Goal: Task Accomplishment & Management: Complete application form

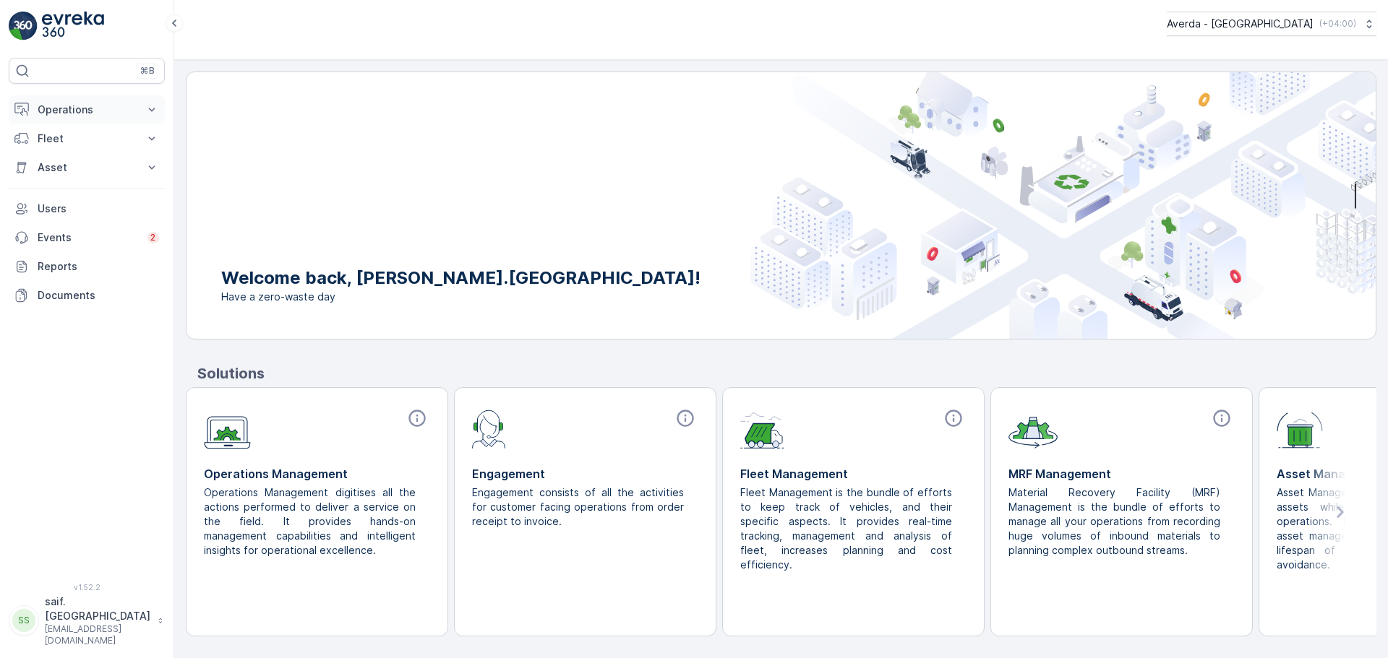
click at [84, 112] on p "Operations" at bounding box center [87, 110] width 98 height 14
click at [77, 131] on p "Planning" at bounding box center [57, 134] width 40 height 14
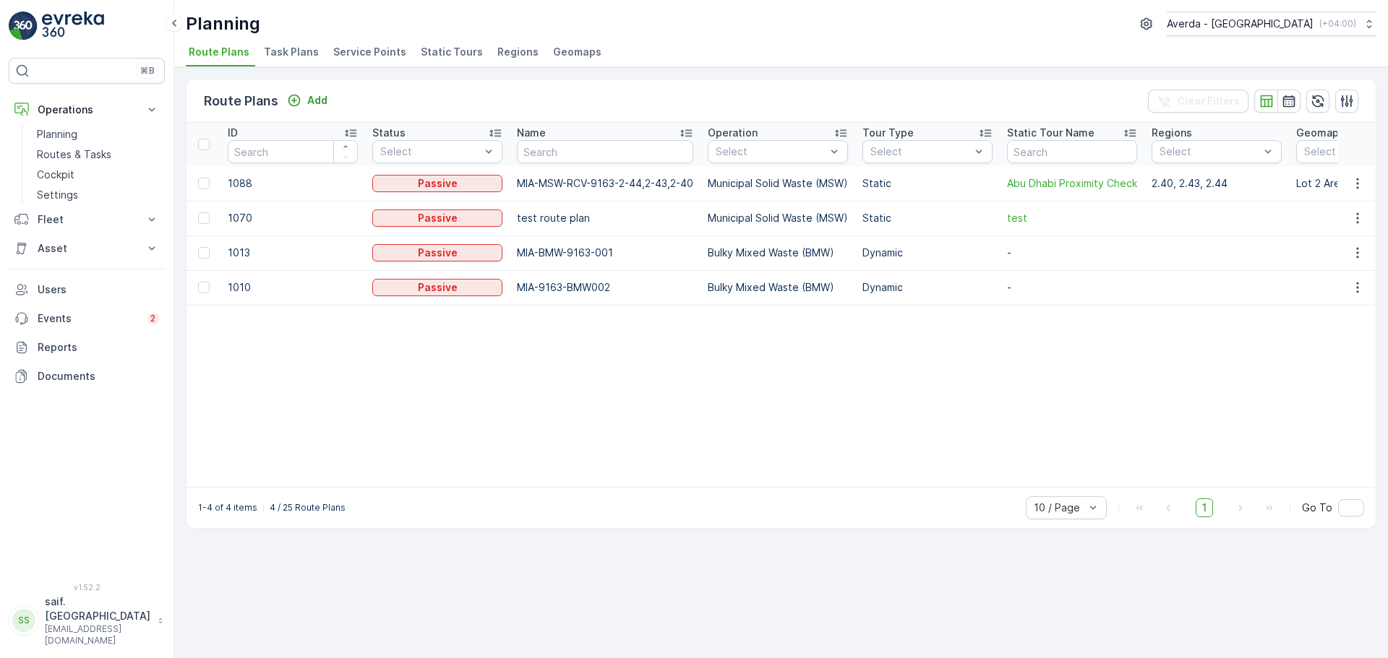
click at [295, 52] on span "Task Plans" at bounding box center [291, 52] width 55 height 14
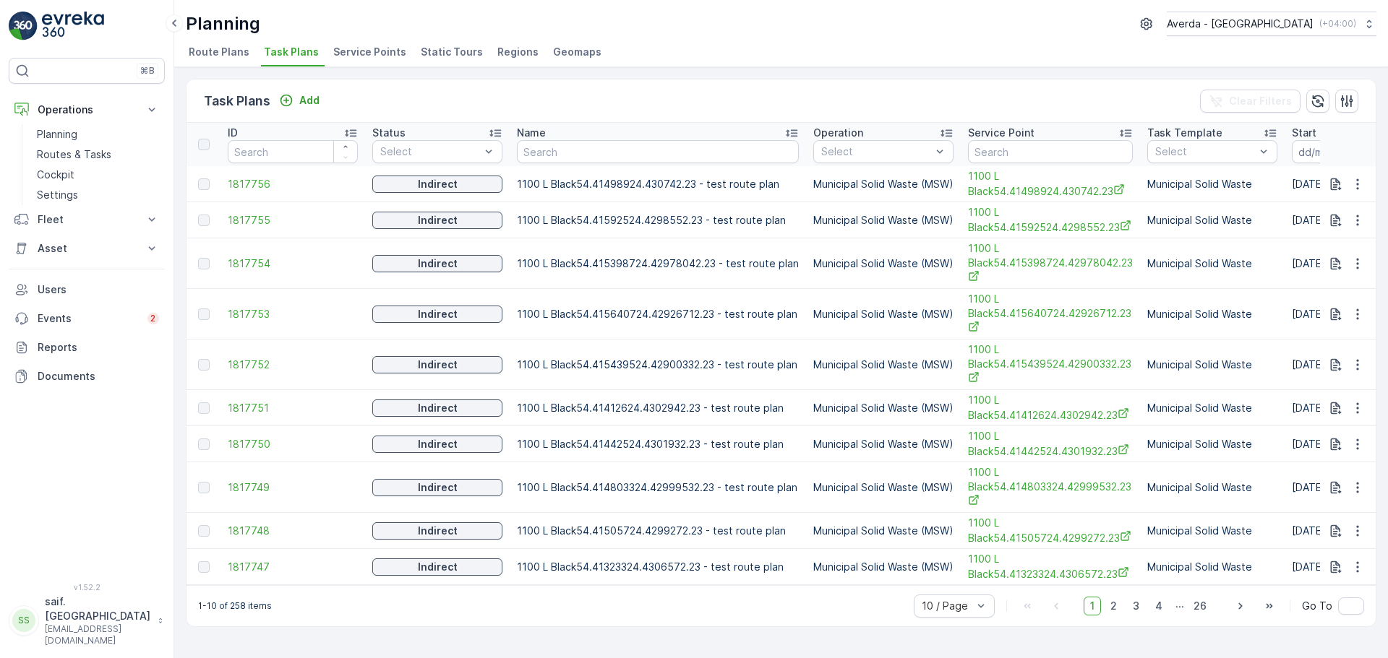
click at [374, 56] on span "Service Points" at bounding box center [369, 52] width 73 height 14
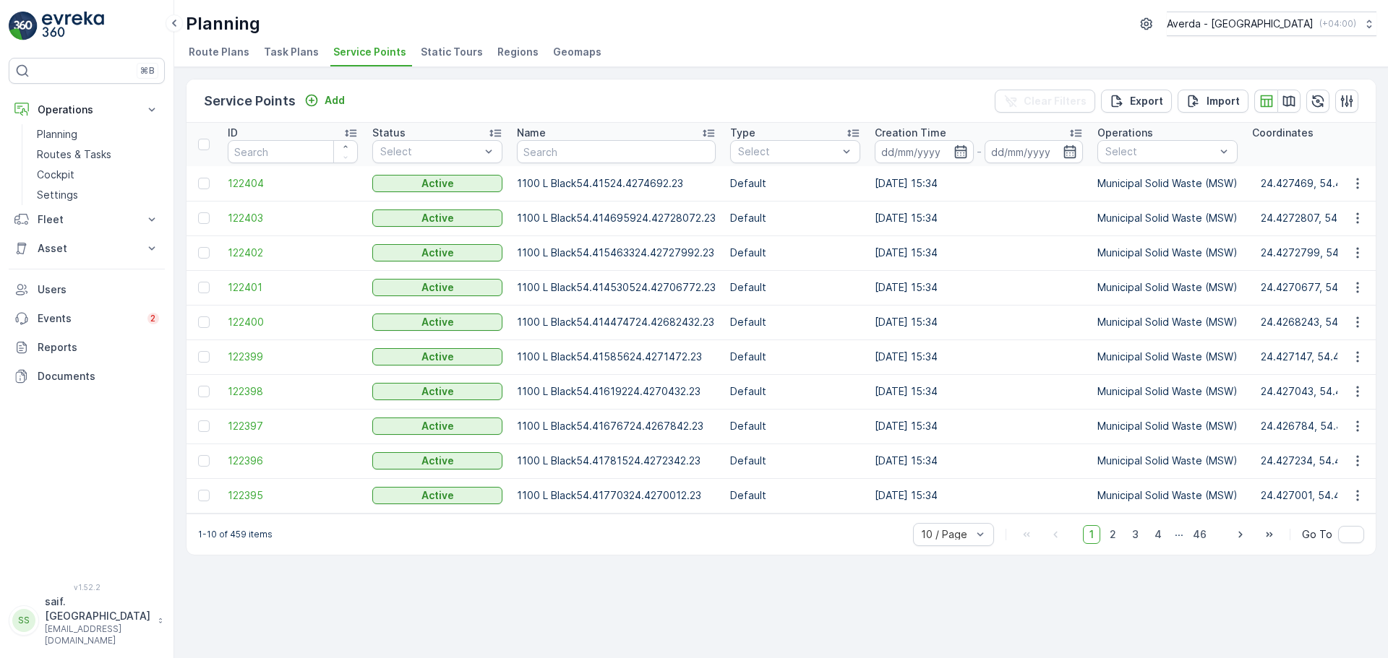
click at [425, 56] on span "Static Tours" at bounding box center [452, 52] width 62 height 14
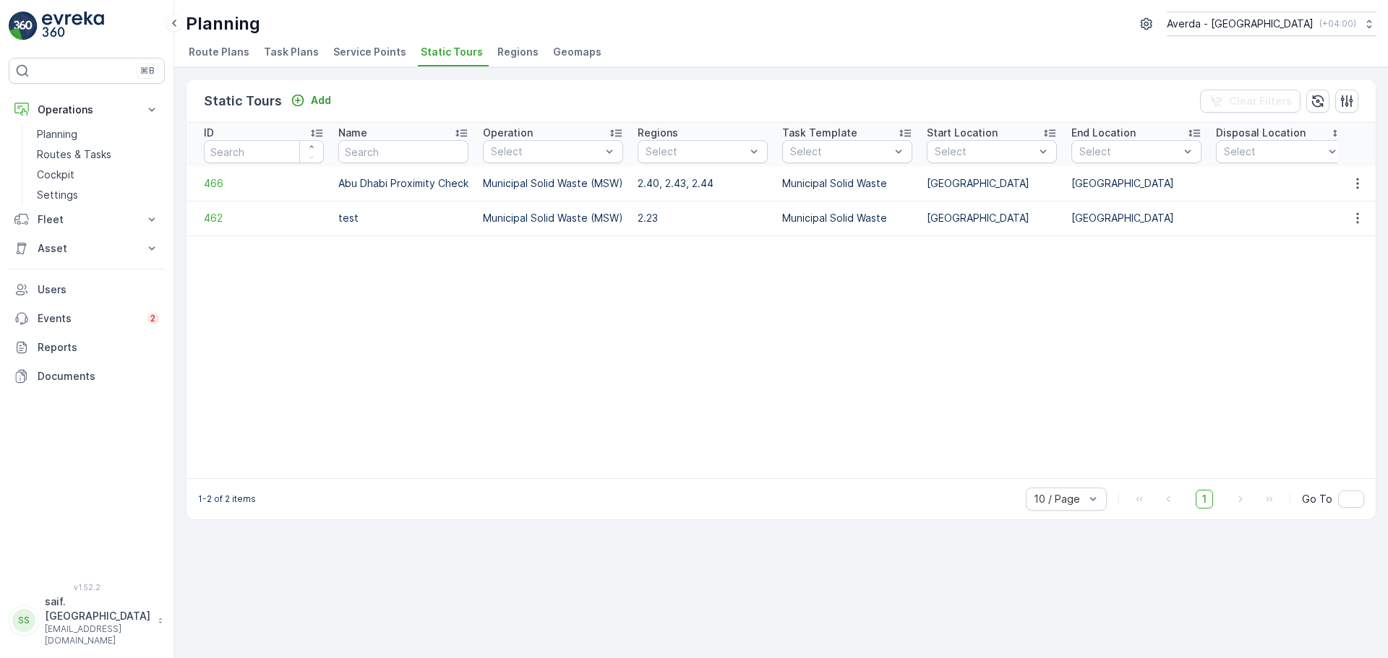
click at [513, 48] on span "Regions" at bounding box center [517, 52] width 41 height 14
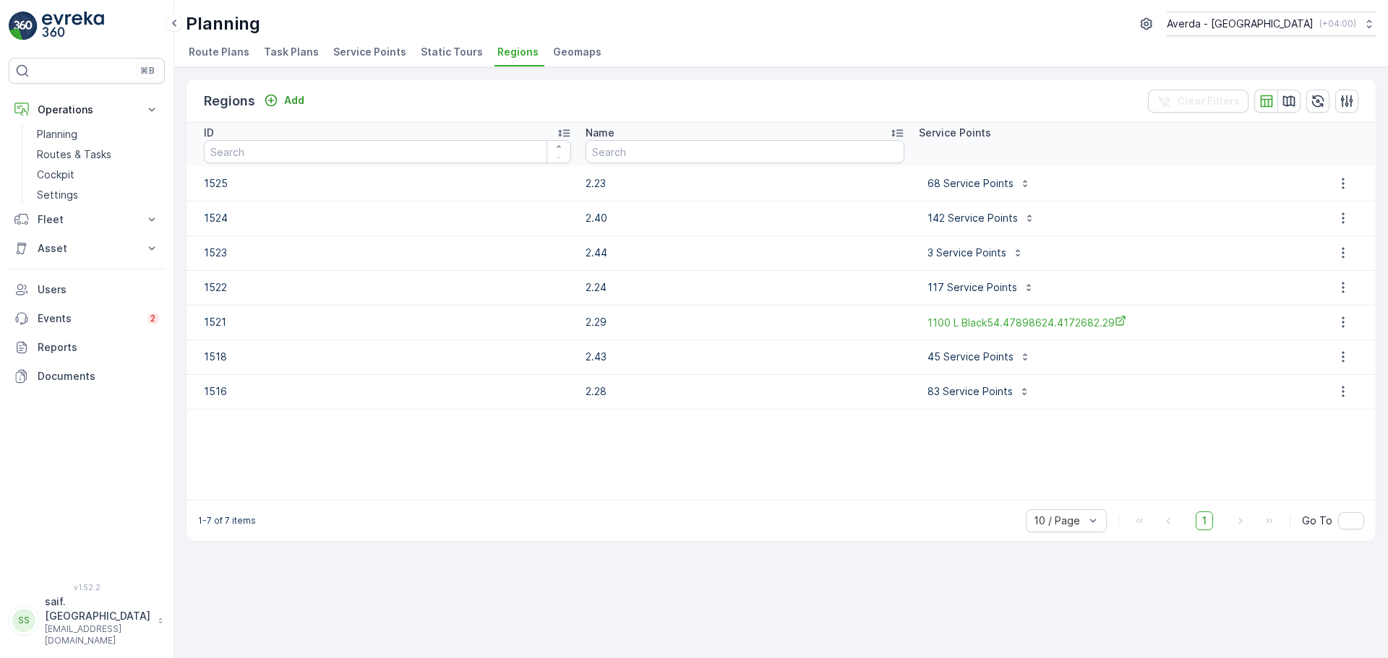
click at [564, 49] on span "Geomaps" at bounding box center [577, 52] width 48 height 14
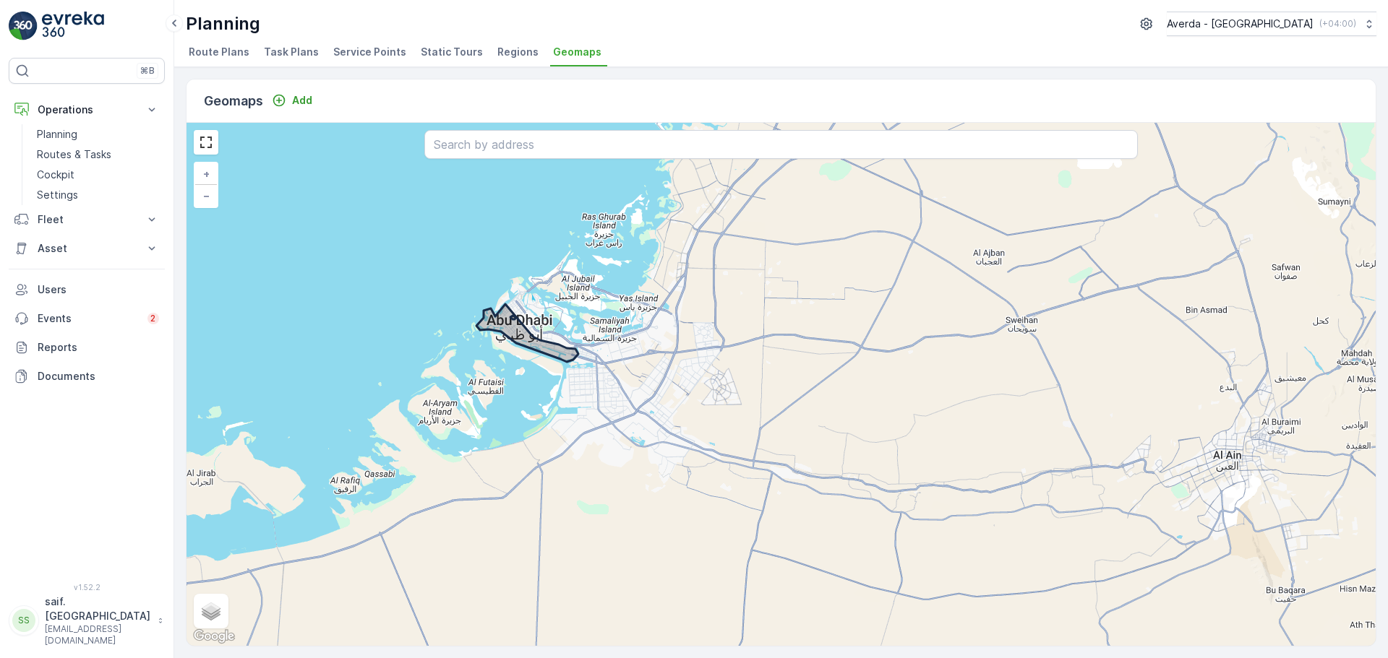
drag, startPoint x: 488, startPoint y: 455, endPoint x: 431, endPoint y: 351, distance: 117.7
click at [433, 354] on div "+ − Satellite Roadmap Terrain Hybrid Leaflet Keyboard shortcuts Map Data Map da…" at bounding box center [780, 384] width 1189 height 523
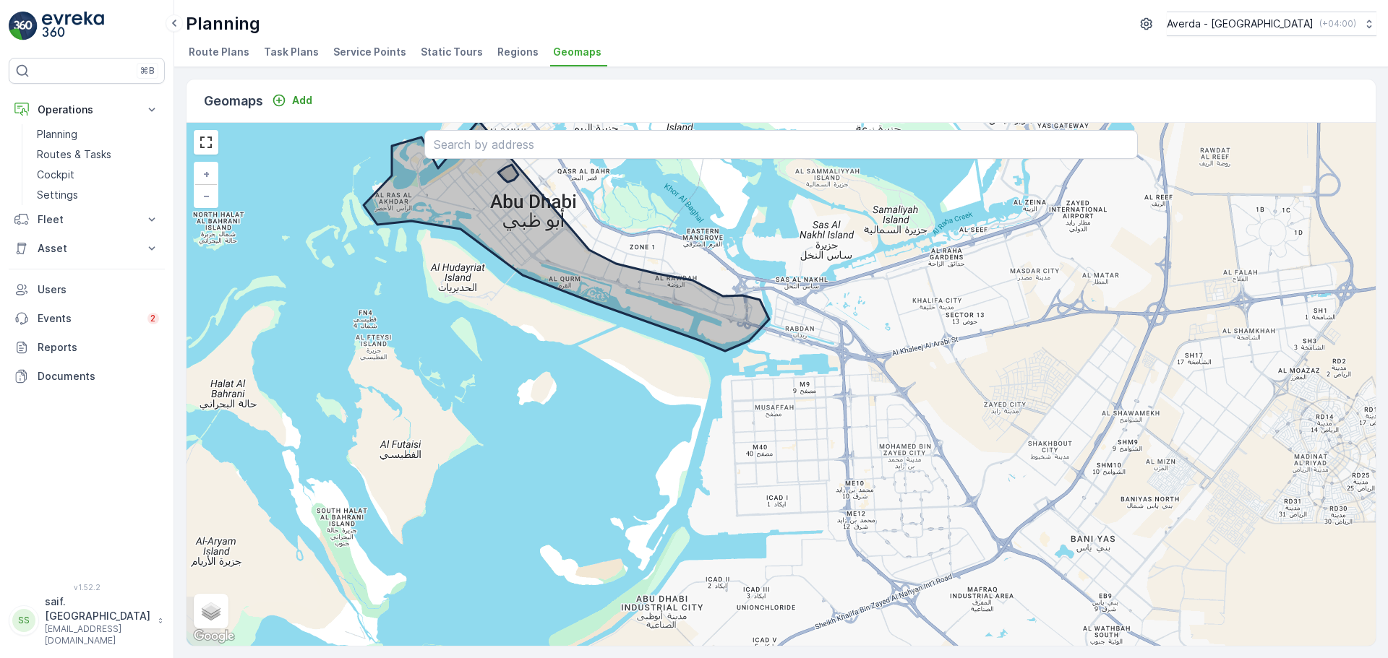
drag, startPoint x: 475, startPoint y: 392, endPoint x: 395, endPoint y: 437, distance: 92.2
click at [395, 437] on div "+ − Satellite Roadmap Terrain Hybrid Leaflet Keyboard shortcuts Map Data Map da…" at bounding box center [780, 384] width 1189 height 523
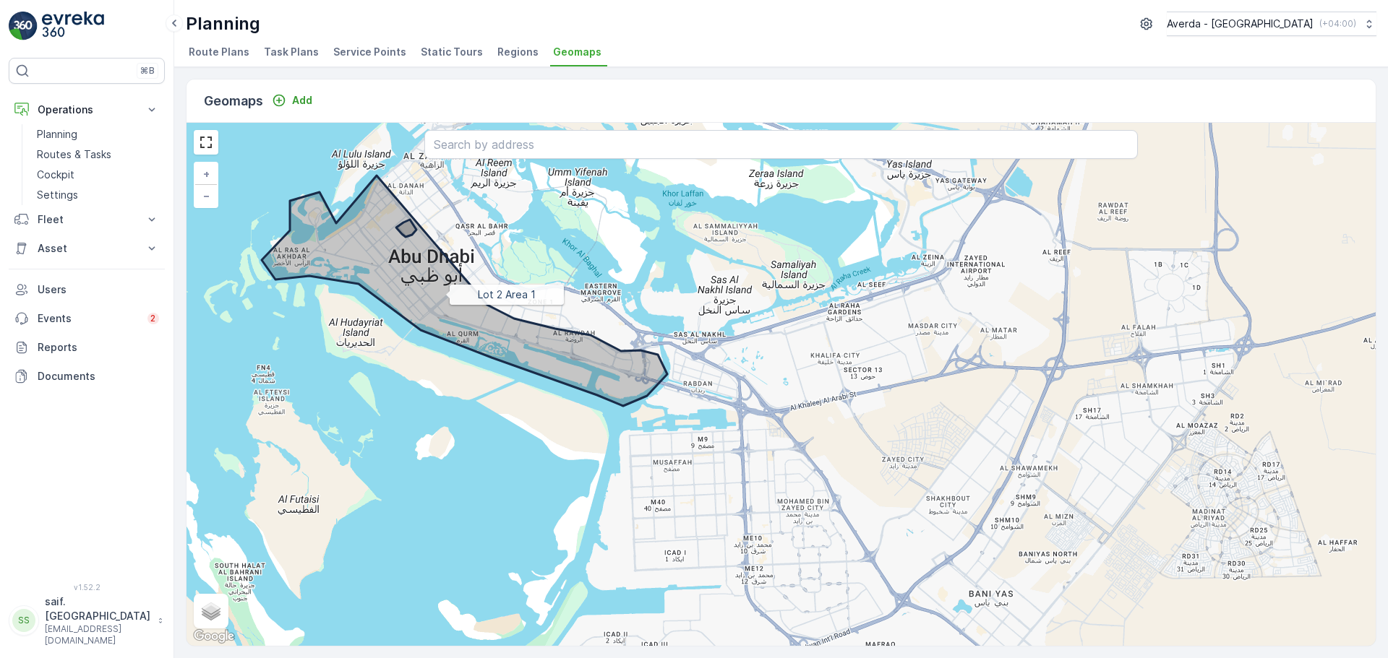
click at [440, 294] on icon at bounding box center [464, 291] width 405 height 231
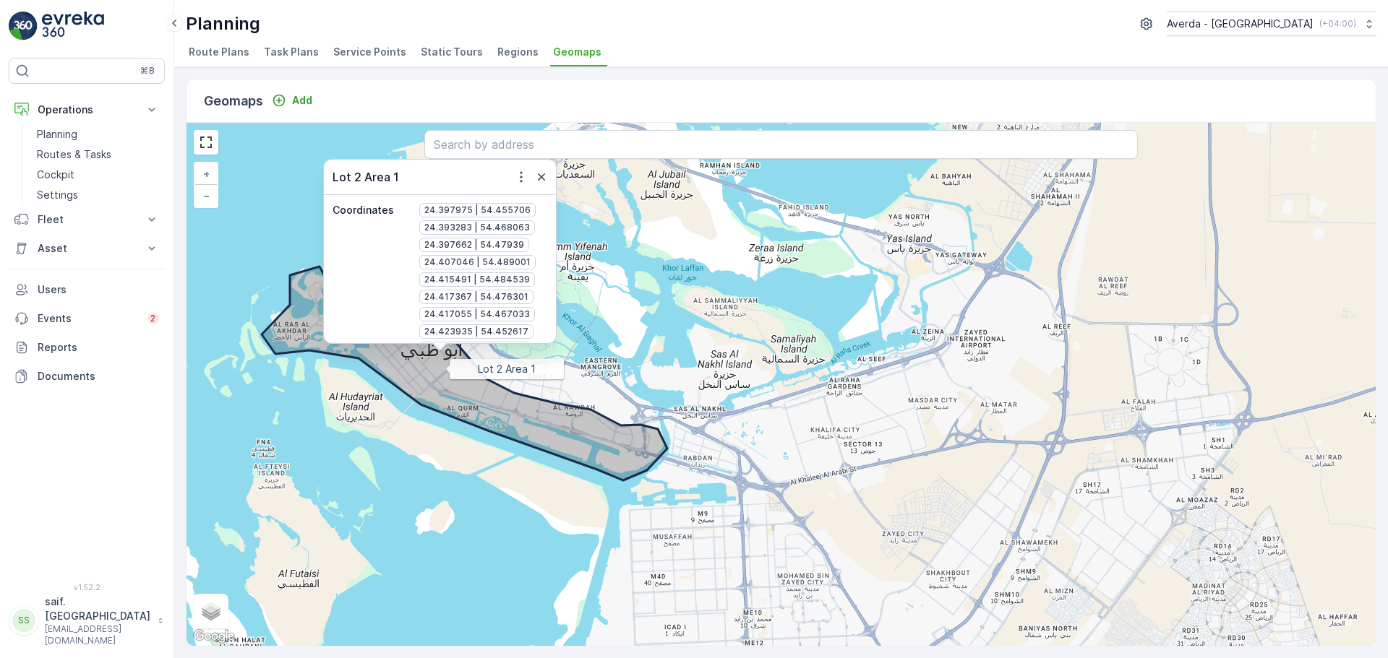
click at [443, 387] on icon at bounding box center [464, 365] width 405 height 231
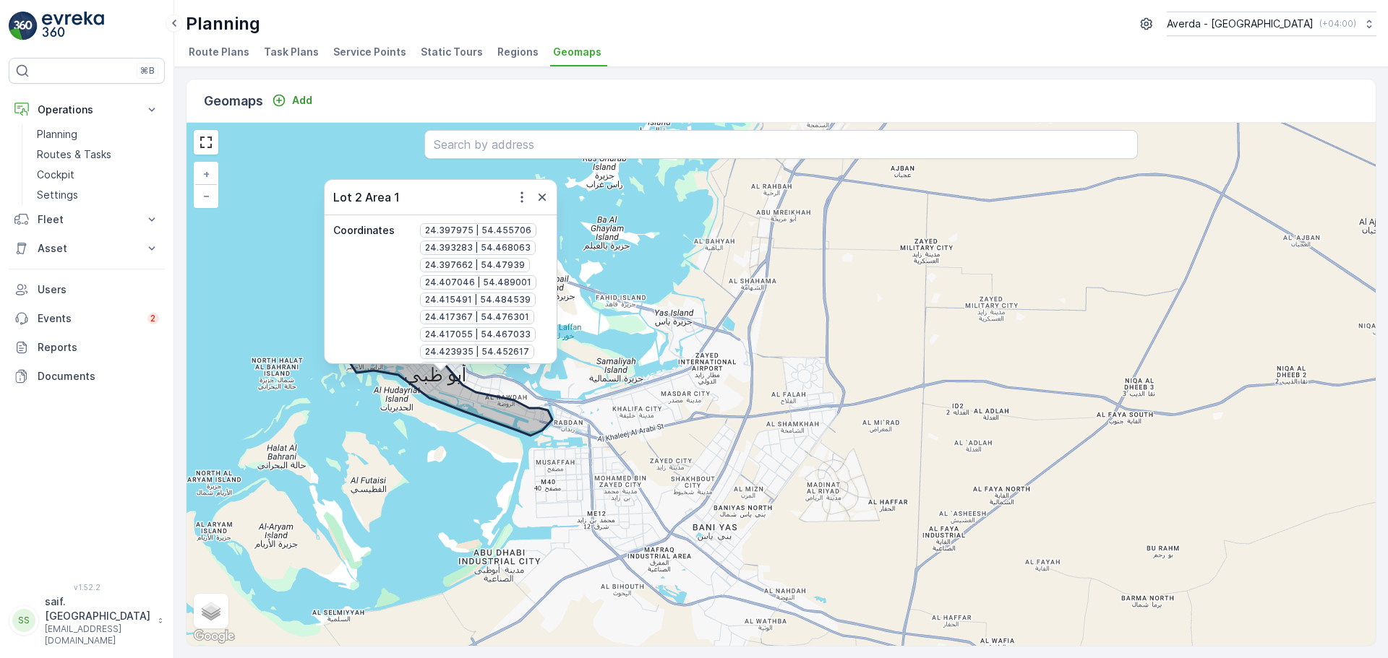
drag, startPoint x: 739, startPoint y: 489, endPoint x: 648, endPoint y: 405, distance: 124.3
click at [654, 413] on div "Lot 2 Area 1 Coordinates 24.397975 | 54.455706 24.393283 | 54.468063 24.397662 …" at bounding box center [780, 384] width 1189 height 523
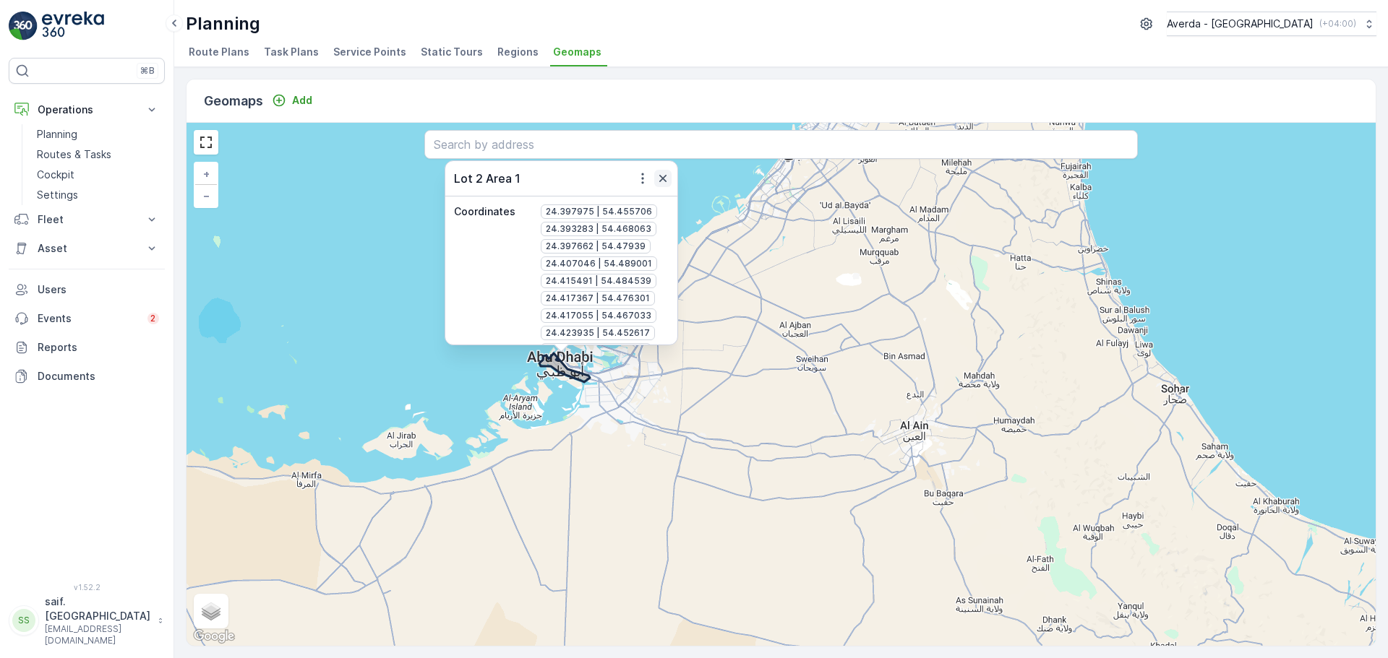
click at [661, 176] on icon "button" at bounding box center [662, 178] width 7 height 7
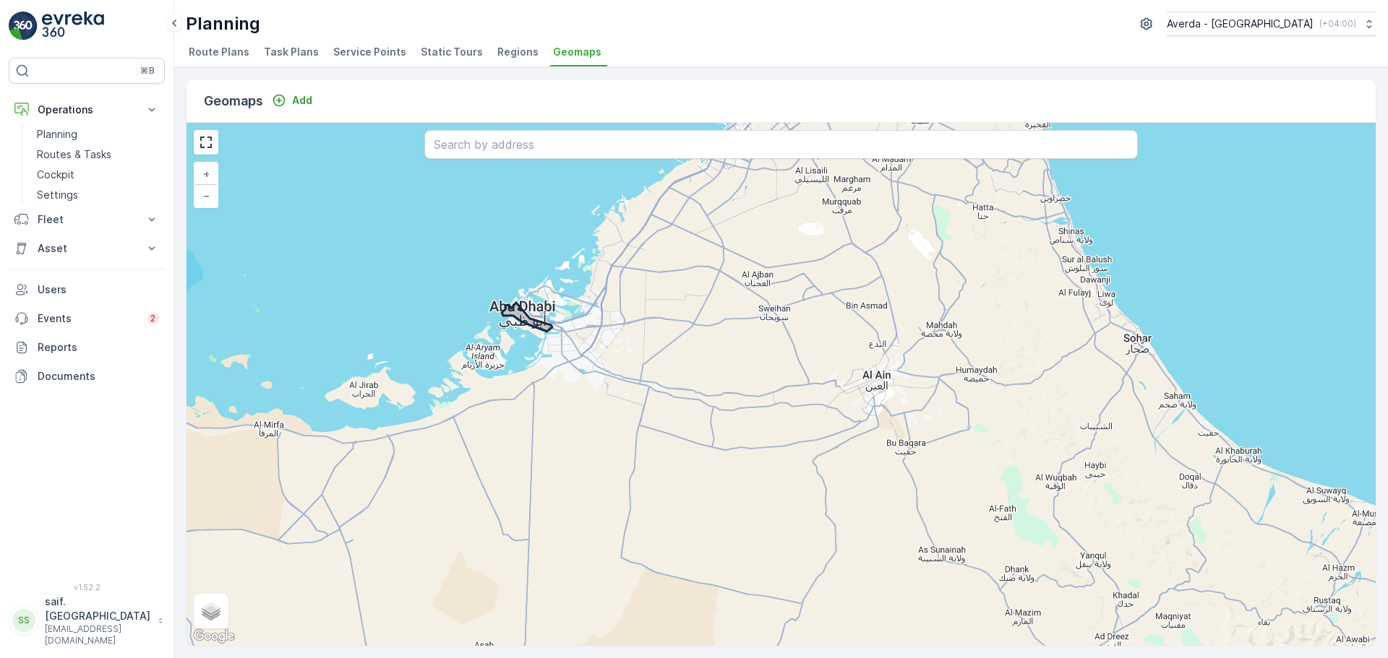
drag, startPoint x: 676, startPoint y: 429, endPoint x: 627, endPoint y: 365, distance: 80.5
click at [627, 365] on div "+ − Satellite Roadmap Terrain Hybrid Leaflet Keyboard shortcuts Map Data Map da…" at bounding box center [780, 384] width 1189 height 523
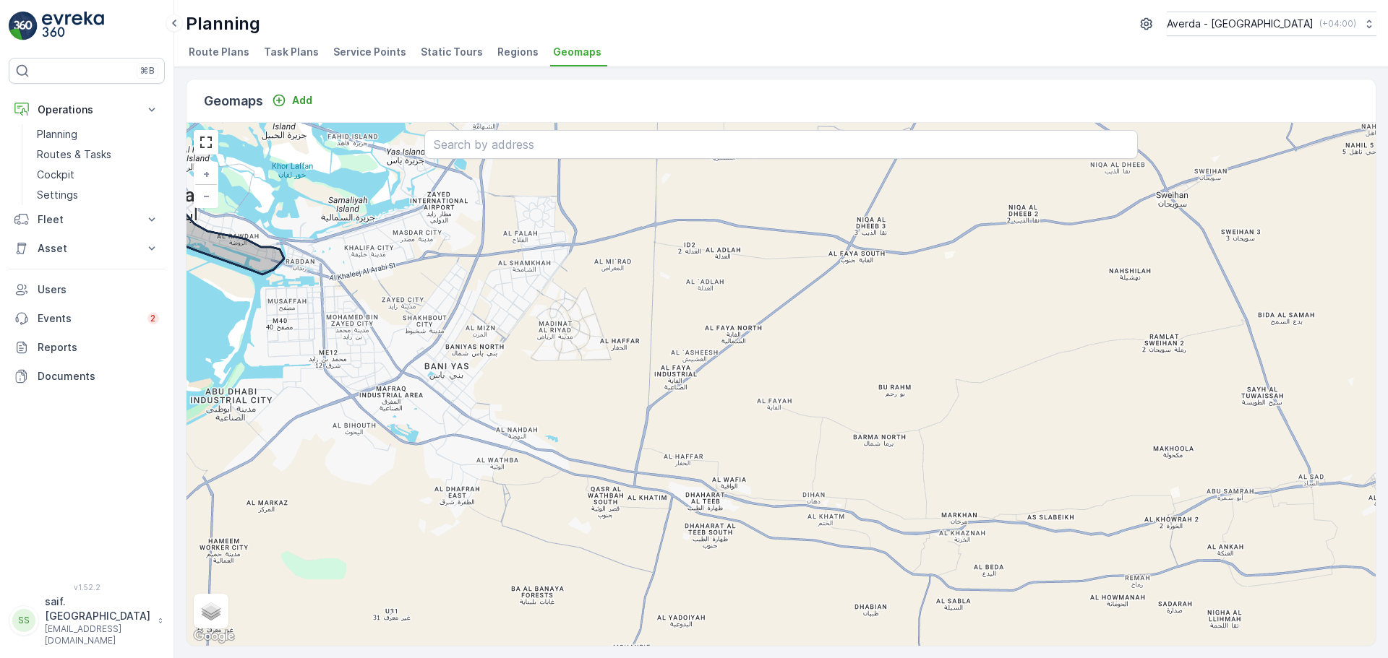
drag, startPoint x: 663, startPoint y: 296, endPoint x: 233, endPoint y: 272, distance: 430.0
click at [372, 270] on div "+ − Satellite Roadmap Terrain Hybrid Leaflet Keyboard shortcuts Map Data Map da…" at bounding box center [780, 384] width 1189 height 523
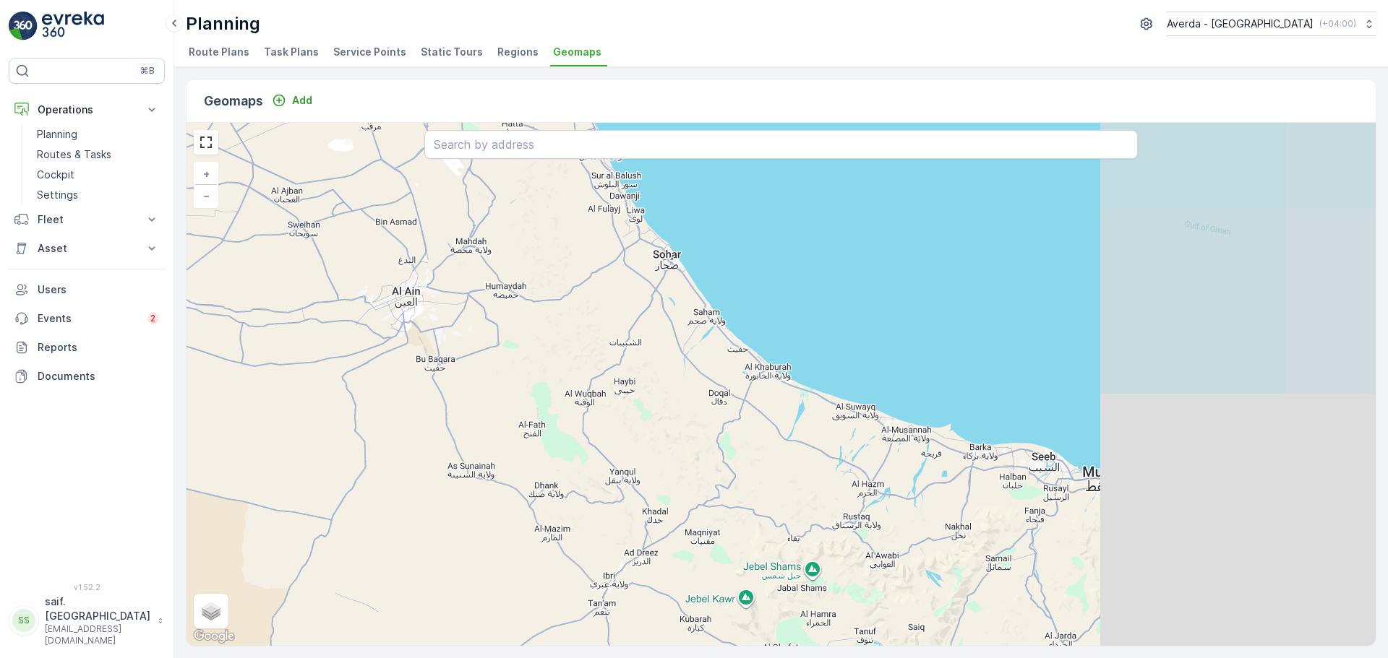
drag, startPoint x: 392, startPoint y: 309, endPoint x: 338, endPoint y: 181, distance: 139.3
click at [353, 213] on div "+ − Satellite Roadmap Terrain Hybrid Leaflet Keyboard shortcuts Map Data Map da…" at bounding box center [780, 384] width 1189 height 523
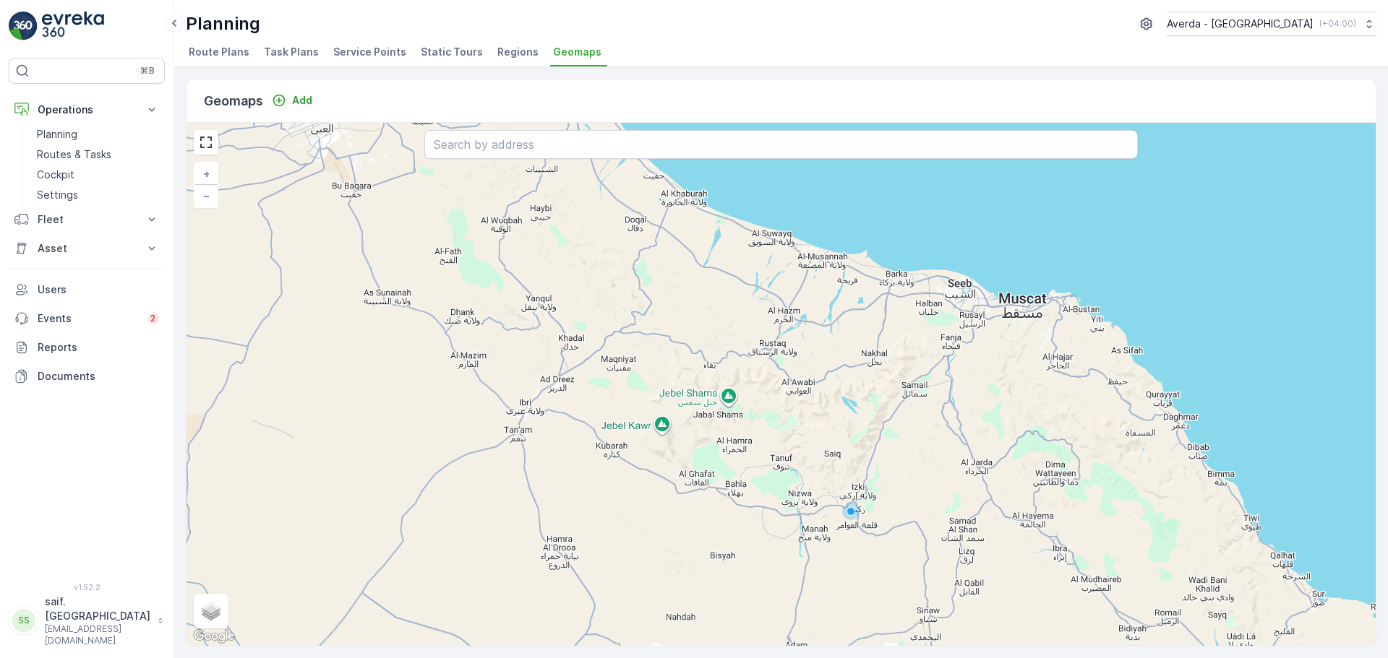
drag, startPoint x: 484, startPoint y: 282, endPoint x: 415, endPoint y: 252, distance: 75.4
click at [434, 270] on div "+ − Satellite Roadmap Terrain Hybrid Leaflet Keyboard shortcuts Map Data Map da…" at bounding box center [780, 384] width 1189 height 523
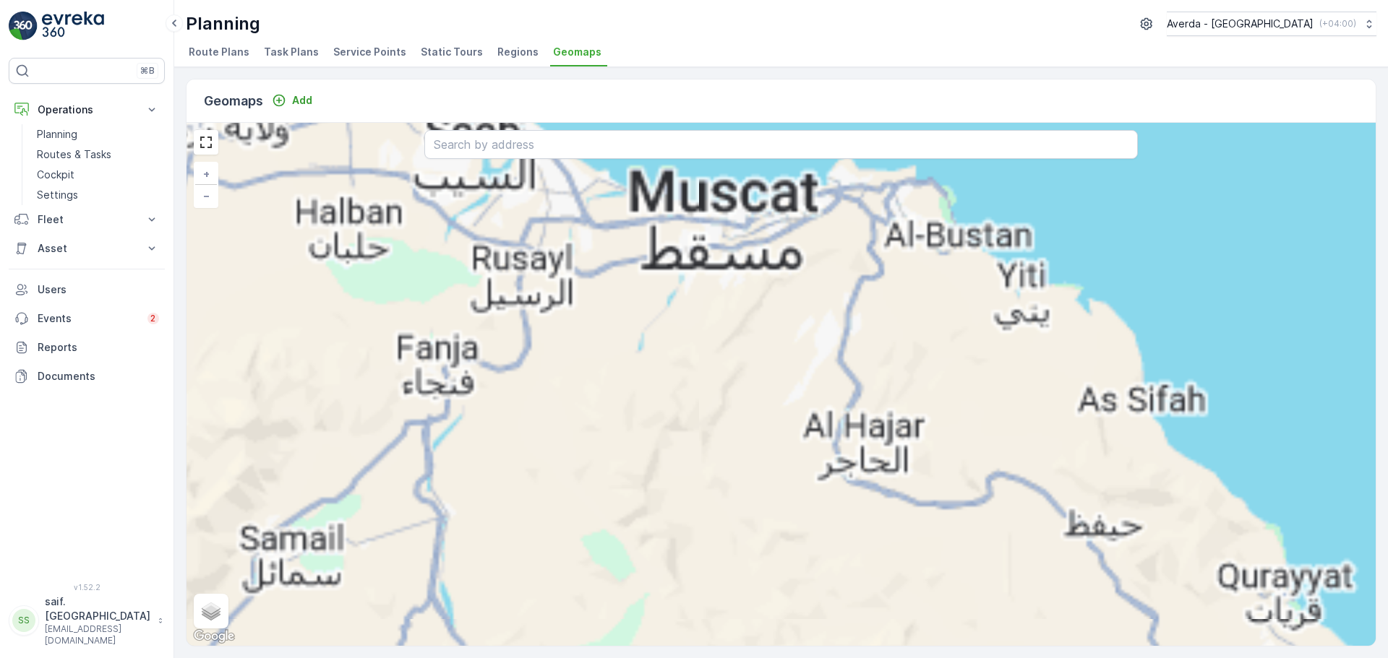
drag, startPoint x: 353, startPoint y: 339, endPoint x: 496, endPoint y: 285, distance: 152.1
click at [482, 291] on div "+ − Satellite Roadmap Terrain Hybrid Leaflet Keyboard shortcuts Map Data Map da…" at bounding box center [780, 384] width 1189 height 523
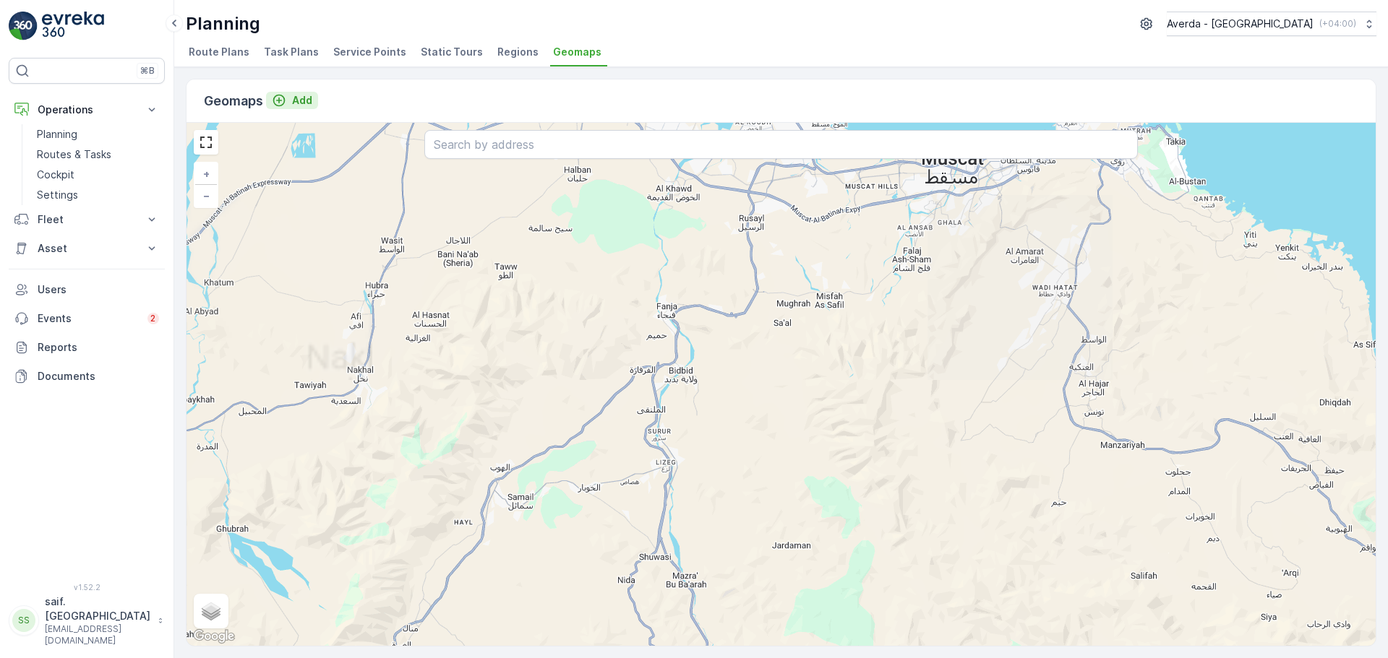
click at [281, 98] on icon "Add" at bounding box center [279, 100] width 14 height 14
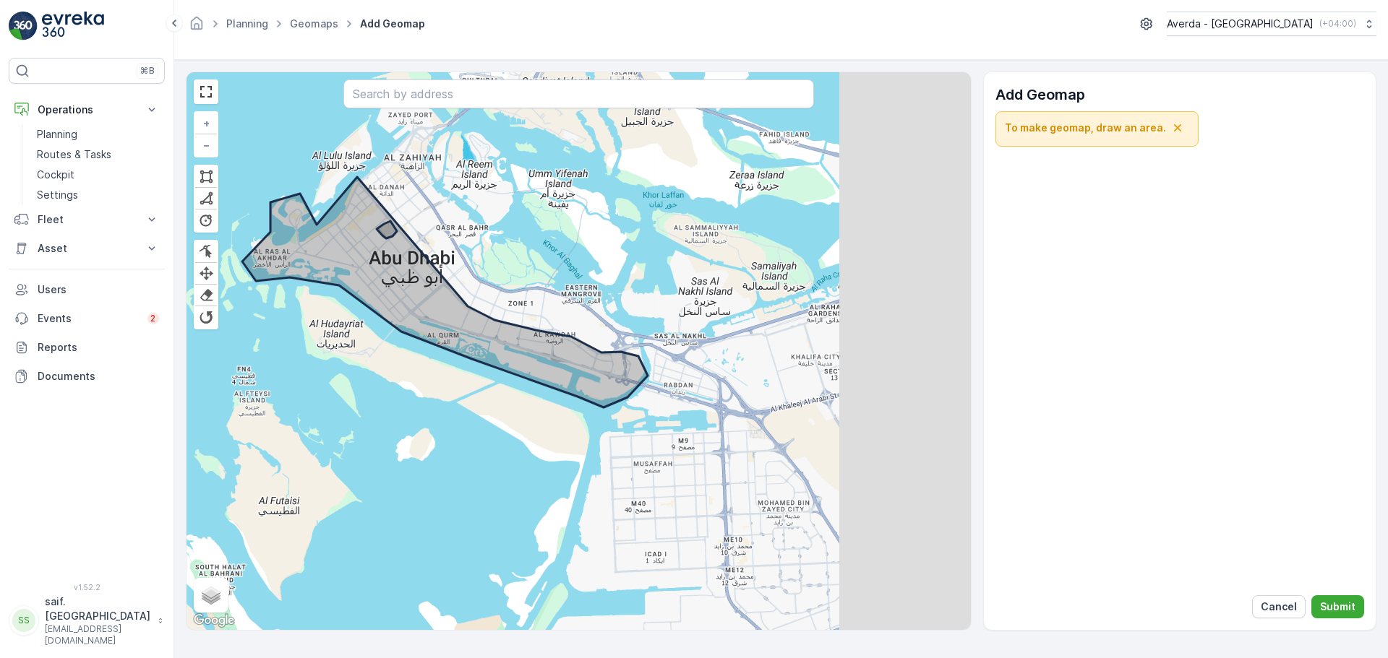
drag, startPoint x: 817, startPoint y: 369, endPoint x: 508, endPoint y: 262, distance: 327.5
click at [551, 277] on div "+ − Cancel Finish Remove Last Vertex [PERSON_NAME] Finish Finish Finish Finish …" at bounding box center [578, 351] width 784 height 558
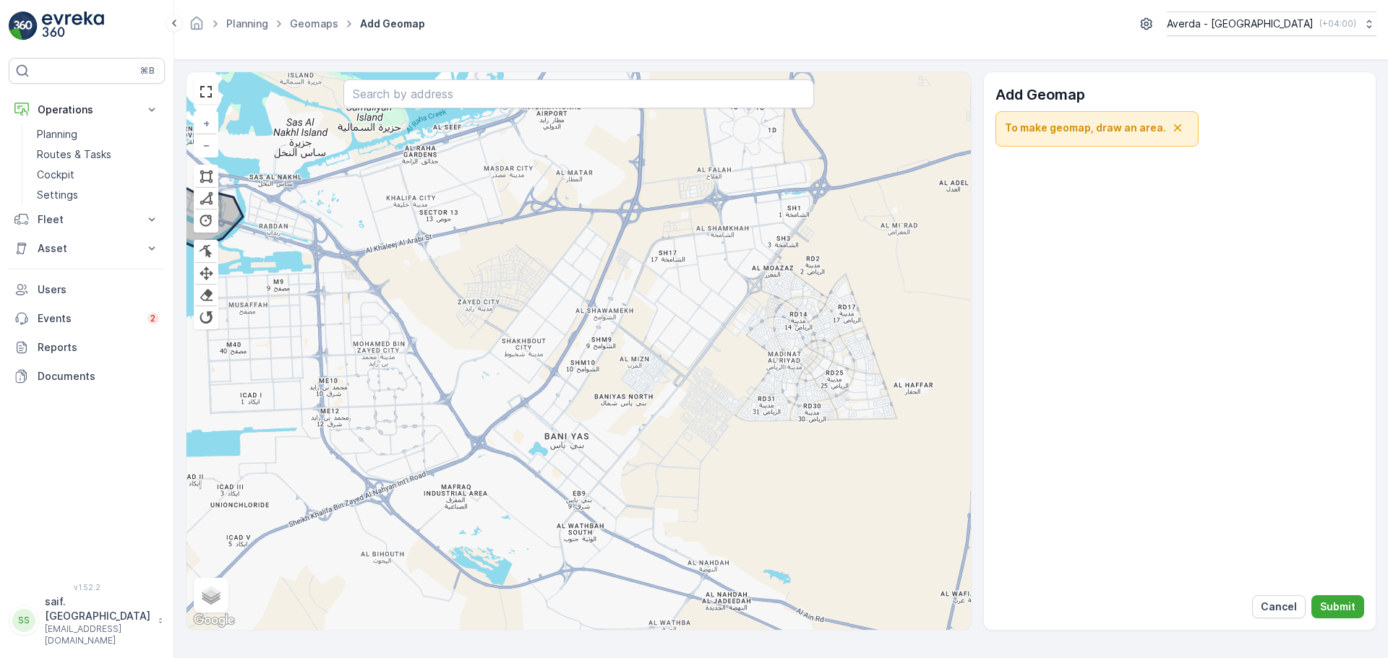
drag, startPoint x: 612, startPoint y: 385, endPoint x: 471, endPoint y: 316, distance: 157.1
click at [486, 320] on div "+ − Cancel Finish Remove Last Vertex [PERSON_NAME] Finish Finish Finish Finish …" at bounding box center [578, 351] width 784 height 558
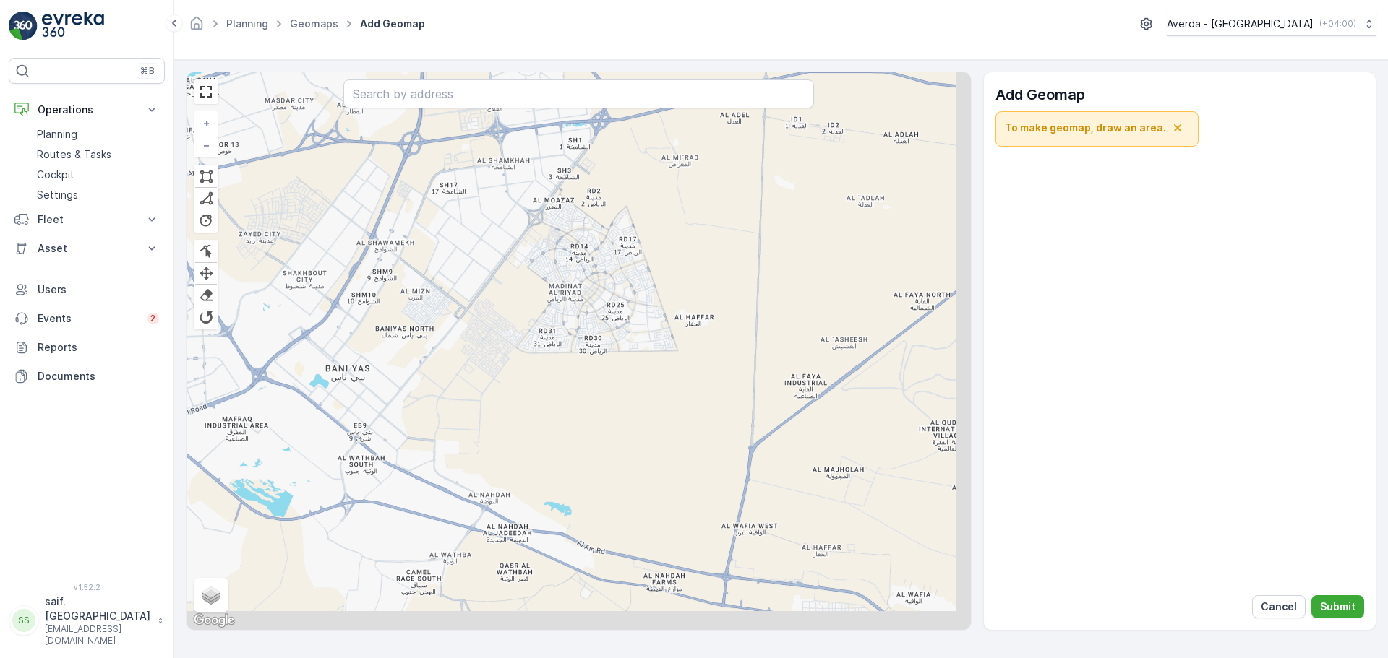
drag, startPoint x: 629, startPoint y: 297, endPoint x: 379, endPoint y: 272, distance: 250.6
click at [405, 274] on div "+ − Cancel Finish Remove Last Vertex [PERSON_NAME] Finish Finish Finish Finish …" at bounding box center [578, 351] width 784 height 558
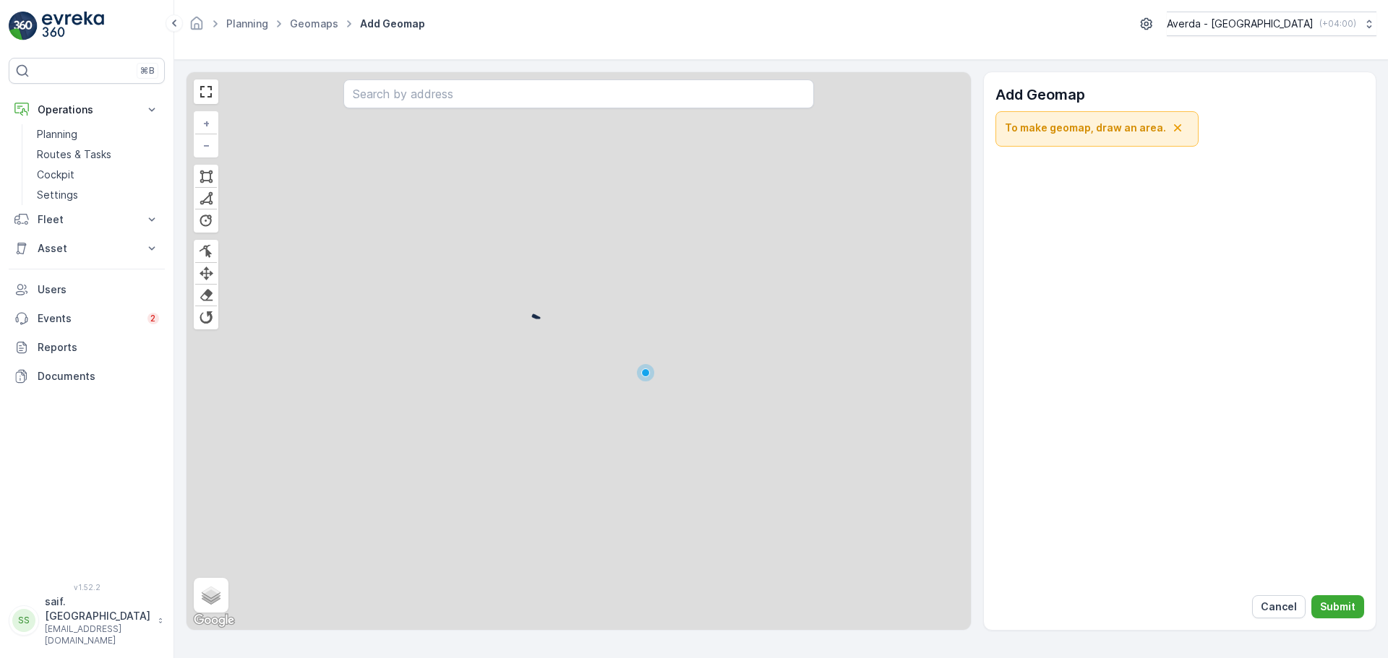
drag, startPoint x: 647, startPoint y: 376, endPoint x: 516, endPoint y: 304, distance: 149.5
click at [641, 369] on div at bounding box center [645, 373] width 9 height 9
drag, startPoint x: 384, startPoint y: 272, endPoint x: 733, endPoint y: 382, distance: 366.0
click at [733, 382] on div "+ − Cancel Finish Remove Last Vertex [PERSON_NAME] Finish Finish Finish Finish …" at bounding box center [578, 351] width 784 height 558
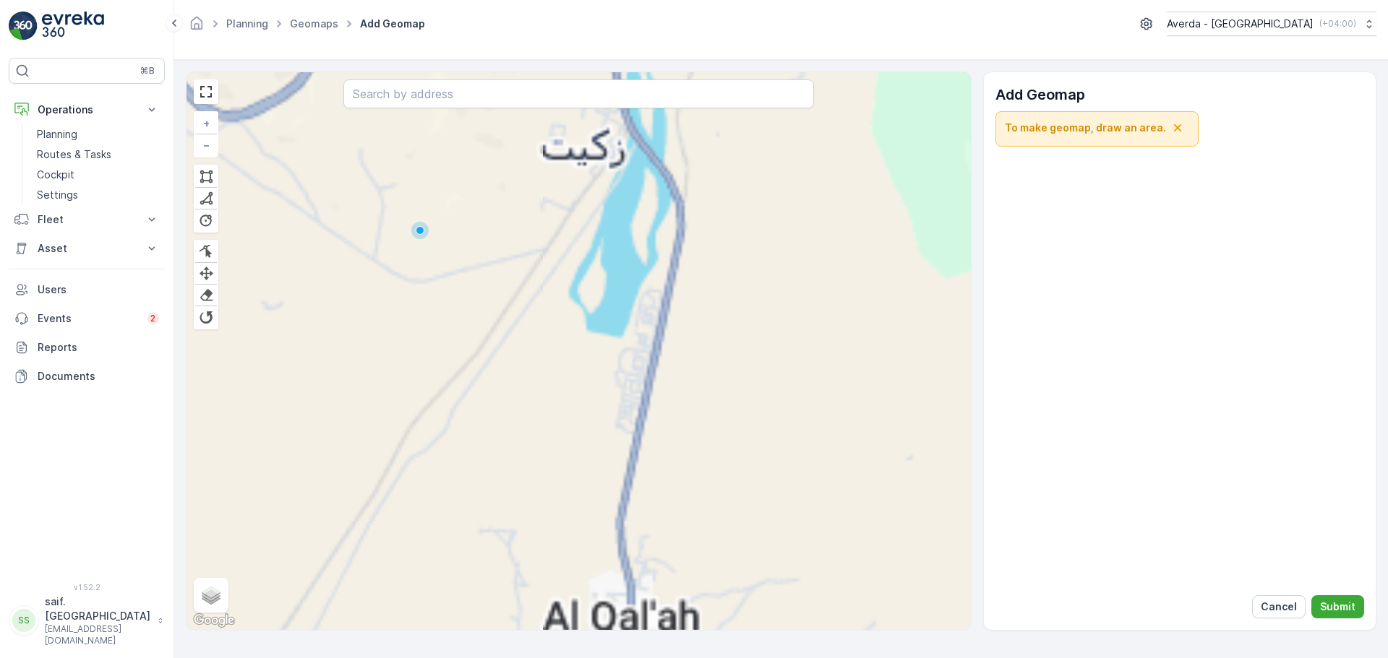
drag, startPoint x: 674, startPoint y: 417, endPoint x: 738, endPoint y: 427, distance: 65.1
click at [734, 432] on div "+ − Cancel Finish Remove Last Vertex [PERSON_NAME] Finish Finish Finish Finish …" at bounding box center [578, 351] width 784 height 558
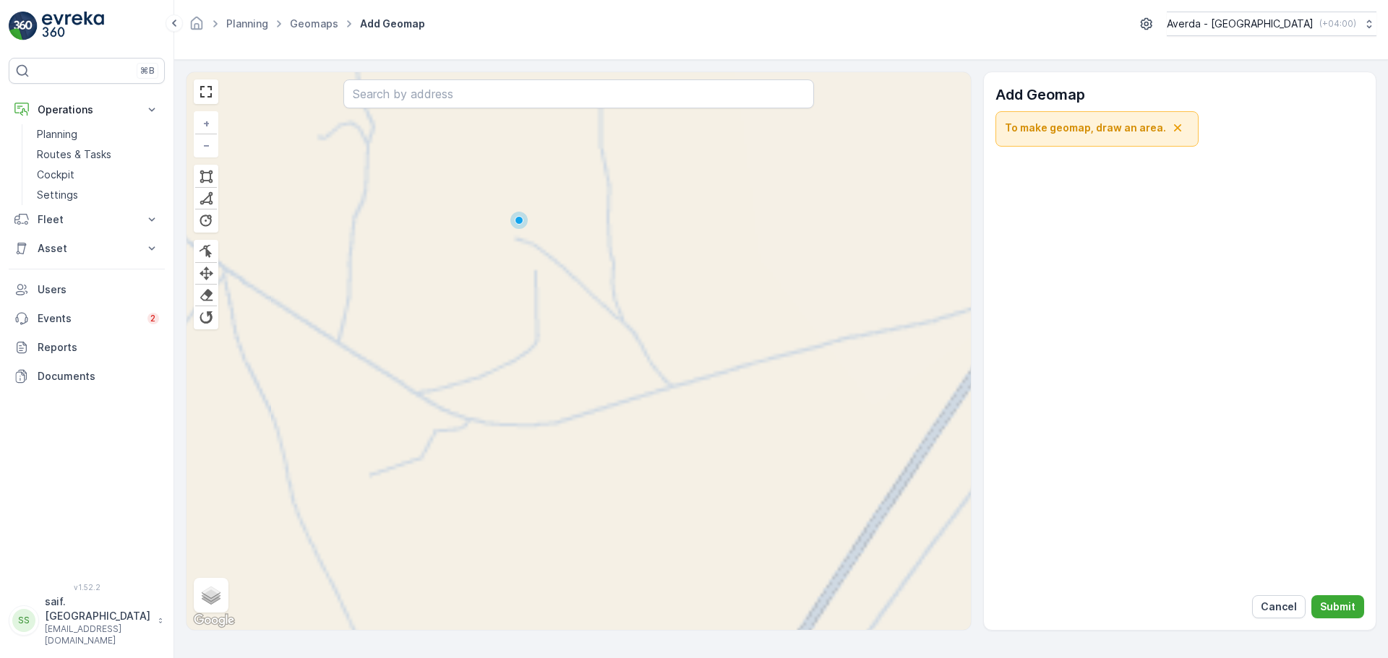
drag, startPoint x: 504, startPoint y: 359, endPoint x: 504, endPoint y: 390, distance: 30.4
click at [502, 395] on div "+ − Cancel Finish Remove Last Vertex [PERSON_NAME] Finish Finish Finish Finish …" at bounding box center [578, 351] width 784 height 558
click at [206, 592] on input "Terrain" at bounding box center [203, 587] width 9 height 9
radio input "true"
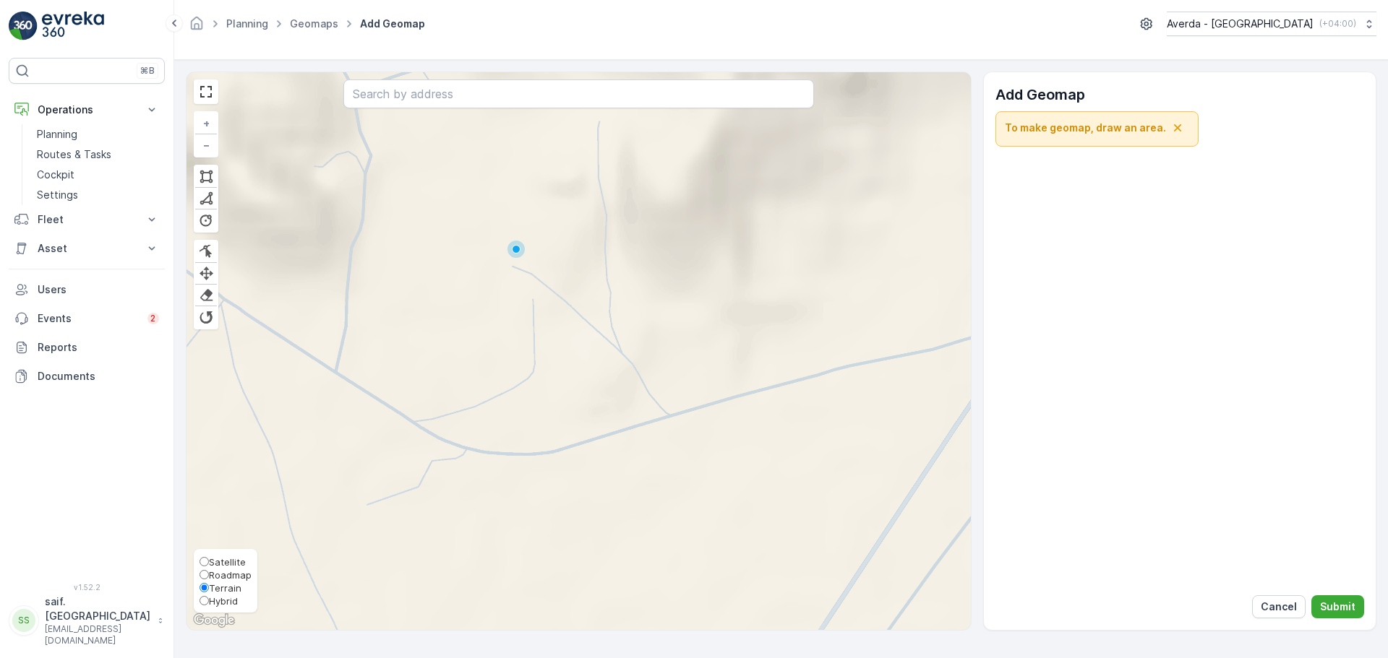
click at [215, 563] on span "Satellite" at bounding box center [227, 563] width 37 height 12
click at [209, 563] on input "Satellite" at bounding box center [203, 561] width 9 height 9
radio input "true"
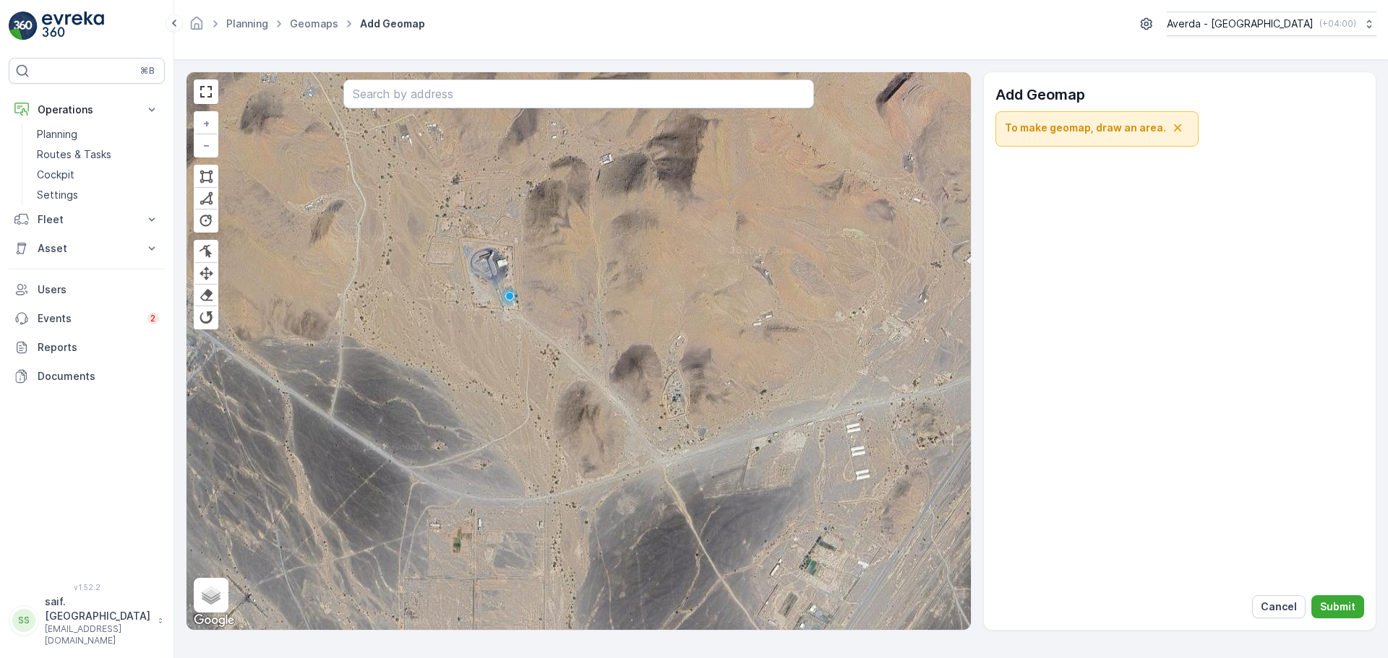
drag, startPoint x: 549, startPoint y: 322, endPoint x: 537, endPoint y: 400, distance: 78.9
click at [537, 400] on div "+ − Cancel Finish Remove Last Vertex [PERSON_NAME] Finish Finish Finish Finish …" at bounding box center [578, 351] width 784 height 558
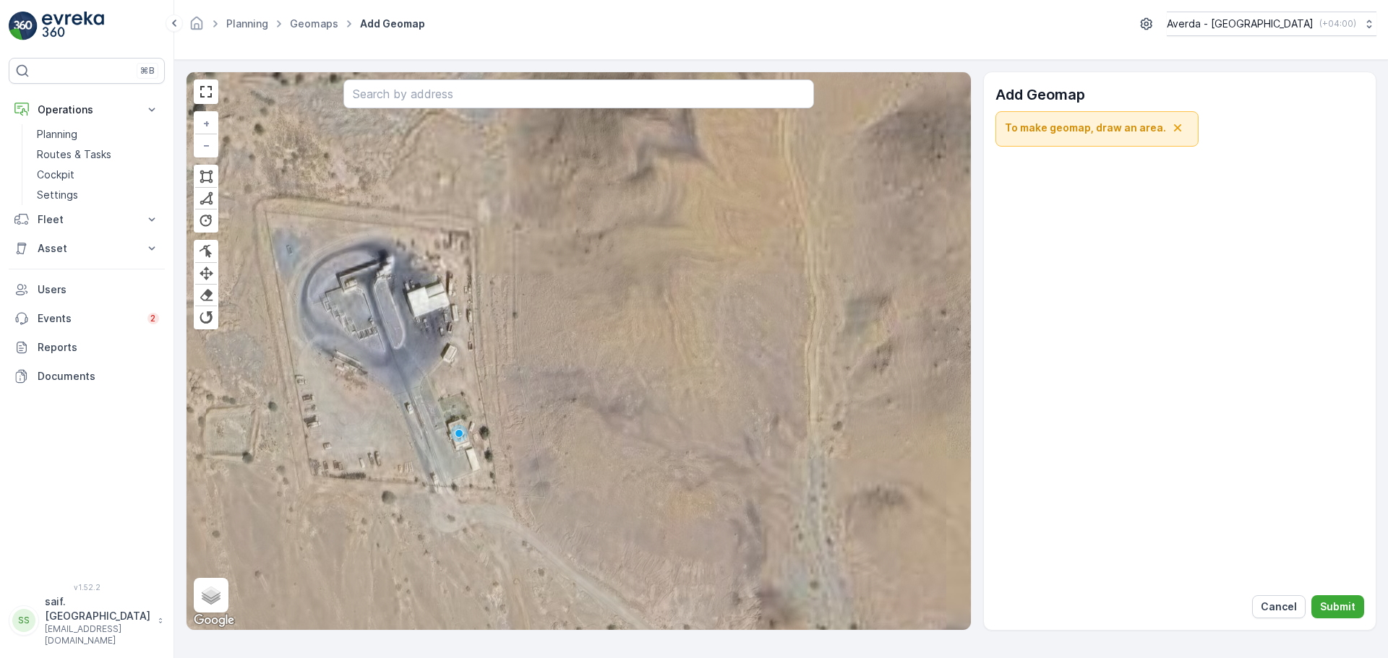
drag, startPoint x: 521, startPoint y: 314, endPoint x: 597, endPoint y: 311, distance: 76.0
click at [597, 311] on div "+ − Cancel Finish Remove Last Vertex [PERSON_NAME] Finish Finish Finish Finish …" at bounding box center [578, 351] width 784 height 558
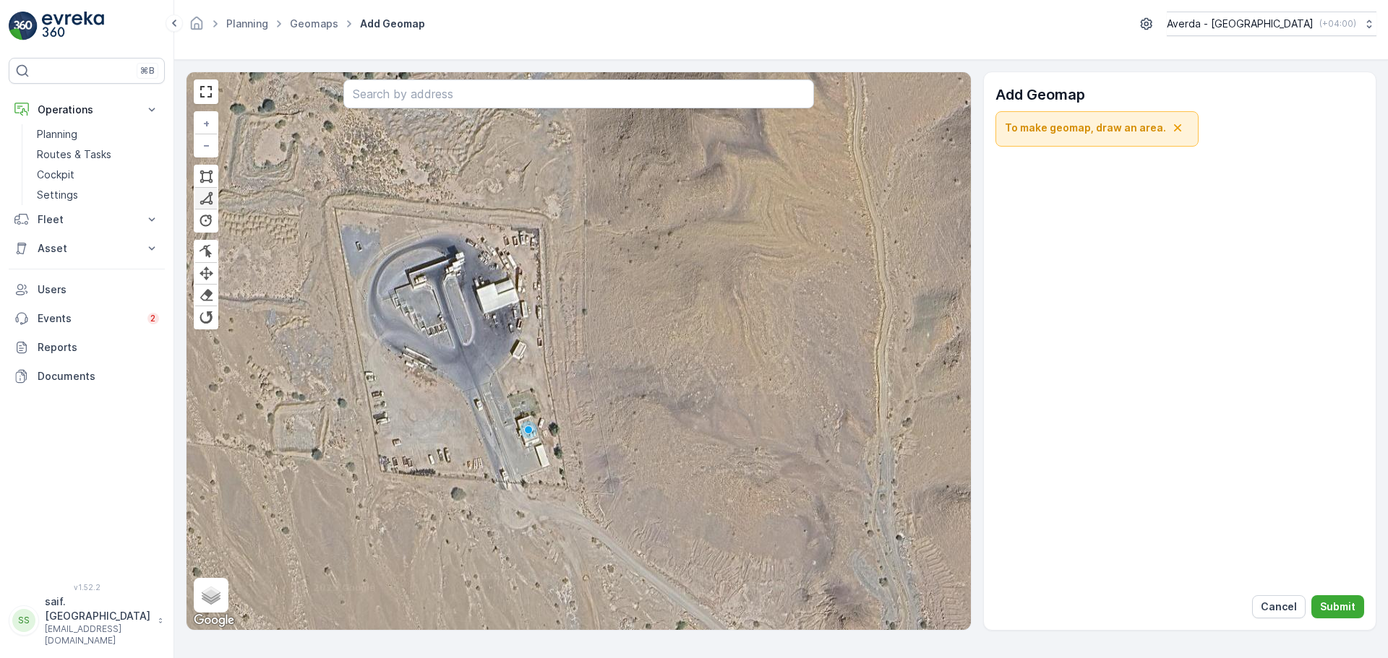
click at [208, 198] on div at bounding box center [206, 199] width 14 height 14
click at [309, 173] on div "Click to place first vertex + − Cancel Finish Remove Last Vertex [PERSON_NAME] …" at bounding box center [578, 351] width 784 height 558
click at [574, 196] on div "Click to continue drawing + − Cancel Finish Remove Last Vertex [PERSON_NAME] Fi…" at bounding box center [578, 351] width 784 height 558
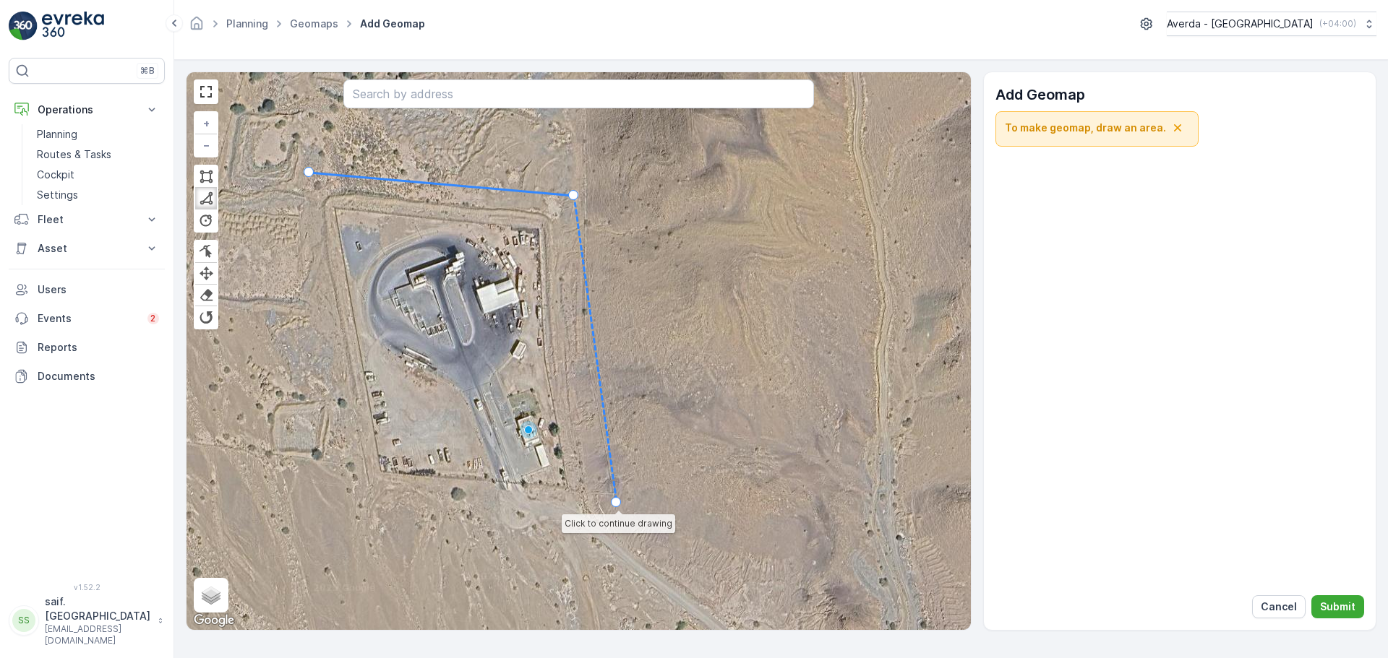
click at [616, 503] on div "Click to continue drawing + − Cancel Finish Remove Last Vertex [PERSON_NAME] Fi…" at bounding box center [578, 351] width 784 height 558
click at [333, 498] on icon at bounding box center [474, 500] width 283 height 5
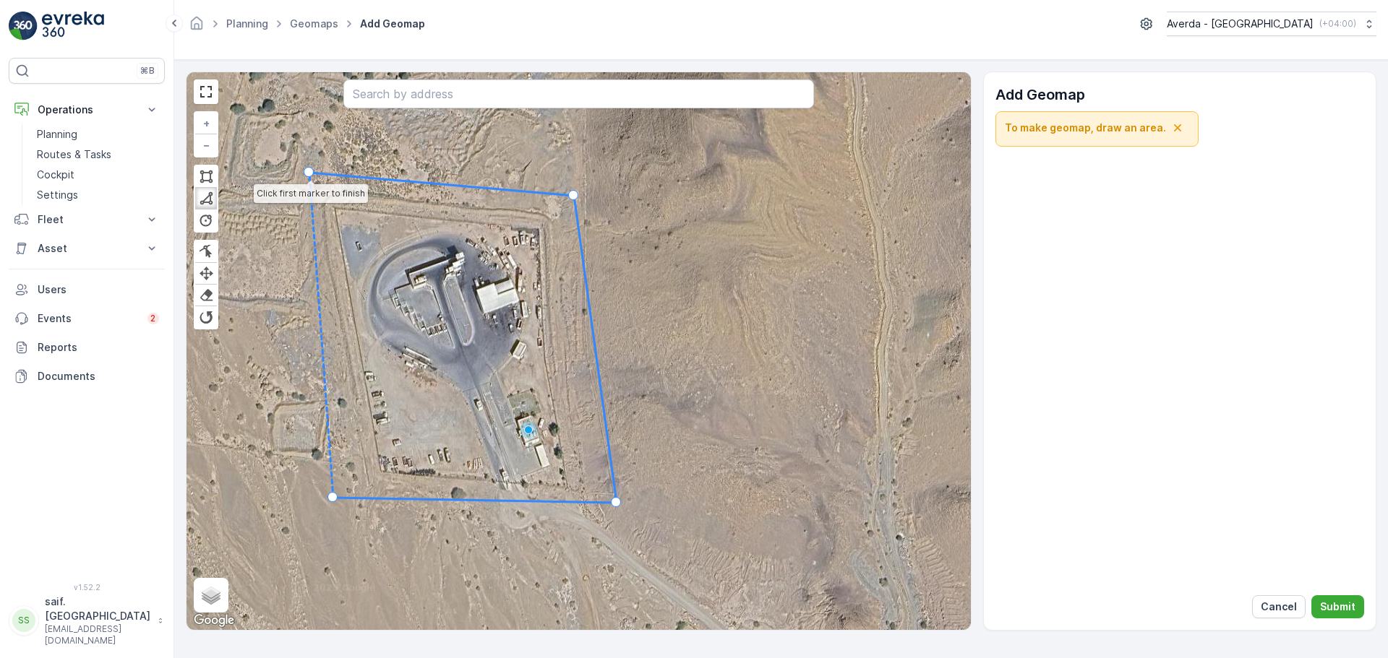
click at [309, 175] on div at bounding box center [309, 172] width 10 height 10
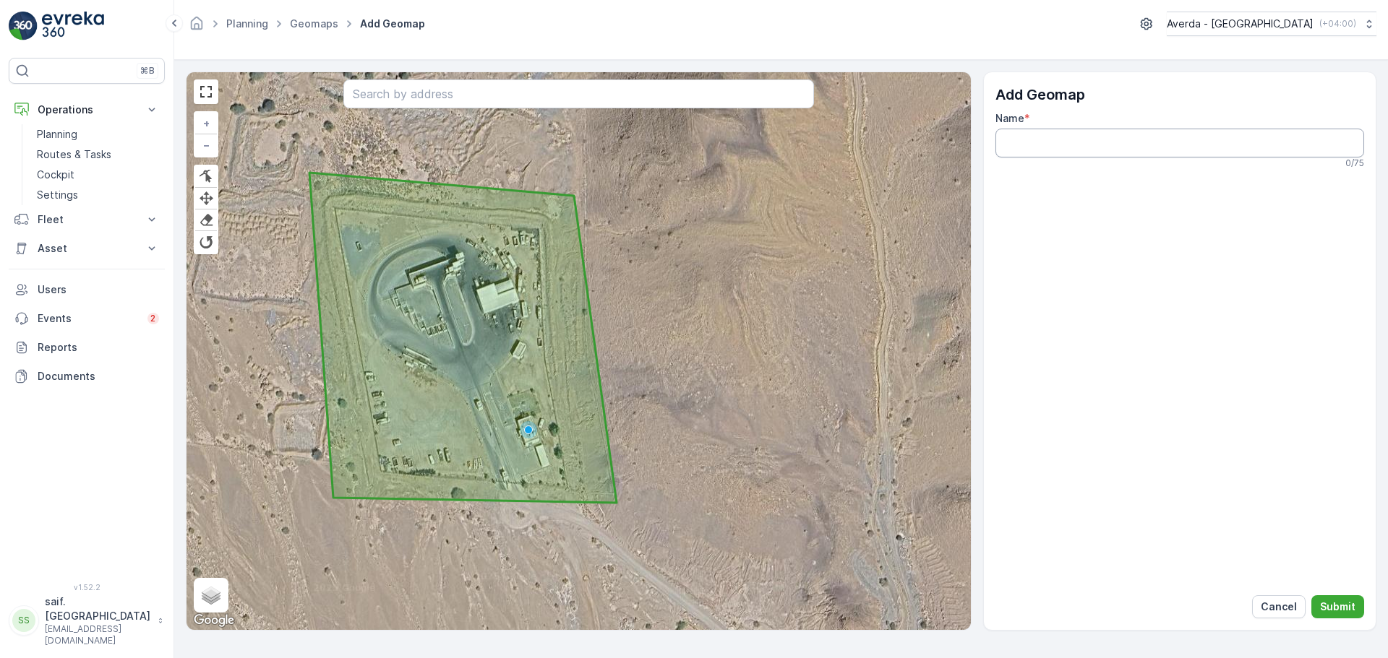
click at [1041, 140] on input "Name" at bounding box center [1179, 143] width 369 height 29
type input "Izki Transfer Station"
click at [1340, 611] on p "Submit" at bounding box center [1337, 607] width 35 height 14
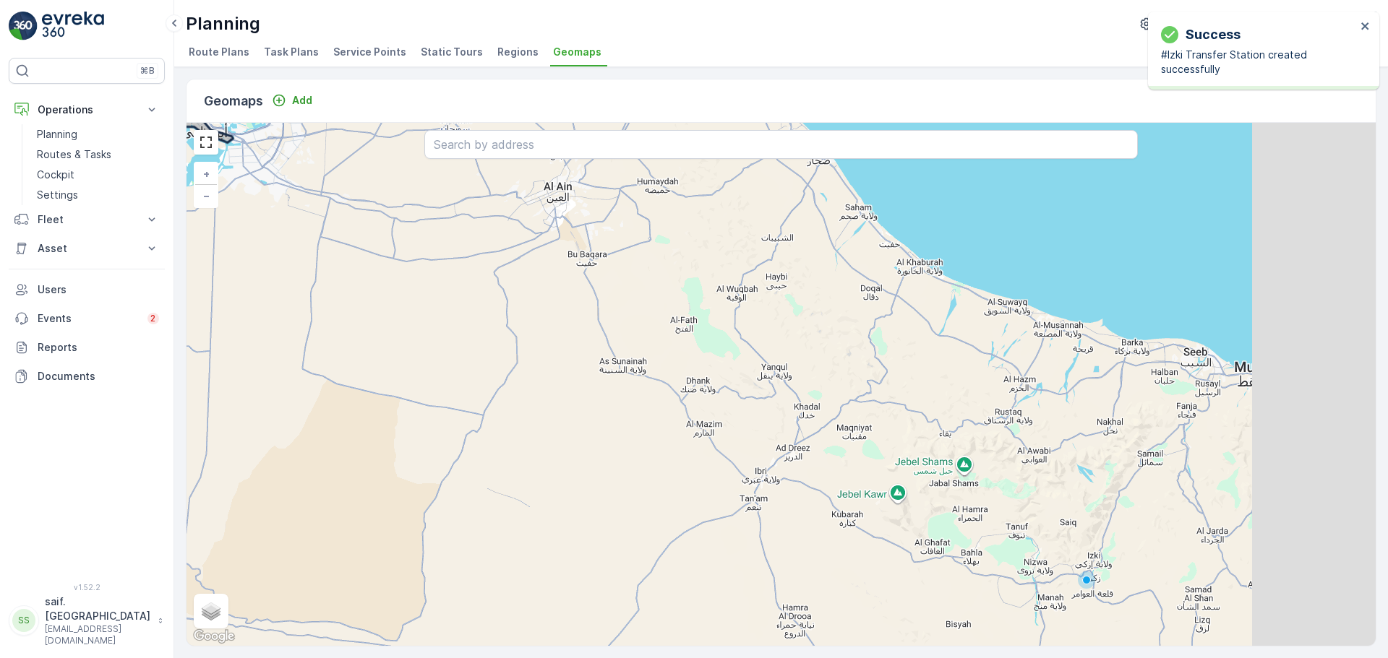
drag, startPoint x: 918, startPoint y: 465, endPoint x: 680, endPoint y: 401, distance: 246.3
click at [740, 418] on div "+ − Satellite Roadmap Terrain Hybrid Leaflet Keyboard shortcuts Map Data Map da…" at bounding box center [780, 384] width 1189 height 523
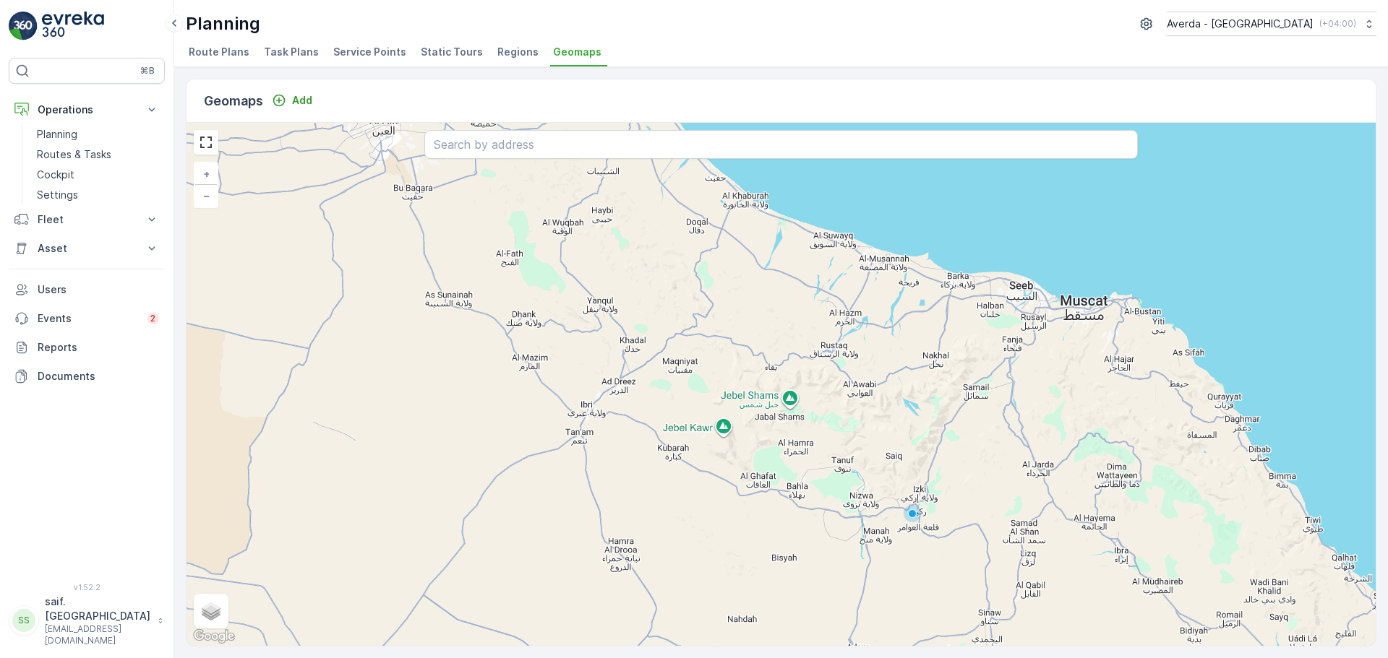
drag, startPoint x: 851, startPoint y: 429, endPoint x: 742, endPoint y: 381, distance: 118.4
click at [755, 388] on div "+ − Satellite Roadmap Terrain Hybrid Leaflet Keyboard shortcuts Map Data Map da…" at bounding box center [780, 384] width 1189 height 523
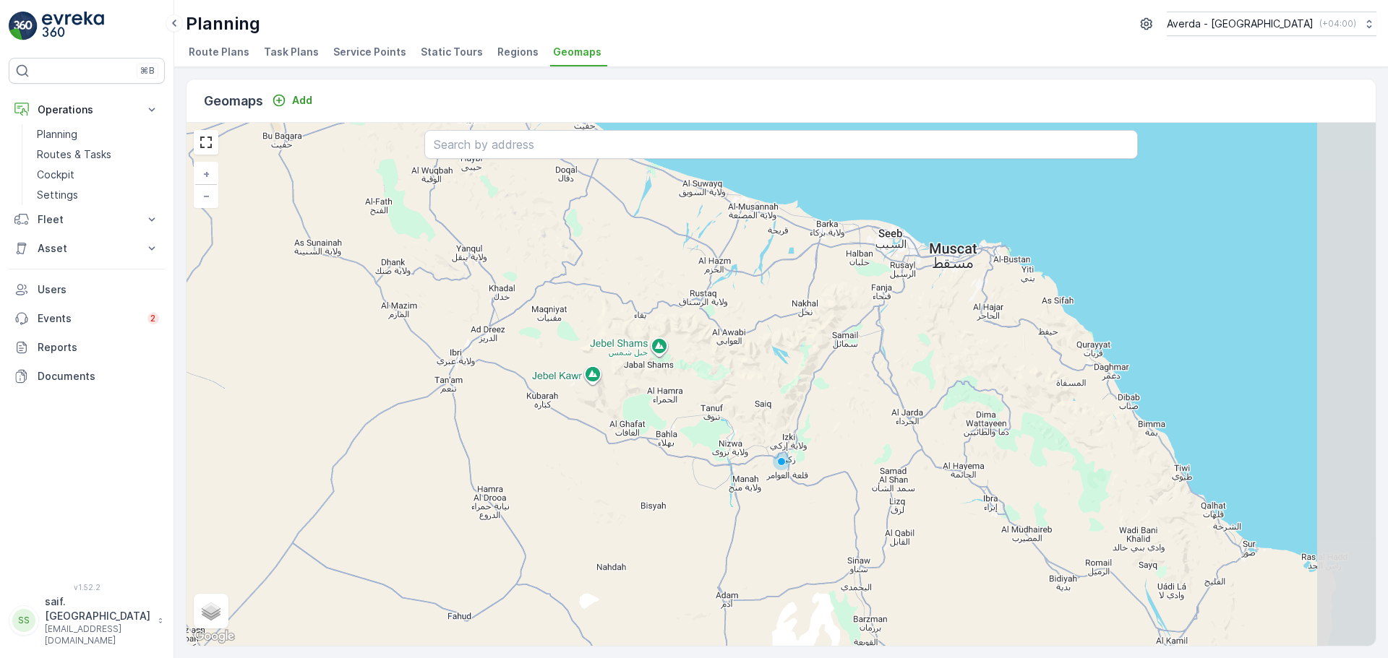
drag, startPoint x: 841, startPoint y: 383, endPoint x: 809, endPoint y: 347, distance: 48.1
click at [751, 353] on div "+ − Satellite Roadmap Terrain Hybrid Leaflet Keyboard shortcuts Map Data Map da…" at bounding box center [780, 384] width 1189 height 523
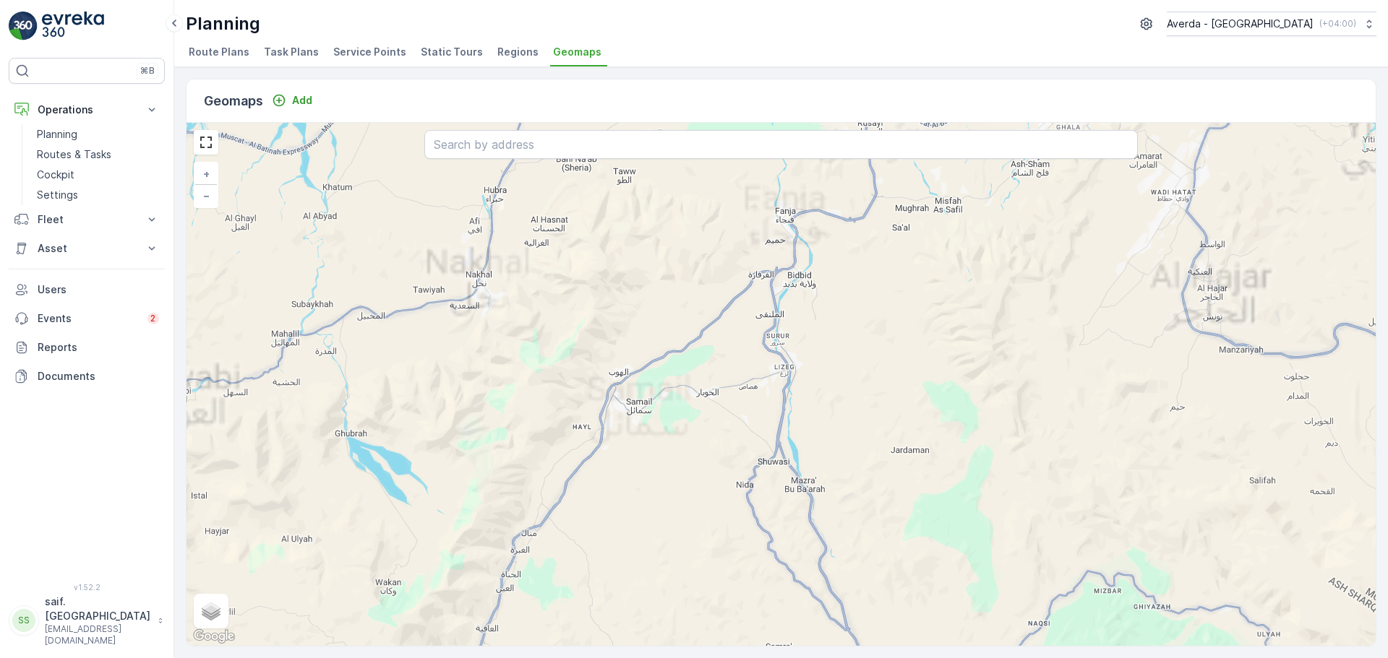
drag, startPoint x: 654, startPoint y: 411, endPoint x: 737, endPoint y: 326, distance: 118.6
click at [731, 332] on div "+ − Satellite Roadmap Terrain Hybrid Leaflet Keyboard shortcuts Map Data Map da…" at bounding box center [780, 384] width 1189 height 523
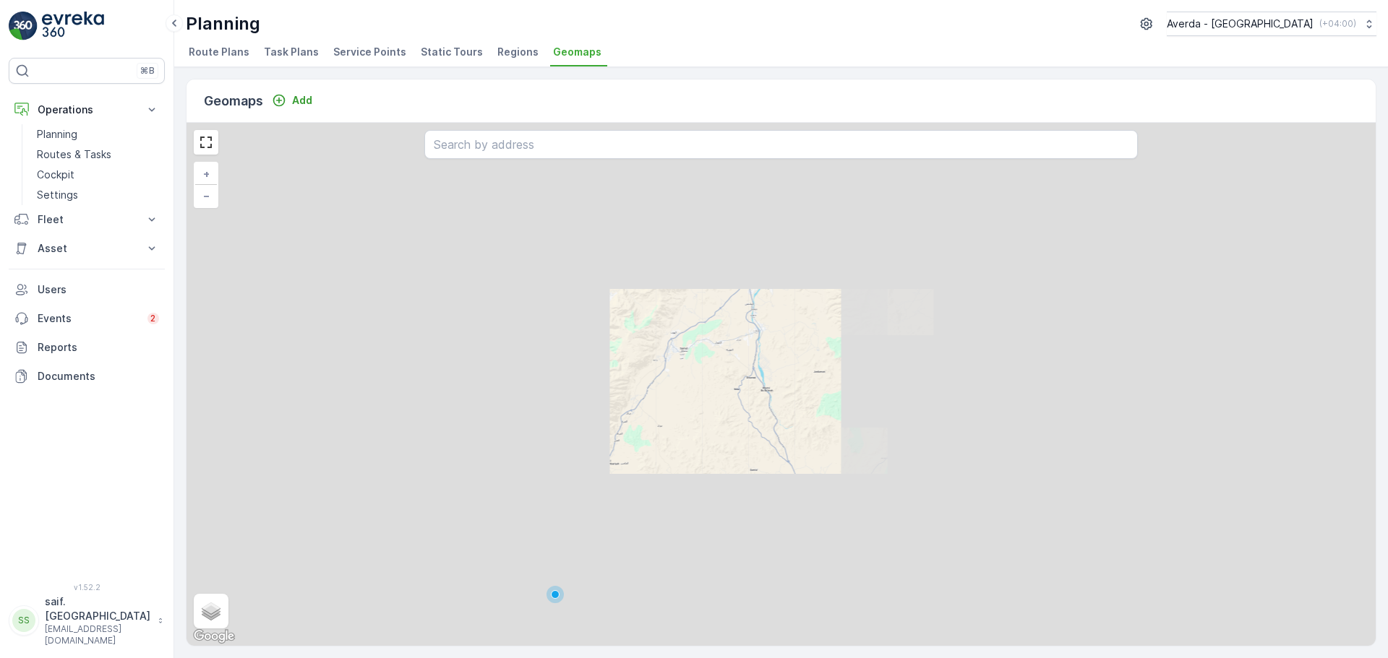
drag, startPoint x: 637, startPoint y: 395, endPoint x: 653, endPoint y: 365, distance: 33.9
click at [651, 370] on div "+ − Satellite Roadmap Terrain Hybrid Leaflet Keyboard shortcuts Map Data Map da…" at bounding box center [780, 384] width 1189 height 523
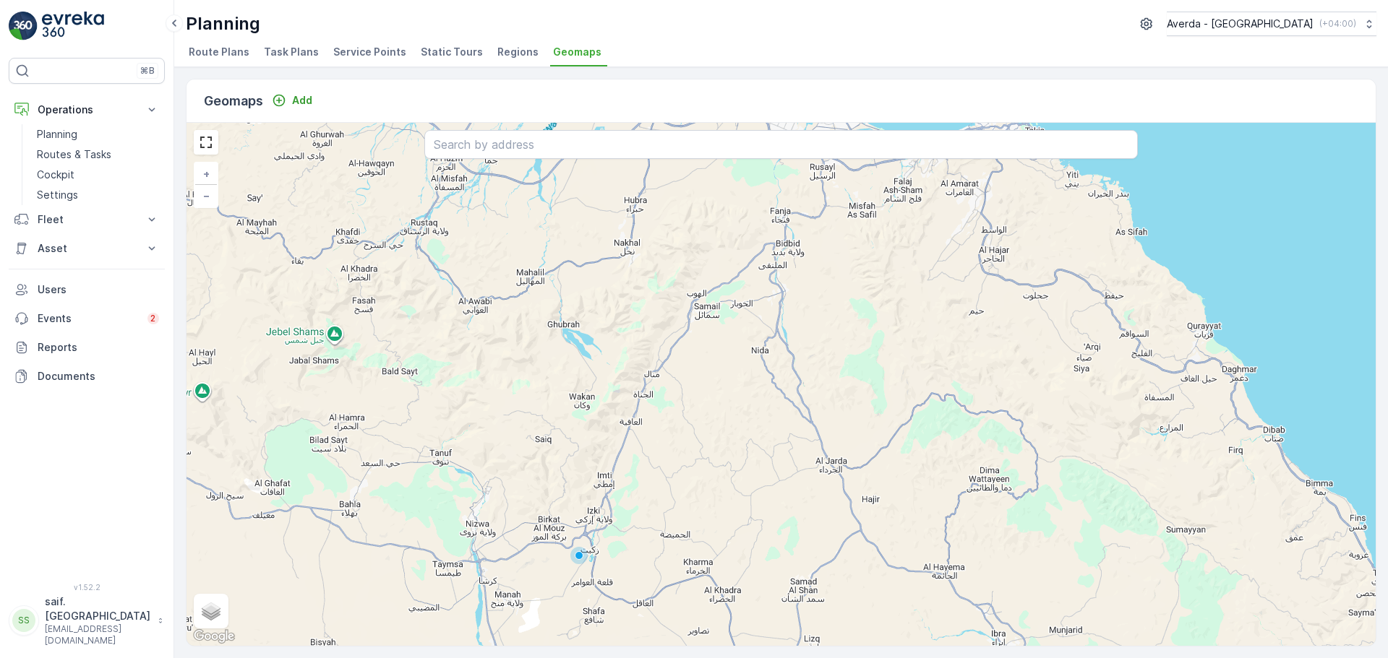
drag, startPoint x: 605, startPoint y: 395, endPoint x: 598, endPoint y: 412, distance: 18.8
click at [598, 412] on div "+ − Satellite Roadmap Terrain Hybrid Leaflet Keyboard shortcuts Map Data Map da…" at bounding box center [780, 384] width 1189 height 523
click at [528, 149] on input "text" at bounding box center [780, 144] width 713 height 29
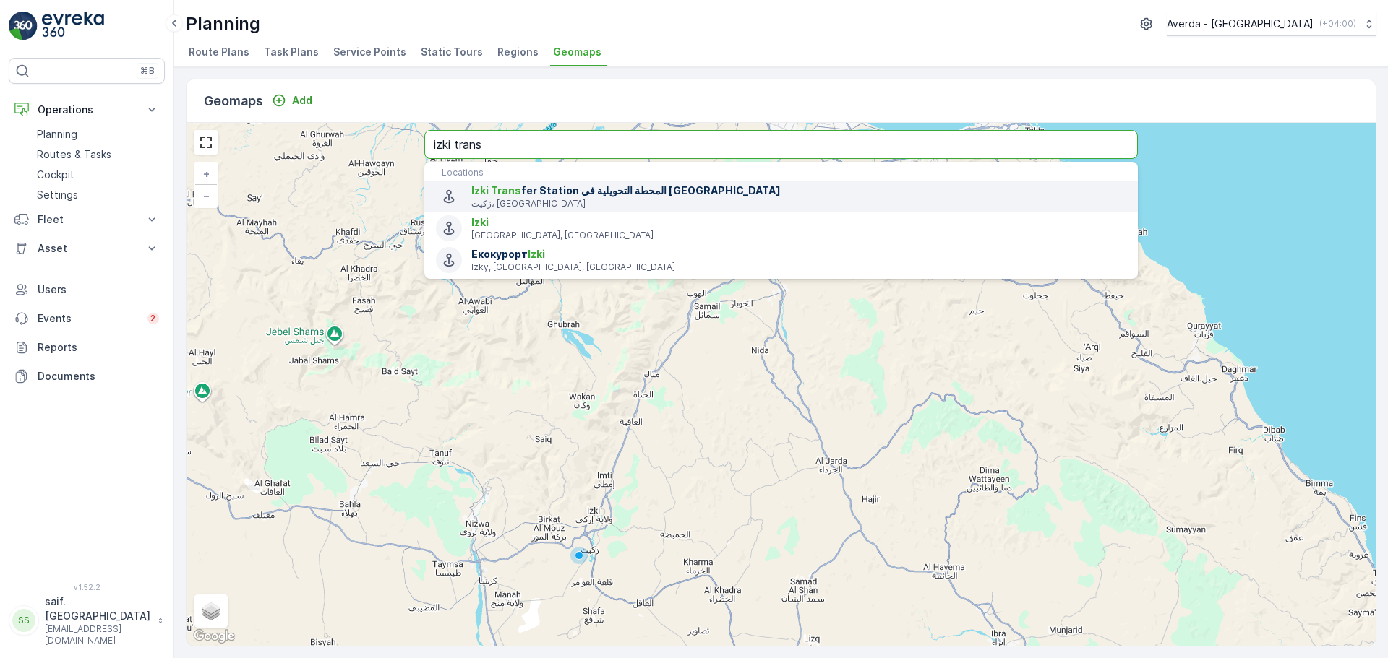
type input "izki trans"
click at [540, 200] on p "زكيت، [GEOGRAPHIC_DATA]" at bounding box center [798, 204] width 655 height 12
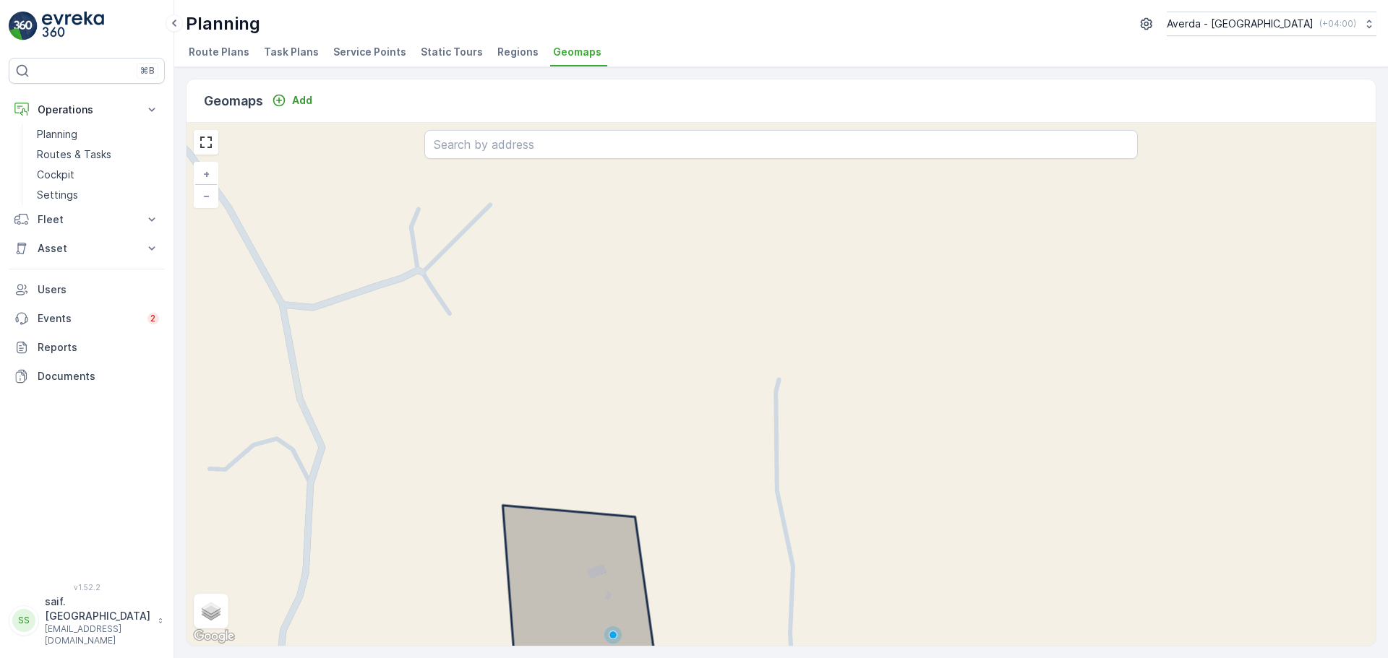
drag, startPoint x: 732, startPoint y: 413, endPoint x: 697, endPoint y: 275, distance: 142.5
click at [703, 319] on div "+ − Satellite Roadmap Terrain Hybrid Leaflet Keyboard shortcuts Map Data Map da…" at bounding box center [780, 384] width 1189 height 523
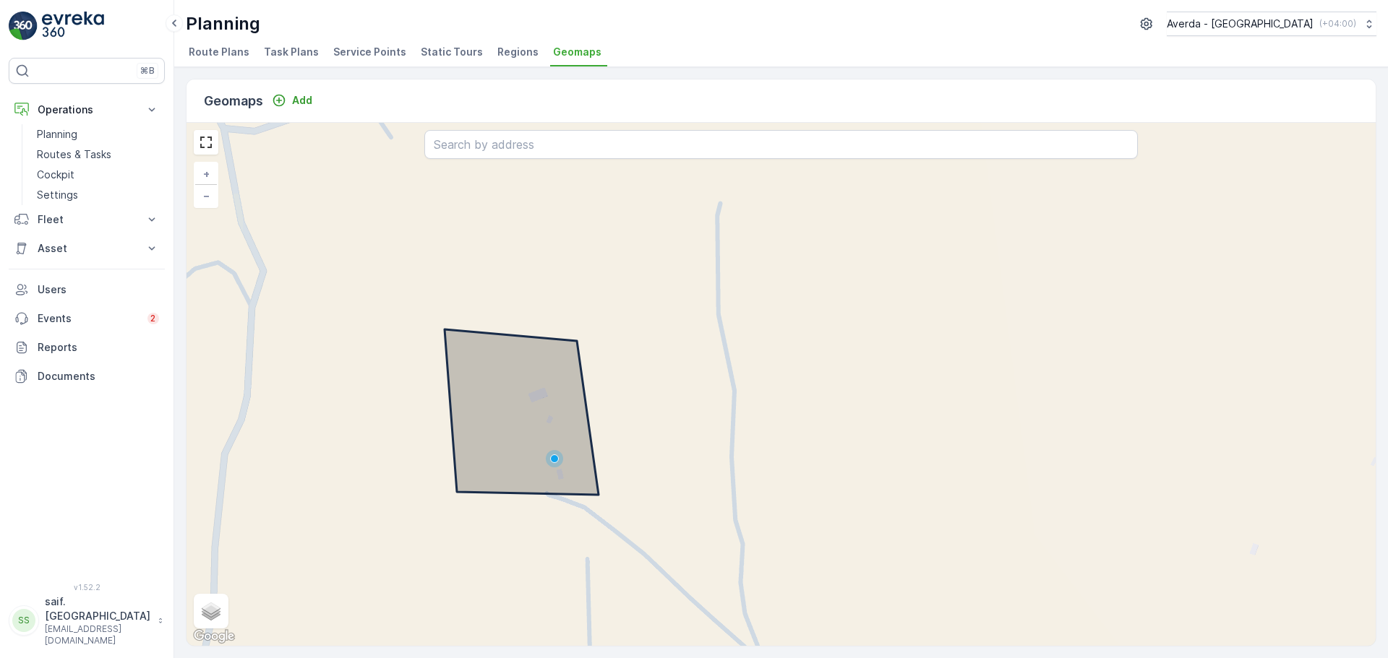
click at [507, 49] on span "Regions" at bounding box center [517, 52] width 41 height 14
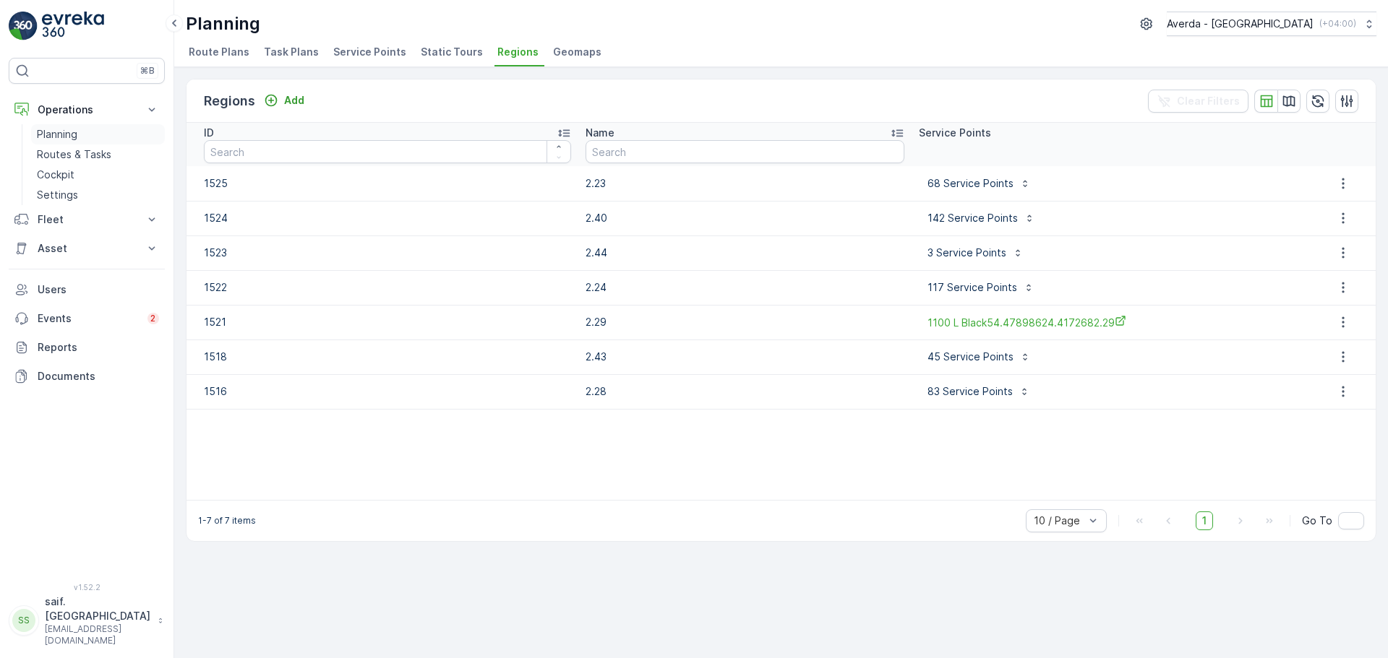
click at [72, 135] on p "Planning" at bounding box center [57, 134] width 40 height 14
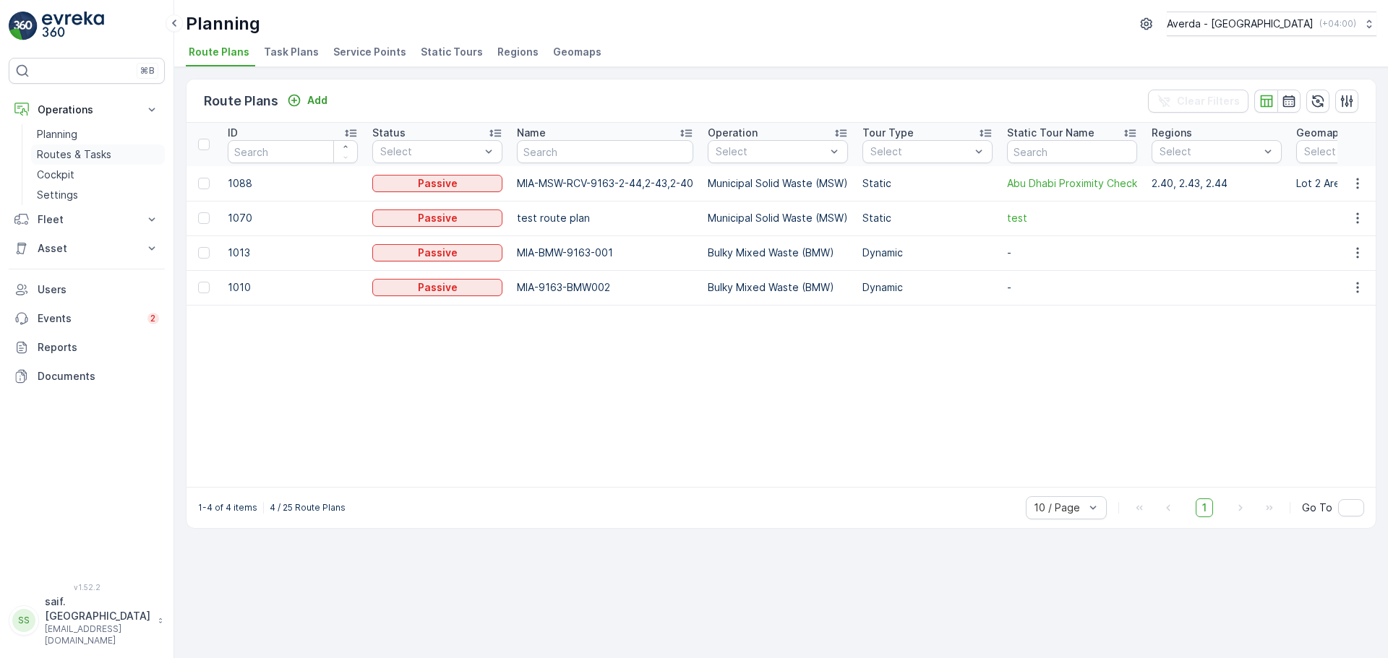
click at [77, 154] on p "Routes & Tasks" at bounding box center [74, 154] width 74 height 14
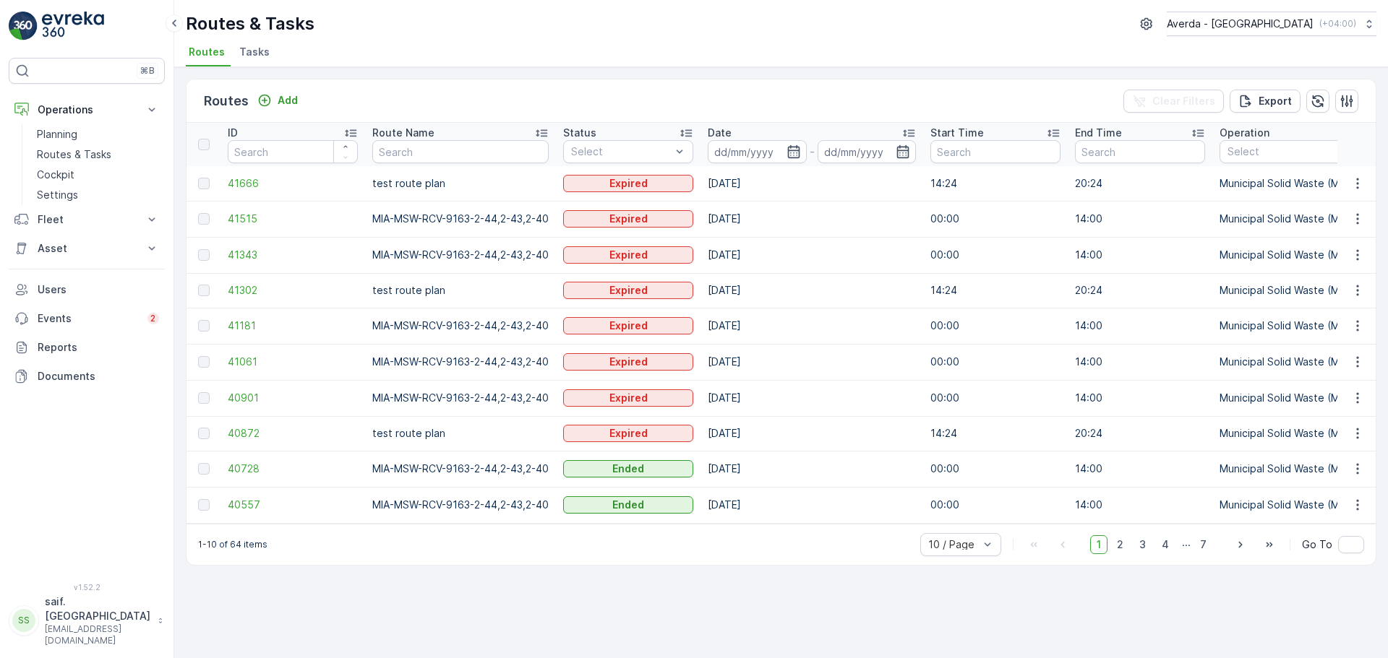
click at [250, 51] on span "Tasks" at bounding box center [254, 52] width 30 height 14
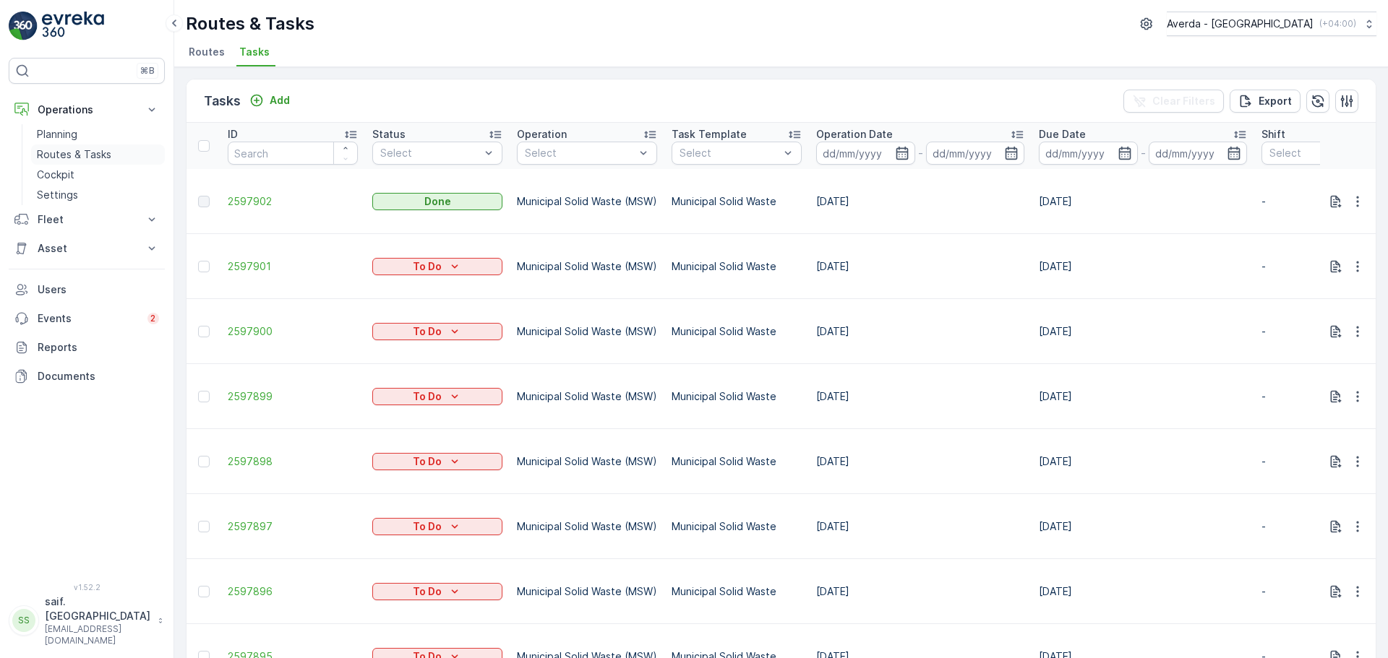
click at [106, 155] on p "Routes & Tasks" at bounding box center [74, 154] width 74 height 14
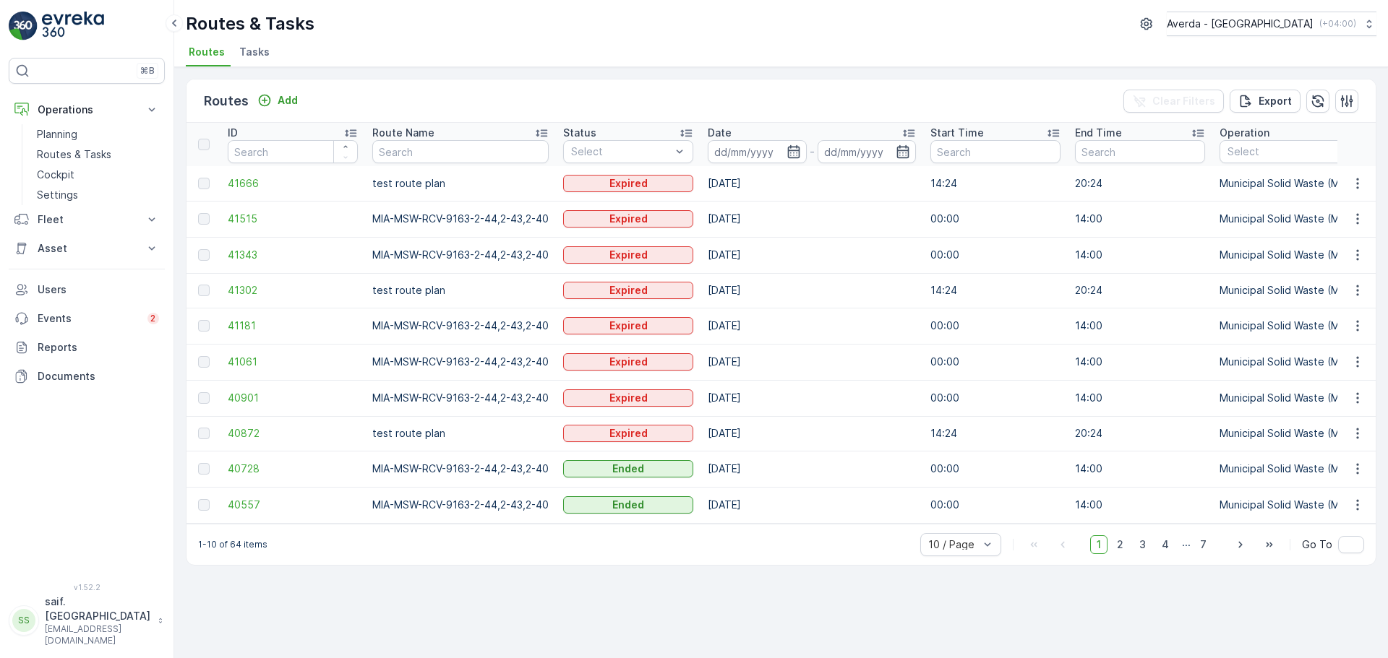
click at [245, 51] on span "Tasks" at bounding box center [254, 52] width 30 height 14
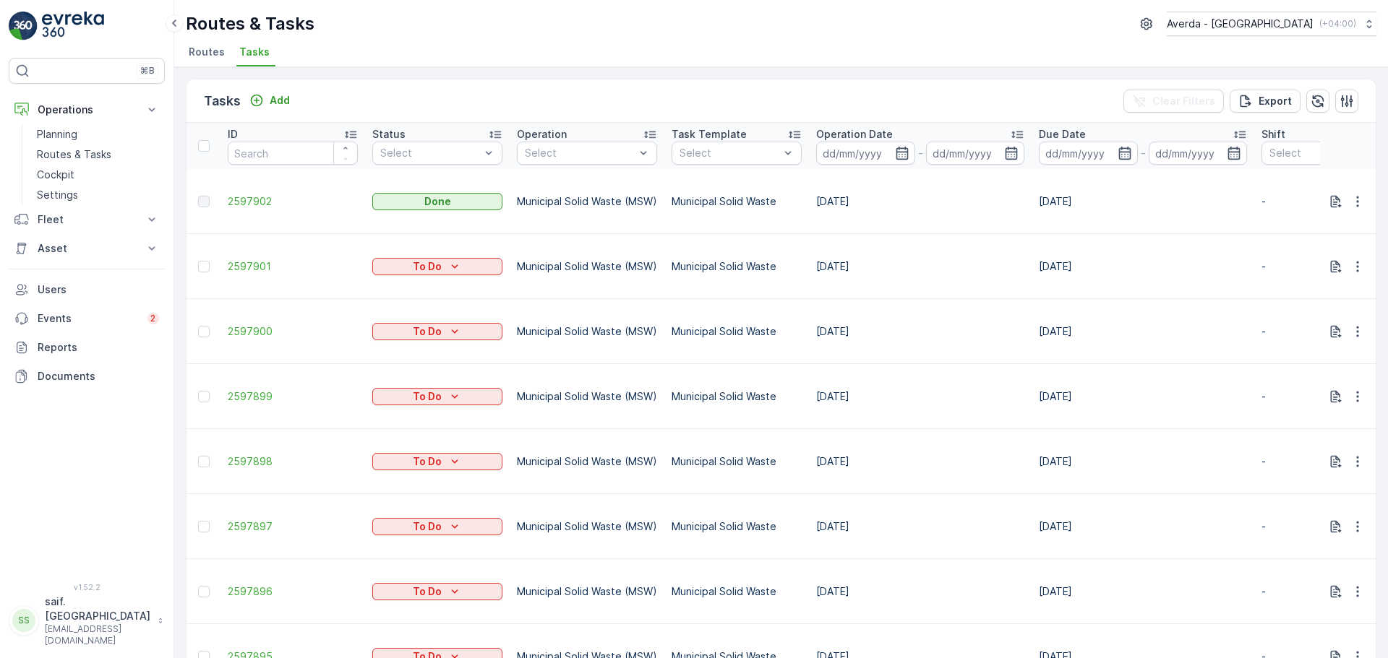
click at [206, 56] on span "Routes" at bounding box center [207, 52] width 36 height 14
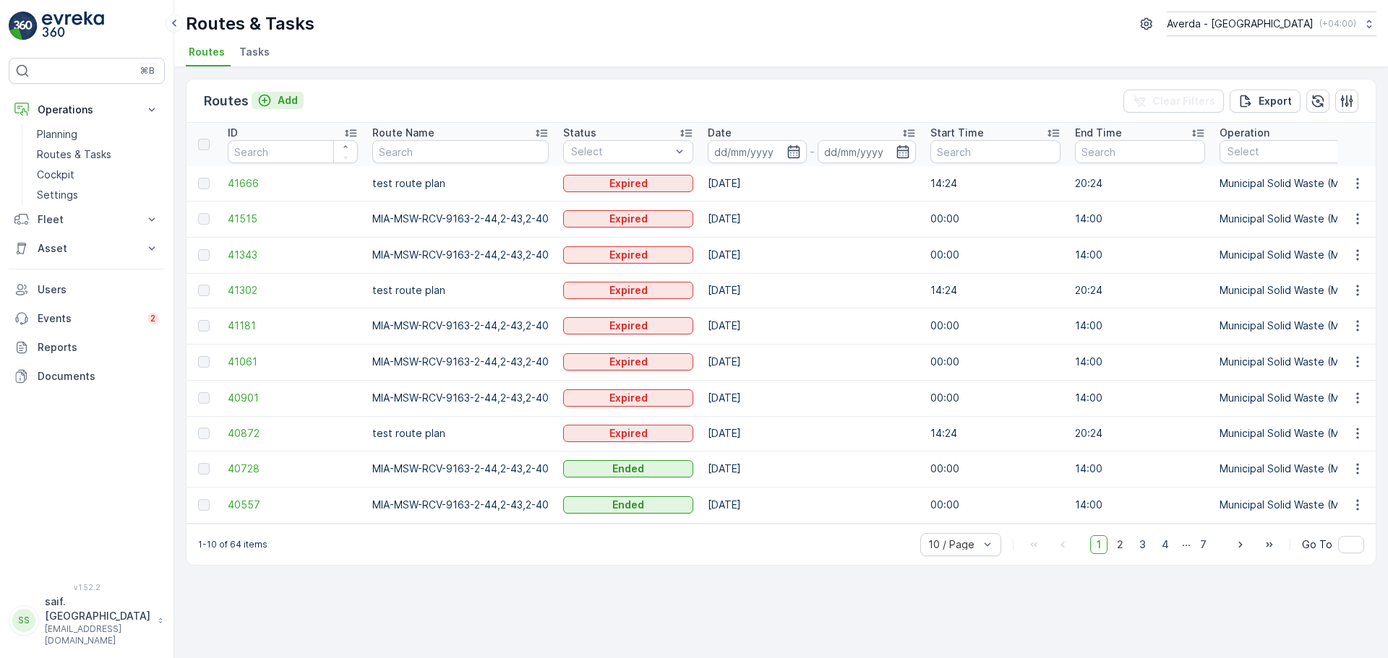
click at [295, 99] on p "Add" at bounding box center [288, 100] width 20 height 14
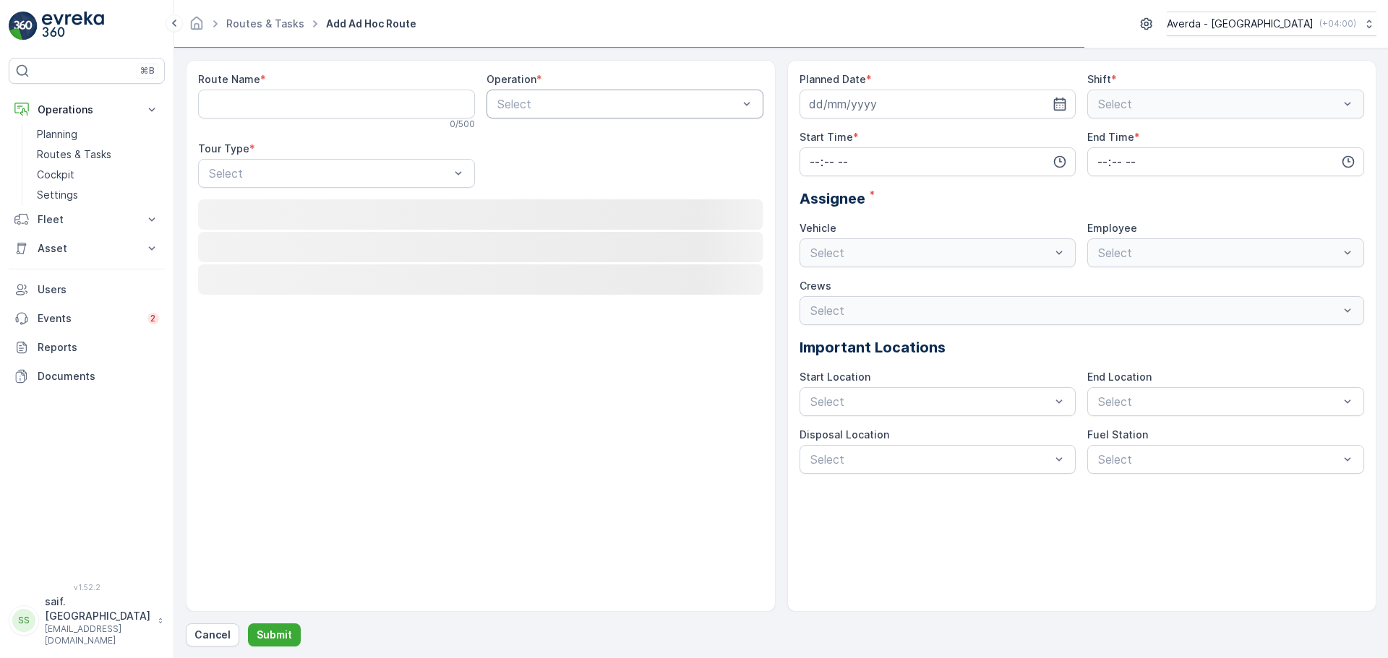
click at [431, 101] on Name "Route Name" at bounding box center [336, 104] width 277 height 29
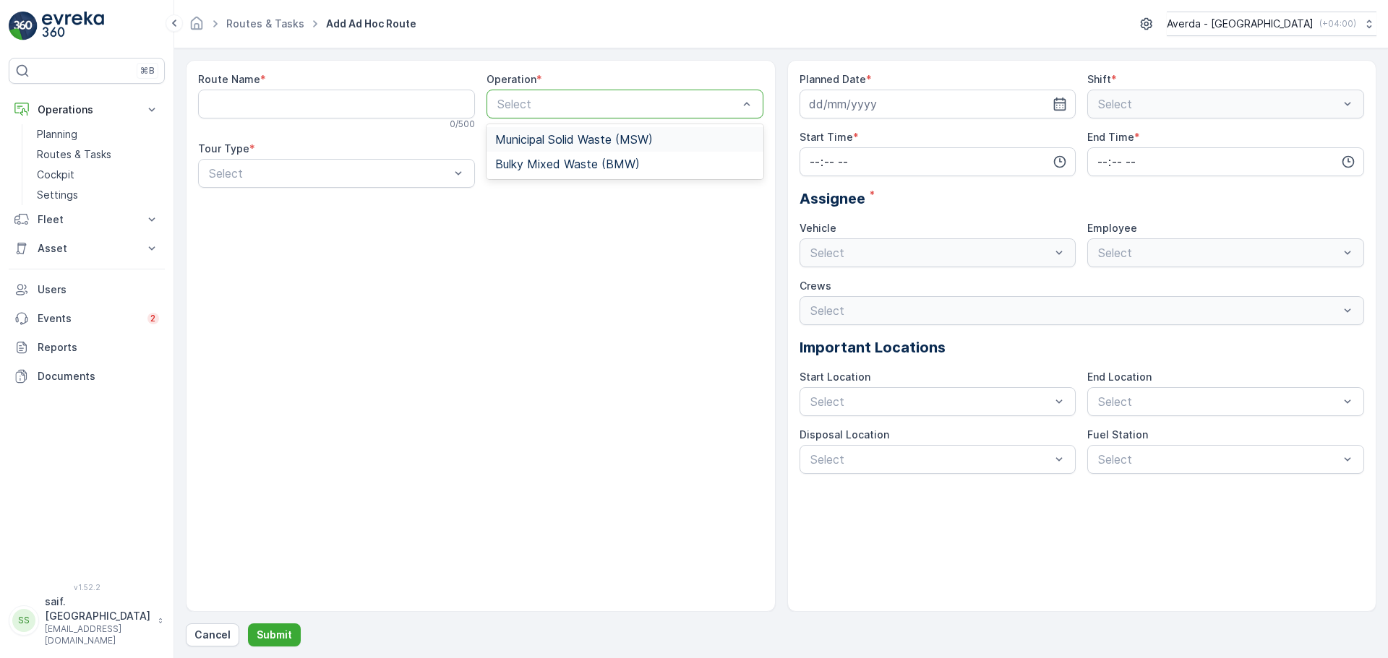
click at [588, 140] on span "Municipal Solid Waste (MSW)" at bounding box center [574, 139] width 158 height 13
click at [278, 99] on Name "Route Name" at bounding box center [336, 104] width 277 height 29
type Name "Izki Transfer Station"
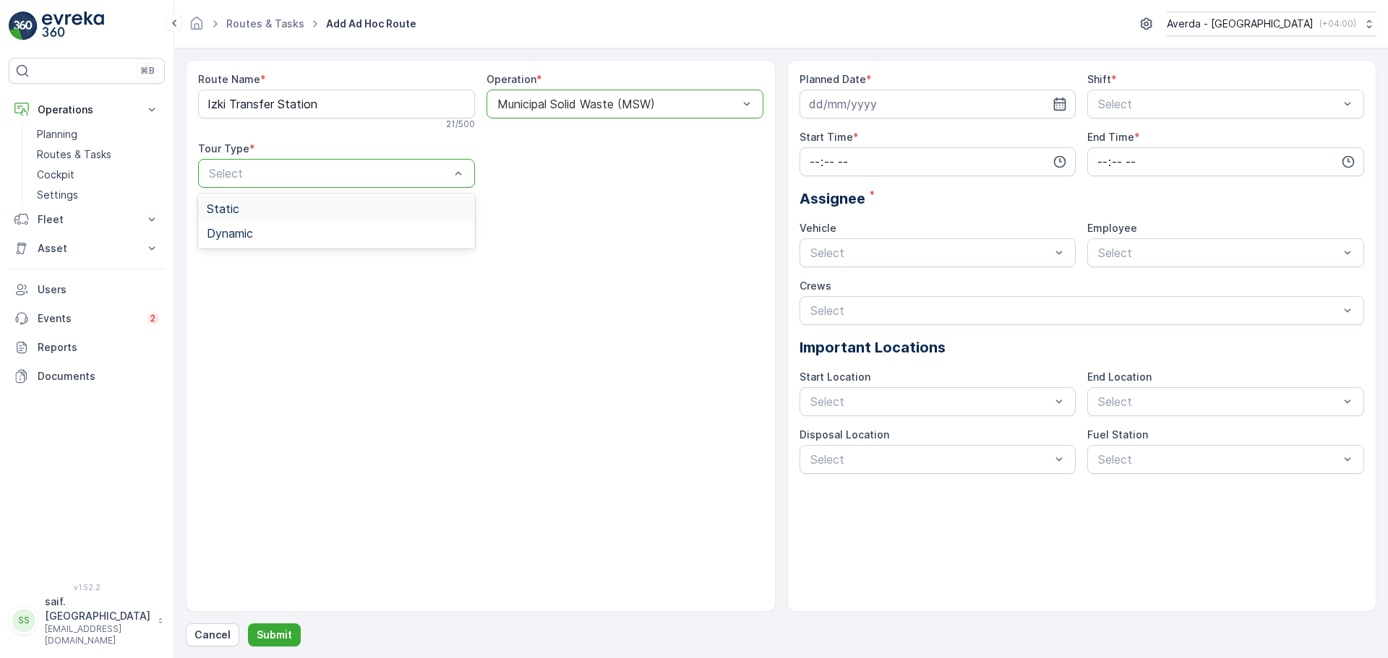
click at [277, 184] on div "Select" at bounding box center [336, 173] width 277 height 29
click at [358, 242] on div "Dynamic" at bounding box center [336, 233] width 277 height 25
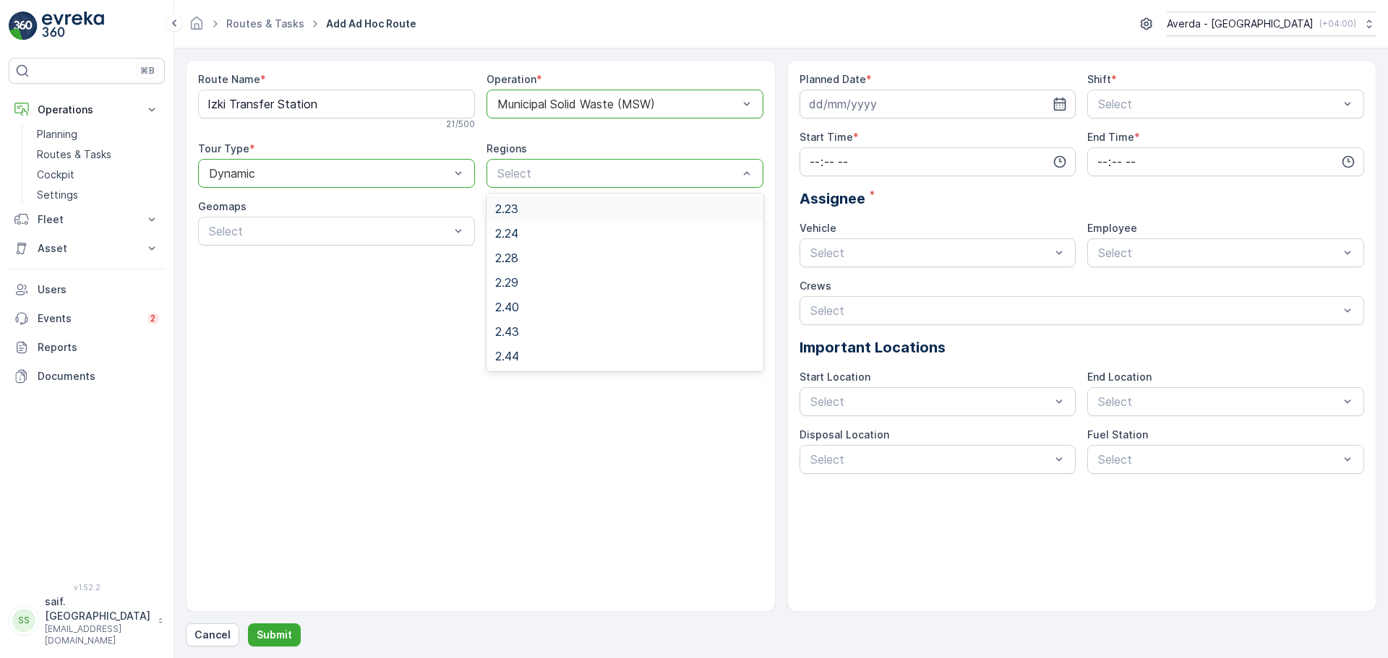
click at [596, 203] on div "2.23" at bounding box center [624, 208] width 259 height 13
click at [309, 322] on span "Izki Transfer Station" at bounding box center [262, 315] width 110 height 13
click at [988, 171] on input "time" at bounding box center [937, 161] width 277 height 29
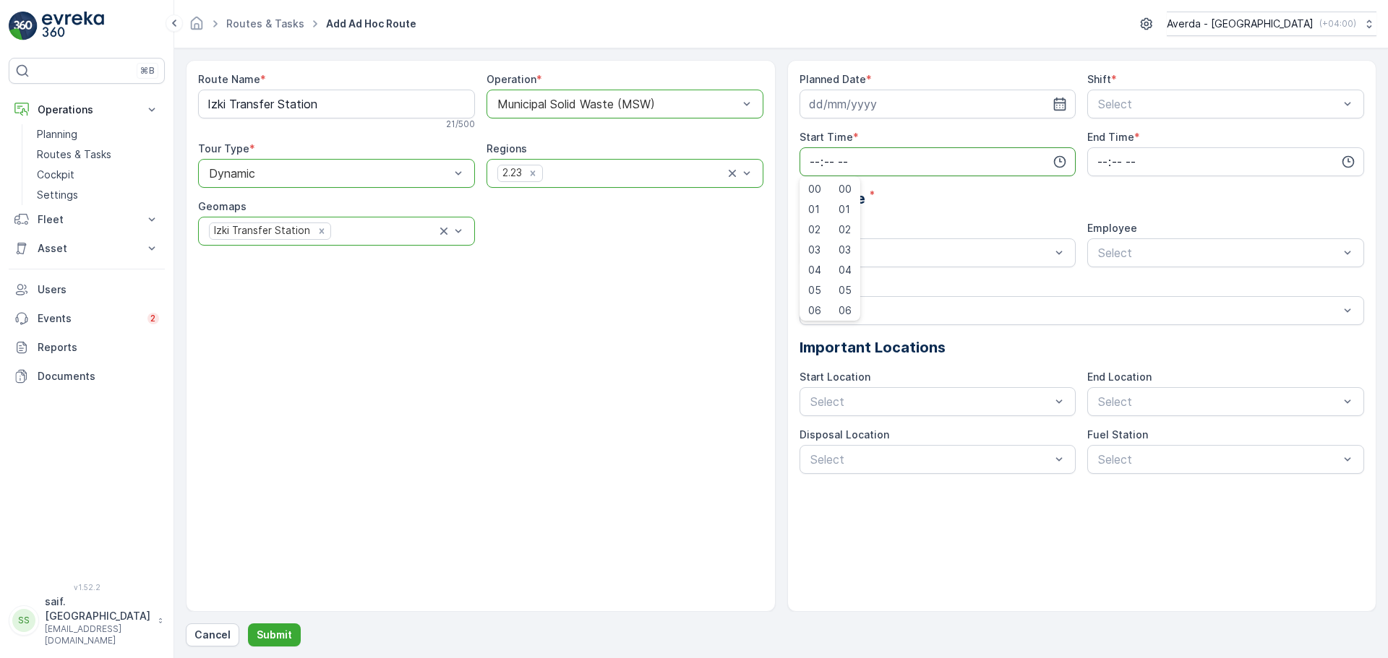
click at [988, 171] on input "time" at bounding box center [937, 161] width 277 height 29
click at [1052, 99] on icon "button" at bounding box center [1059, 104] width 14 height 14
click at [1124, 165] on span "Morning" at bounding box center [1117, 164] width 43 height 13
click at [1026, 108] on input at bounding box center [937, 104] width 277 height 29
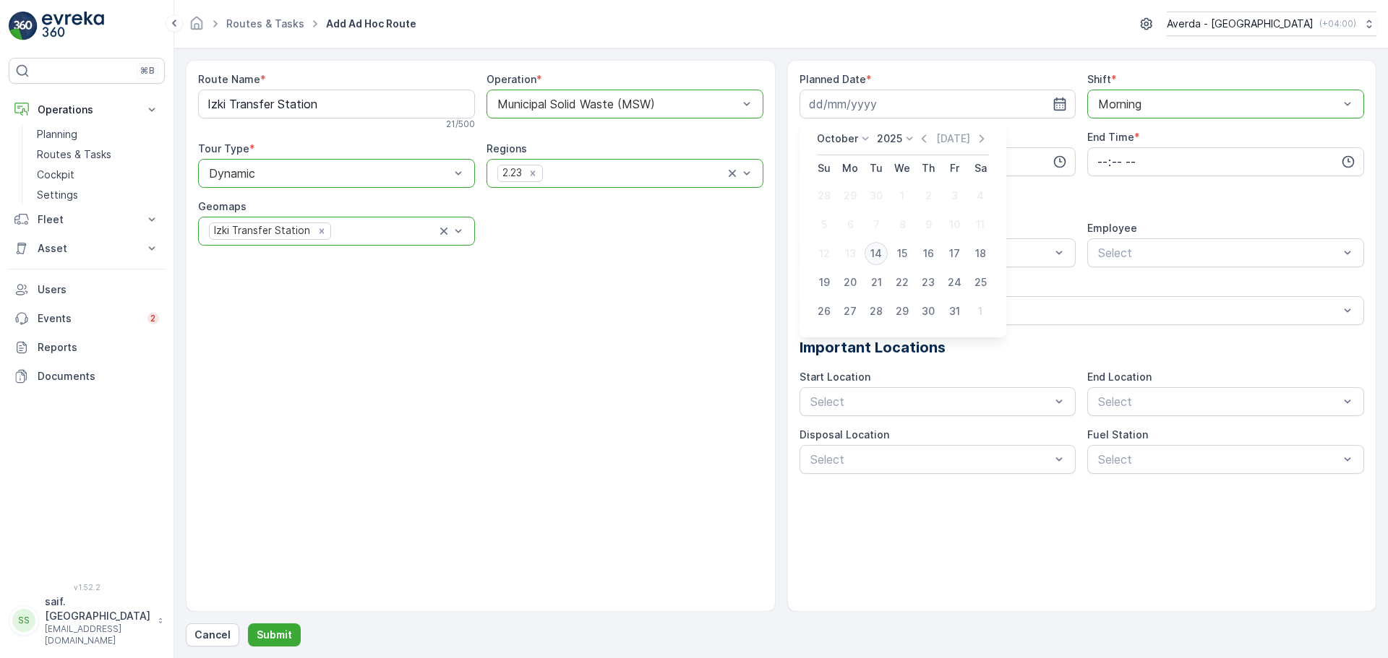
click at [878, 246] on div "14" at bounding box center [875, 253] width 23 height 23
type input "[DATE]"
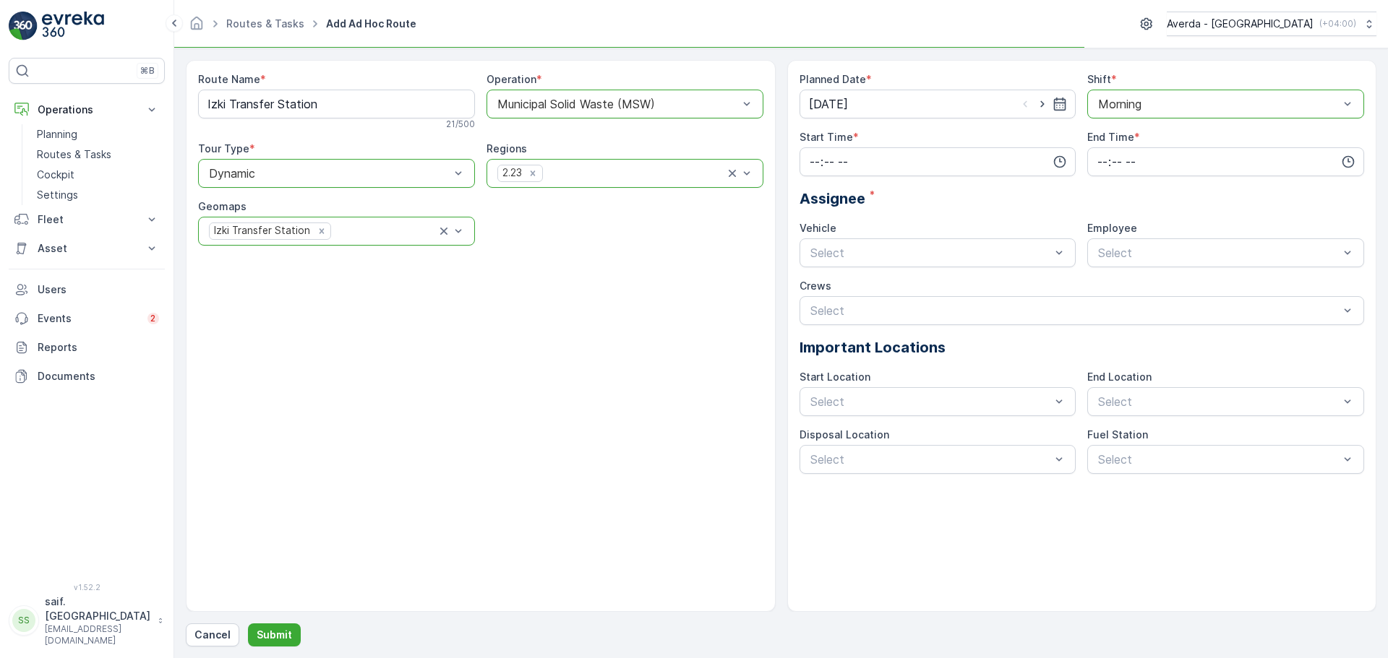
click at [939, 194] on div "Assignee *" at bounding box center [1081, 199] width 565 height 22
click at [1057, 162] on icon "button" at bounding box center [1059, 162] width 14 height 14
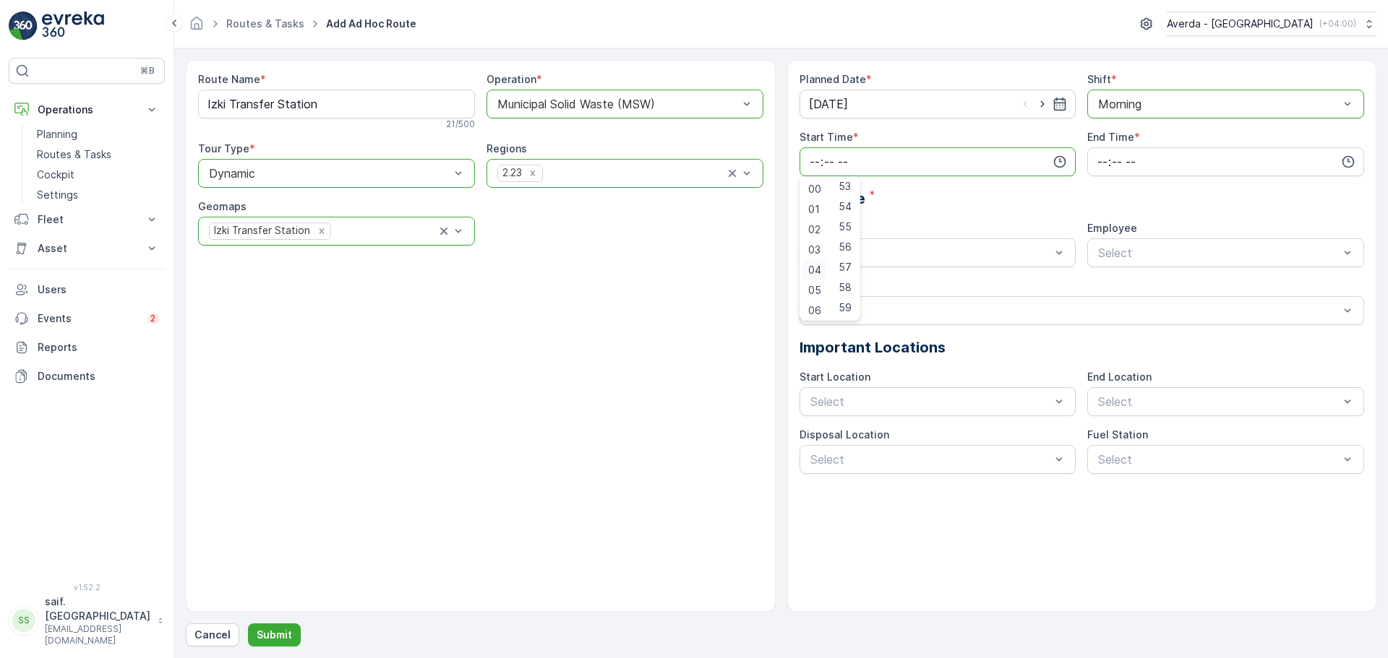
click at [812, 268] on span "04" at bounding box center [814, 270] width 13 height 14
click at [847, 229] on span "30" at bounding box center [844, 227] width 12 height 14
type input "04:30"
click at [1354, 163] on icon "button" at bounding box center [1348, 162] width 12 height 12
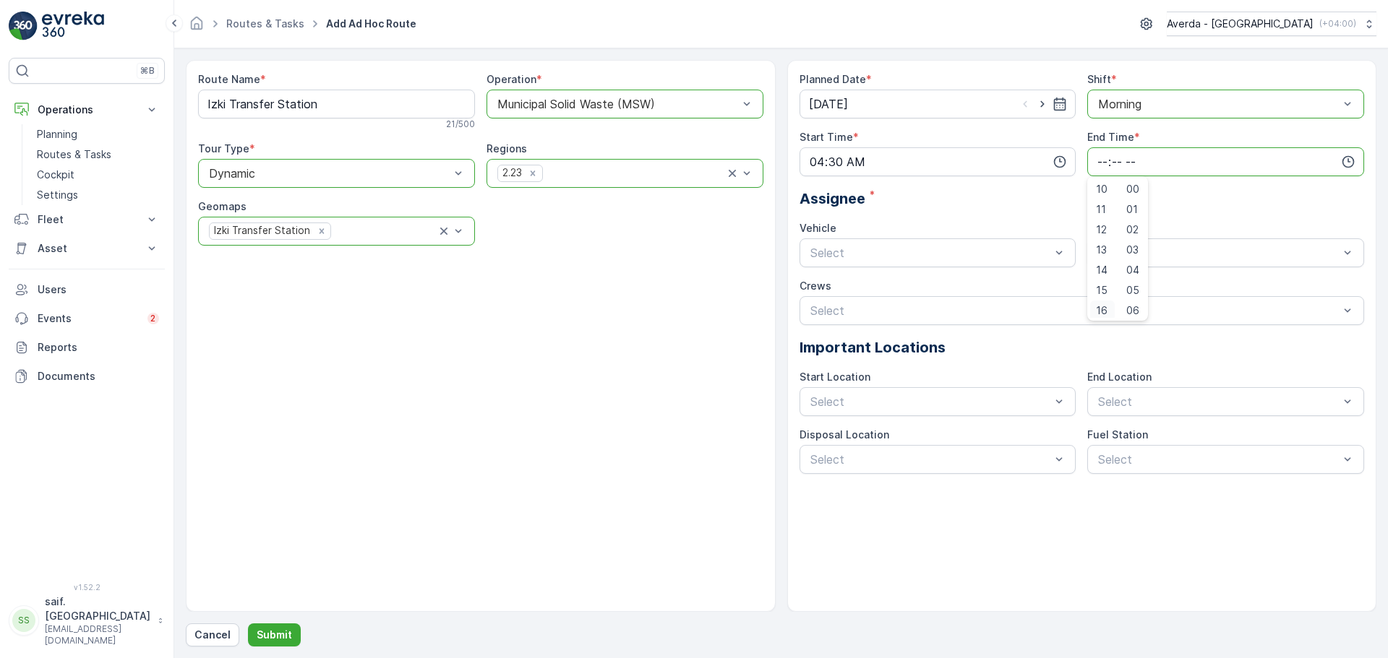
scroll to position [205, 0]
click at [1103, 301] on span "16" at bounding box center [1102, 308] width 12 height 14
click at [1135, 290] on span "30" at bounding box center [1132, 290] width 12 height 14
type input "16:30"
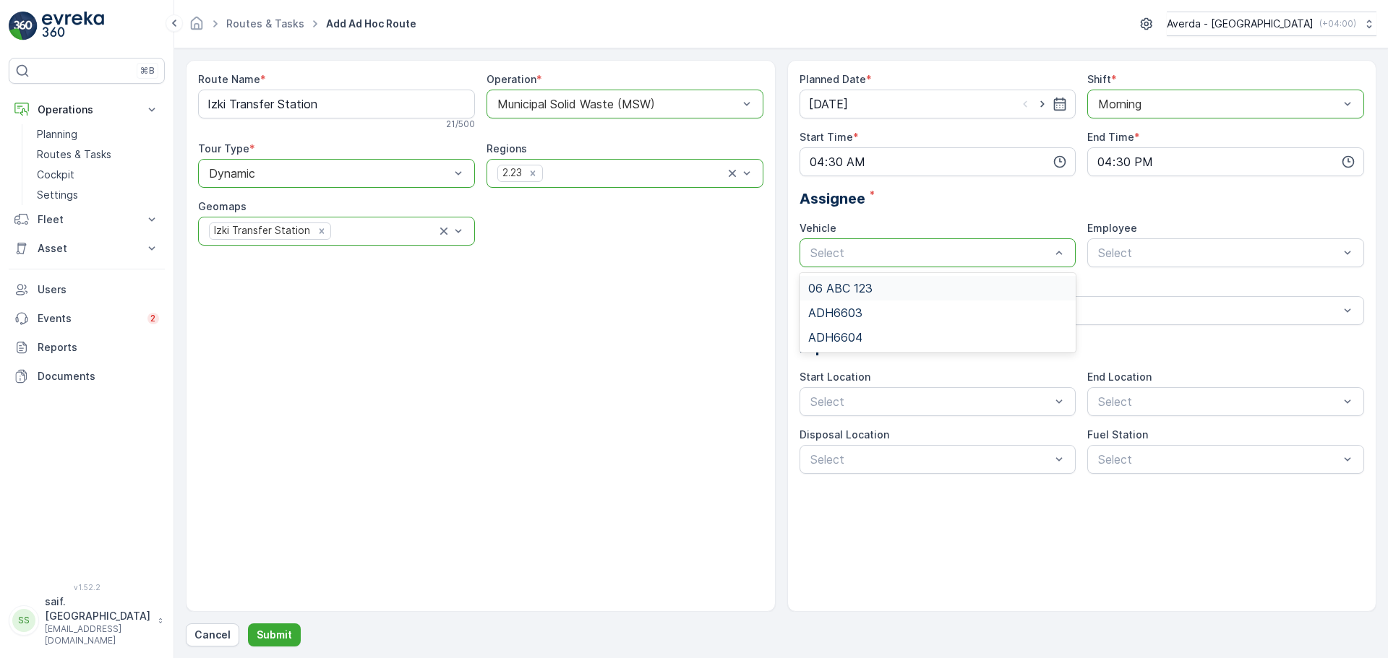
click at [906, 296] on div "06 ABC 123" at bounding box center [937, 288] width 277 height 25
click at [1127, 264] on div "Select" at bounding box center [1225, 253] width 277 height 29
click at [1050, 192] on div "Assignee *" at bounding box center [1081, 199] width 565 height 22
click at [985, 272] on div "Planned Date * [DATE] Shift * option Morning, selected. Morning Start Time * 04…" at bounding box center [1081, 273] width 565 height 402
click at [984, 390] on div "Select" at bounding box center [937, 401] width 277 height 29
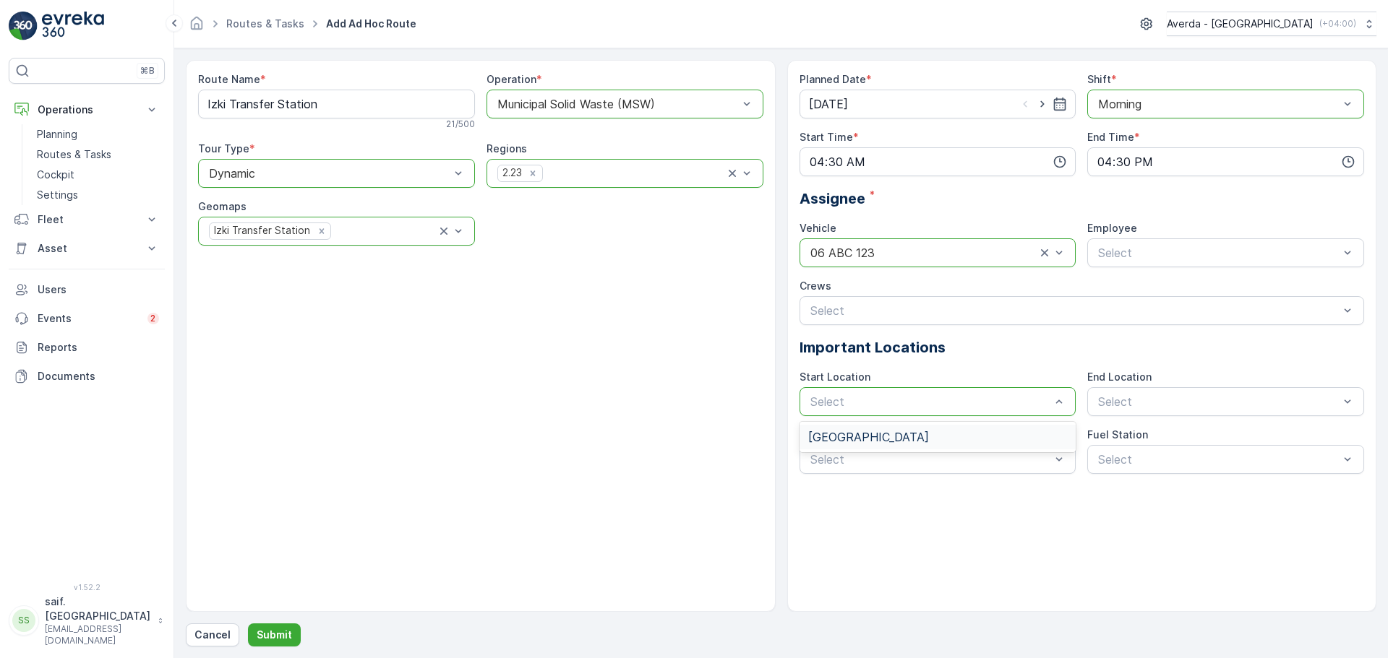
click at [958, 444] on div "[GEOGRAPHIC_DATA]" at bounding box center [937, 437] width 277 height 25
click at [1151, 442] on span "[GEOGRAPHIC_DATA]" at bounding box center [1156, 437] width 121 height 13
click at [931, 468] on div "Select" at bounding box center [937, 459] width 277 height 29
click at [1163, 485] on div "Planned Date * [DATE] Shift * option Morning, selected. Morning Start Time * 04…" at bounding box center [1082, 336] width 590 height 552
click at [971, 554] on div "Planned Date * [DATE] Shift * option Morning, selected. Morning Start Time * 04…" at bounding box center [1082, 336] width 590 height 552
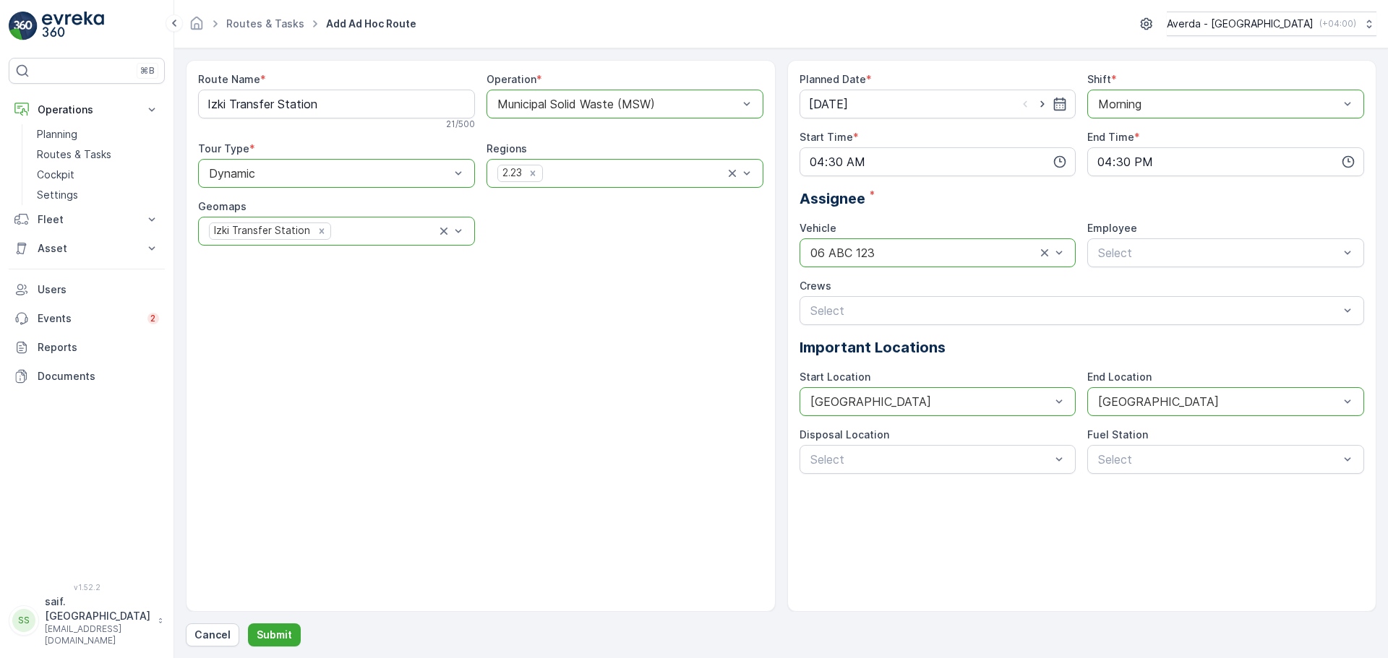
click at [312, 390] on div "Route Name * Izki Transfer Station 21 / 500 Operation * option Municipal Solid …" at bounding box center [481, 336] width 590 height 552
drag, startPoint x: 1198, startPoint y: 17, endPoint x: 820, endPoint y: 65, distance: 380.3
click at [1158, 18] on button "button" at bounding box center [1146, 23] width 23 height 23
click at [1330, 21] on p "( +04:00 )" at bounding box center [1336, 24] width 37 height 12
click at [1301, 109] on span "Asia/[GEOGRAPHIC_DATA] (+04:00)" at bounding box center [1239, 120] width 129 height 23
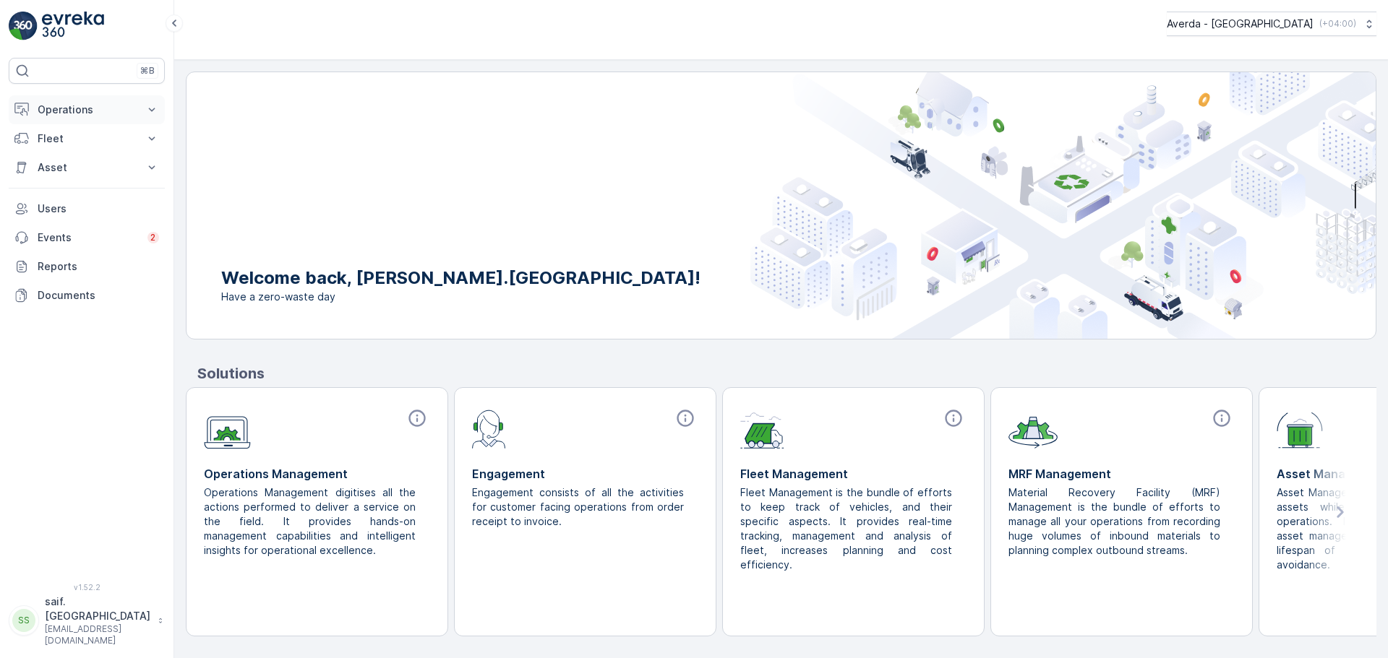
click at [151, 115] on icon at bounding box center [152, 110] width 14 height 14
click at [98, 153] on p "Routes & Tasks" at bounding box center [74, 154] width 74 height 14
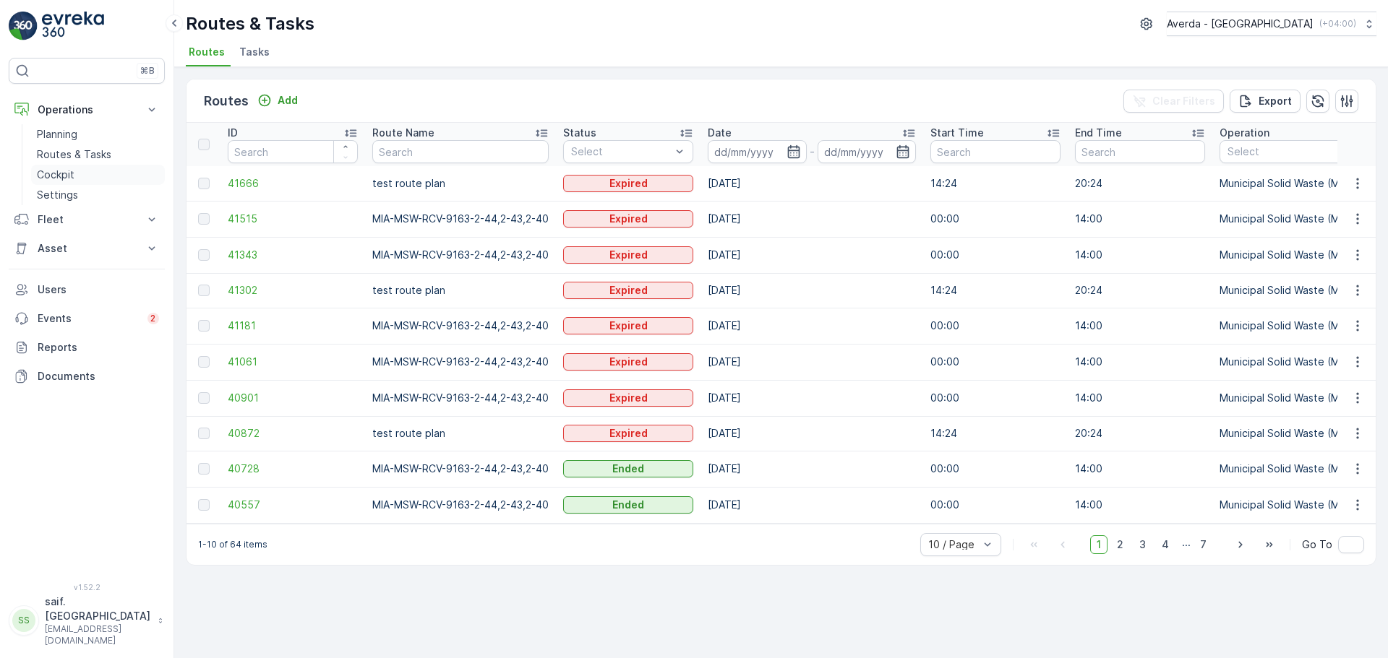
click at [61, 176] on p "Cockpit" at bounding box center [56, 175] width 38 height 14
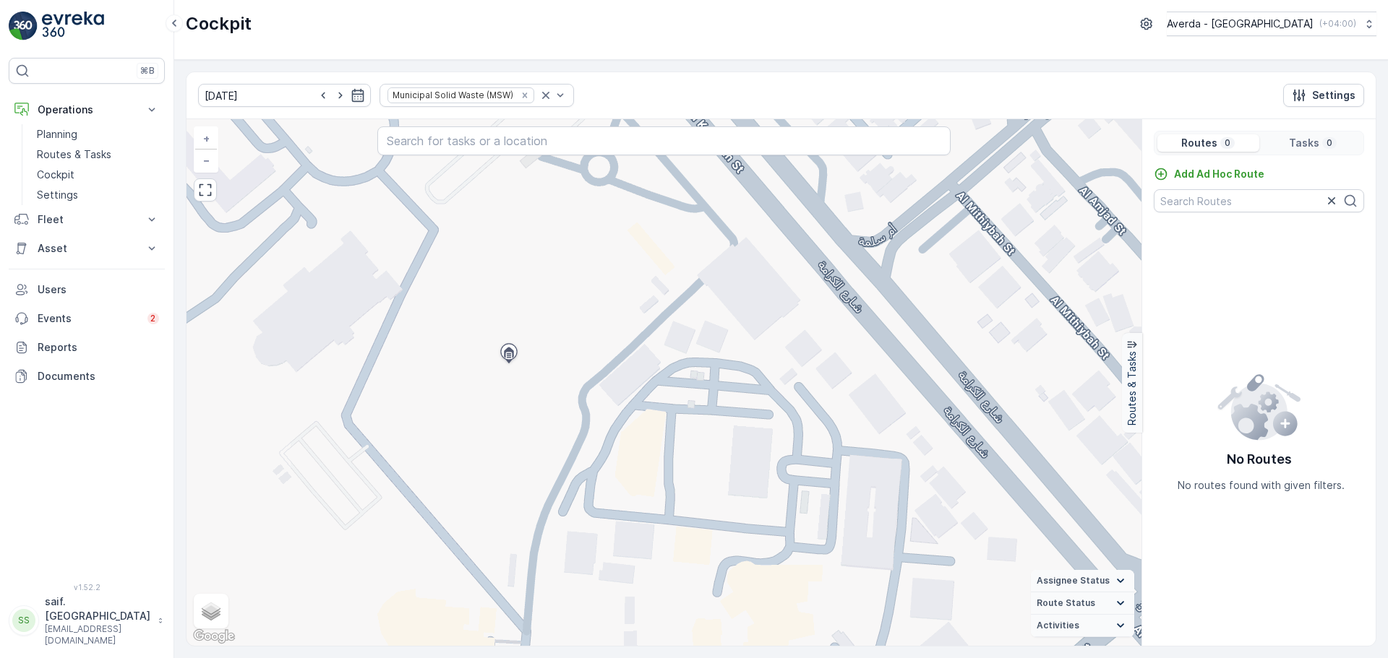
click at [1102, 584] on span "Assignee Status" at bounding box center [1072, 581] width 73 height 12
click at [1102, 603] on summary "Route Status" at bounding box center [1082, 604] width 103 height 22
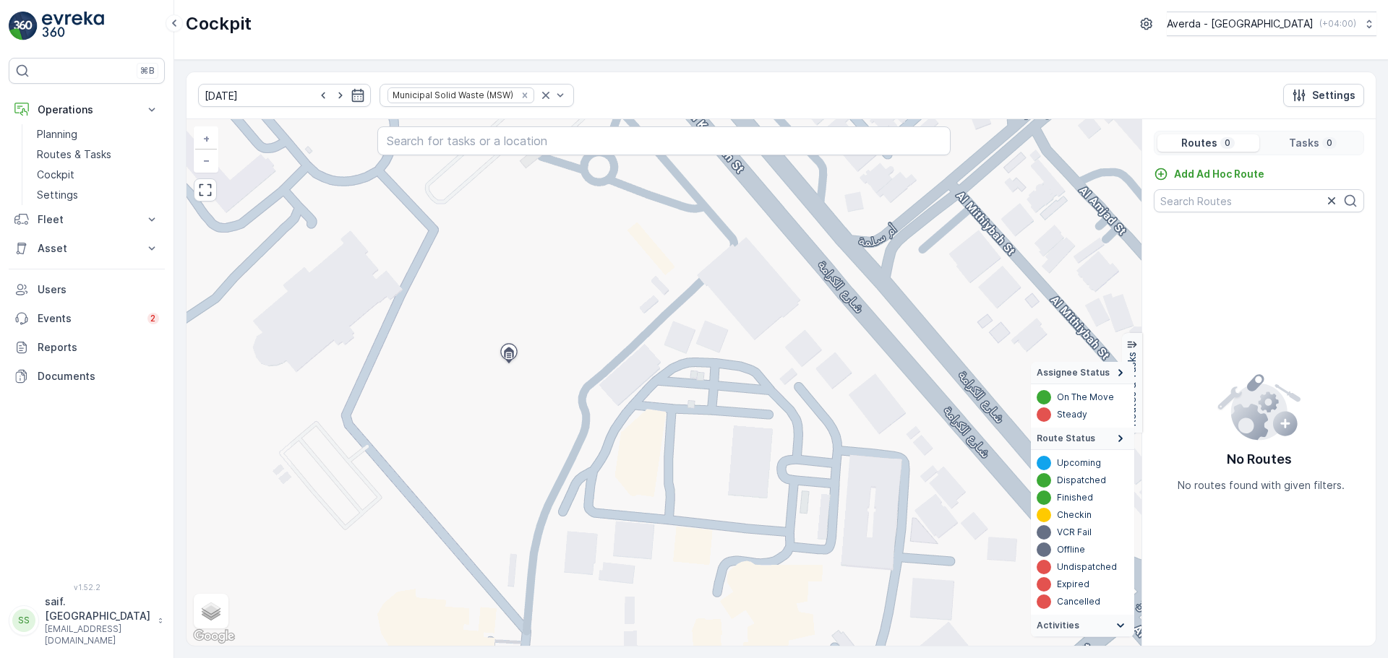
click at [1100, 624] on summary "Activities" at bounding box center [1082, 626] width 103 height 22
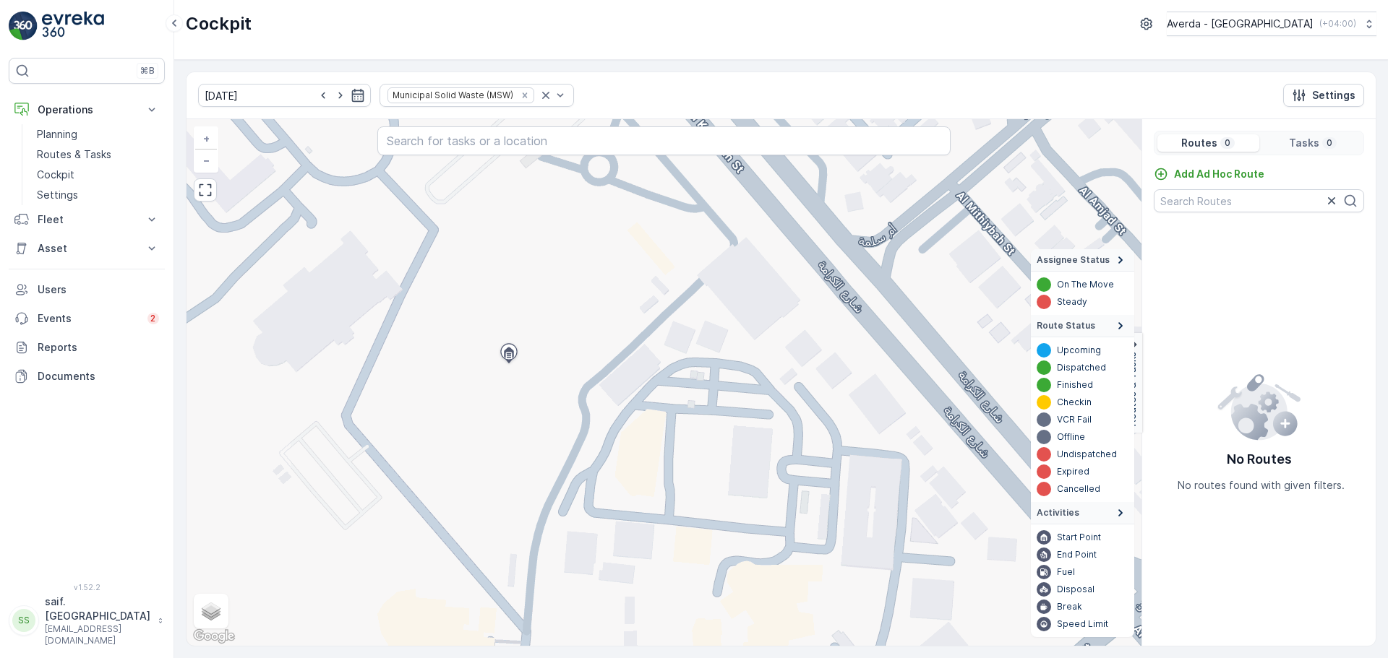
click at [1292, 572] on div "No Routes No routes found with given filters." at bounding box center [1258, 432] width 233 height 405
click at [840, 267] on div "+ − Satellite Roadmap Terrain Hybrid Leaflet Keyboard shortcuts Map Data Map da…" at bounding box center [663, 382] width 955 height 527
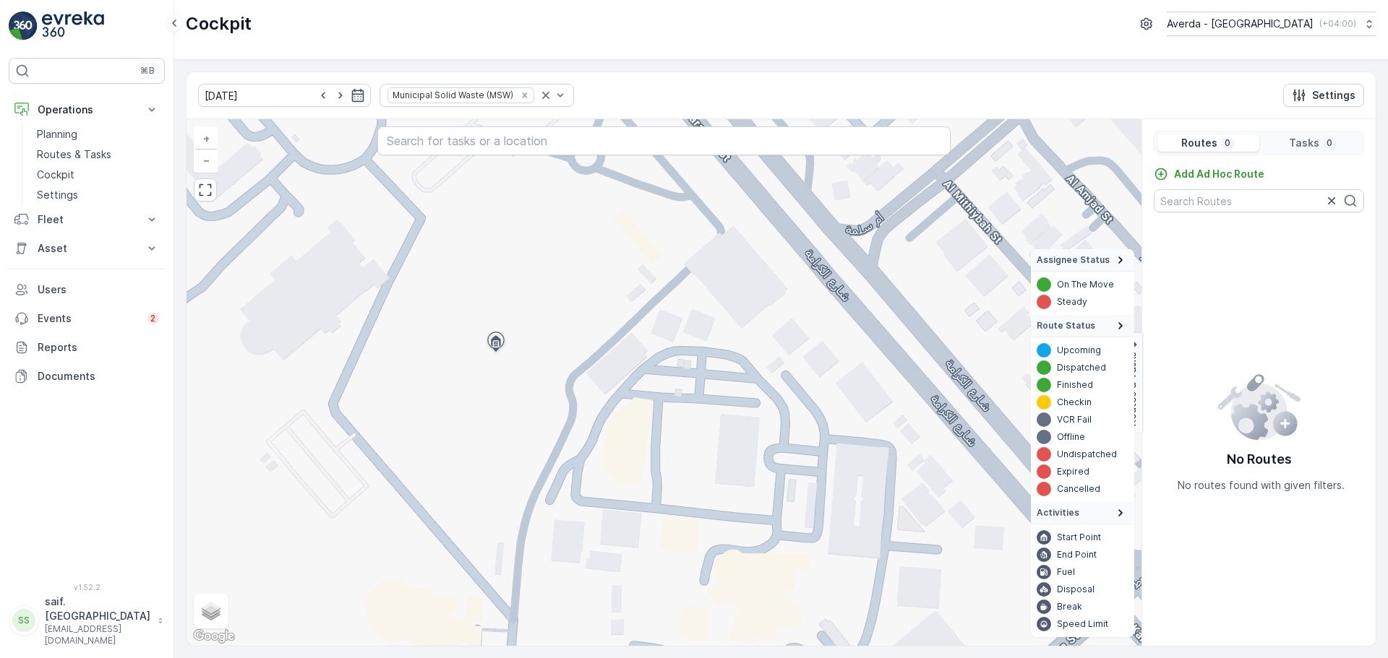
drag, startPoint x: 817, startPoint y: 464, endPoint x: 669, endPoint y: 336, distance: 195.7
click at [677, 343] on div "+ − Satellite Roadmap Terrain Hybrid Leaflet Keyboard shortcuts Map Data Map da…" at bounding box center [663, 382] width 955 height 527
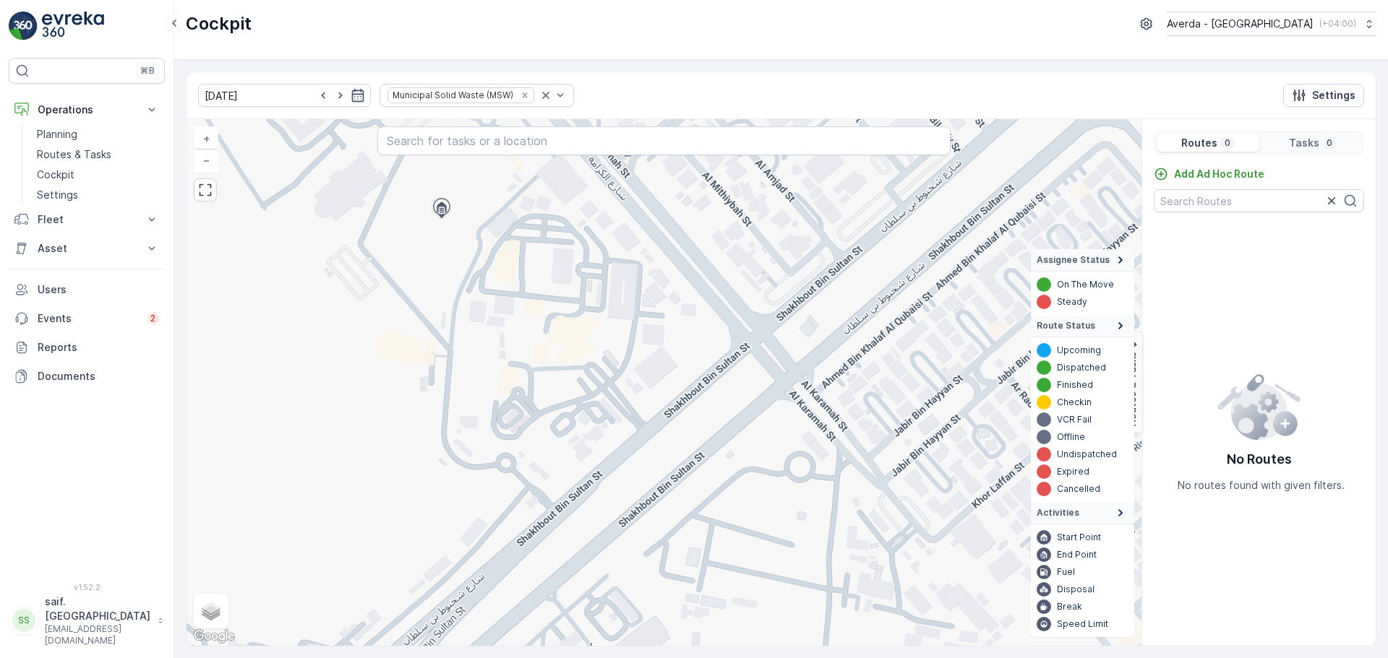
drag, startPoint x: 642, startPoint y: 408, endPoint x: 622, endPoint y: 358, distance: 53.8
click at [624, 369] on div "+ − Satellite Roadmap Terrain Hybrid Leaflet Keyboard shortcuts Map Data Map da…" at bounding box center [663, 382] width 955 height 527
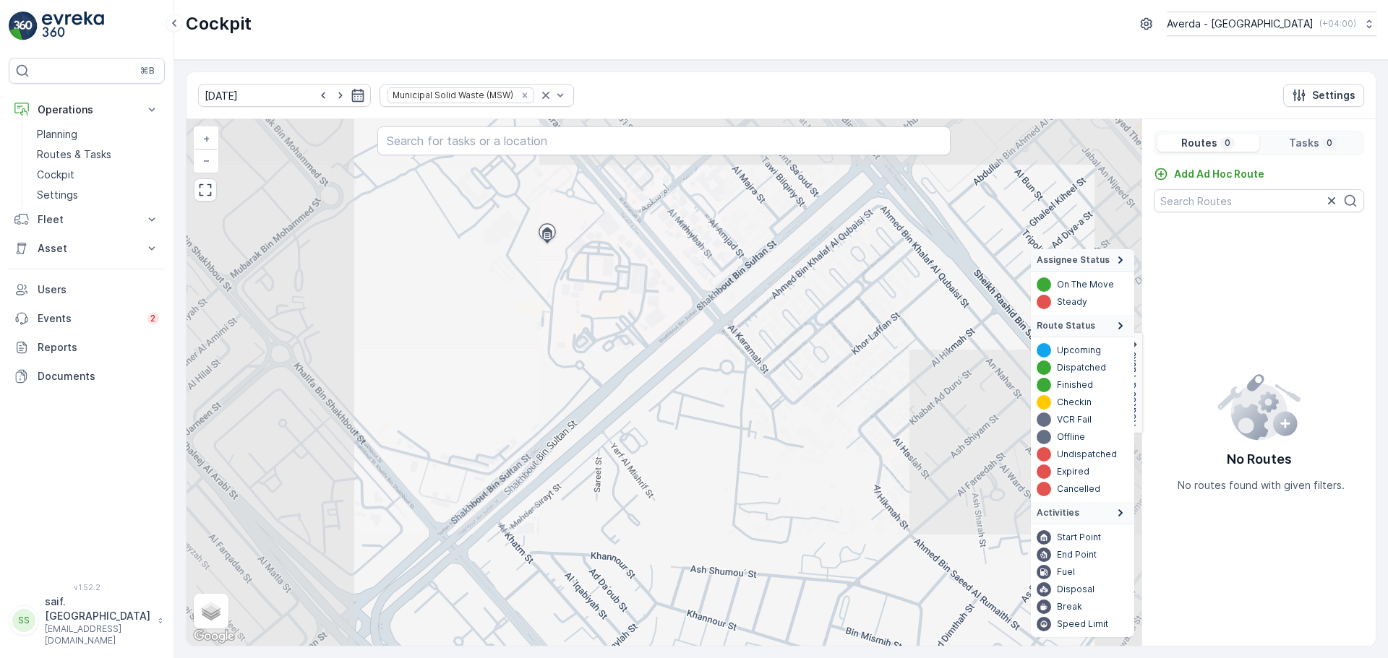
drag, startPoint x: 681, startPoint y: 394, endPoint x: 690, endPoint y: 369, distance: 26.3
click at [687, 380] on div "+ − Satellite Roadmap Terrain Hybrid Leaflet Keyboard shortcuts Map Data Map da…" at bounding box center [663, 382] width 955 height 527
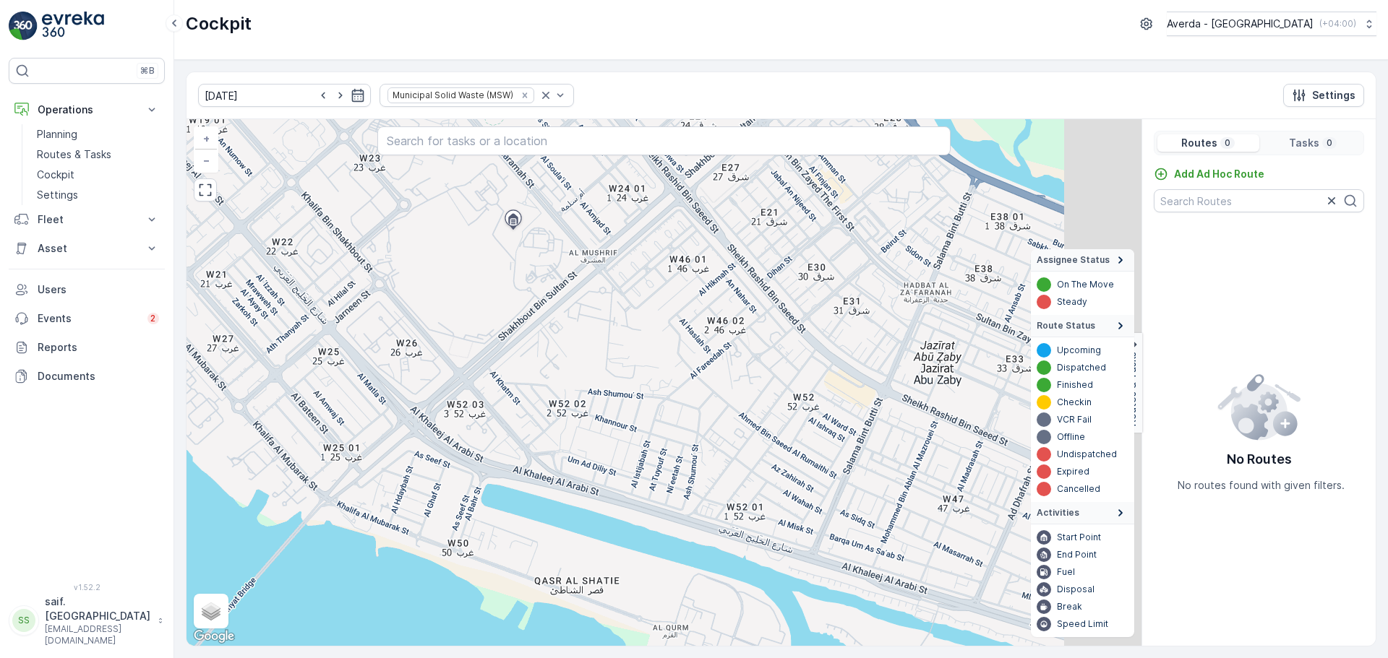
drag, startPoint x: 762, startPoint y: 446, endPoint x: 637, endPoint y: 357, distance: 152.8
click at [637, 357] on div "+ − Satellite Roadmap Terrain Hybrid Leaflet Keyboard shortcuts Map Data Map da…" at bounding box center [663, 382] width 955 height 527
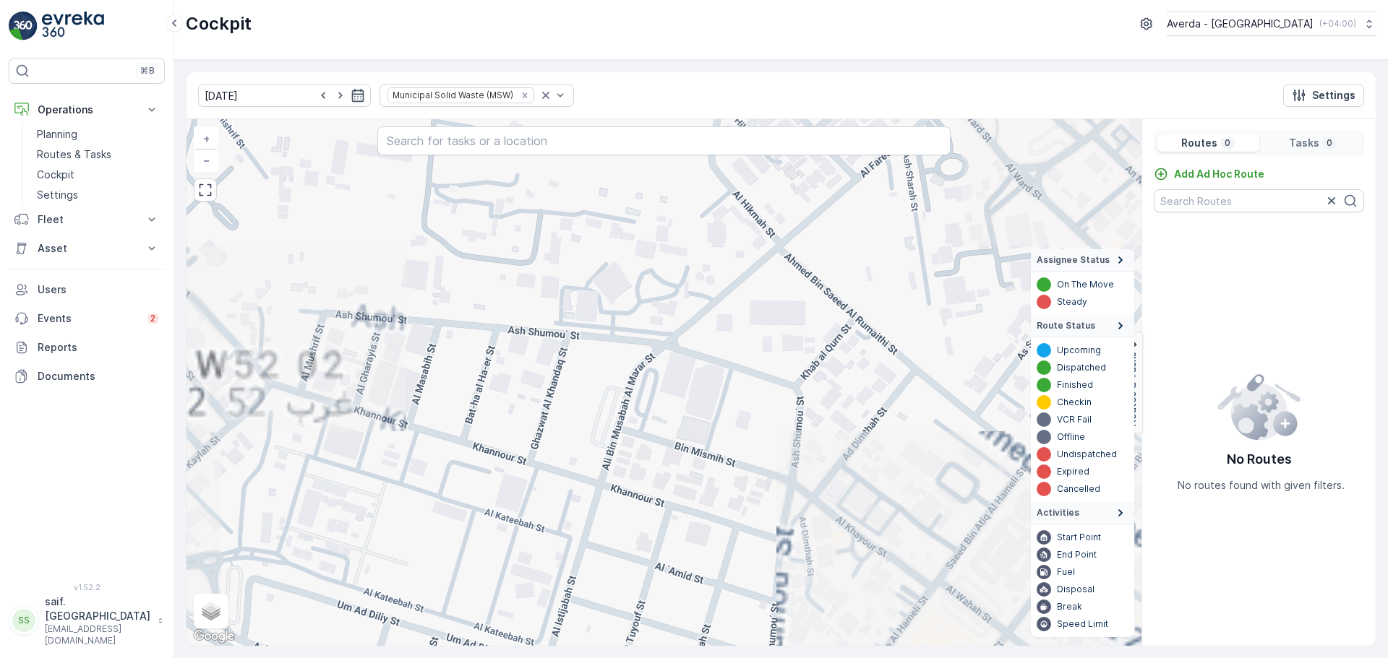
drag, startPoint x: 637, startPoint y: 392, endPoint x: 707, endPoint y: 294, distance: 120.3
click at [700, 302] on div "+ − Satellite Roadmap Terrain Hybrid Leaflet Keyboard shortcuts Map Data Map da…" at bounding box center [663, 382] width 955 height 527
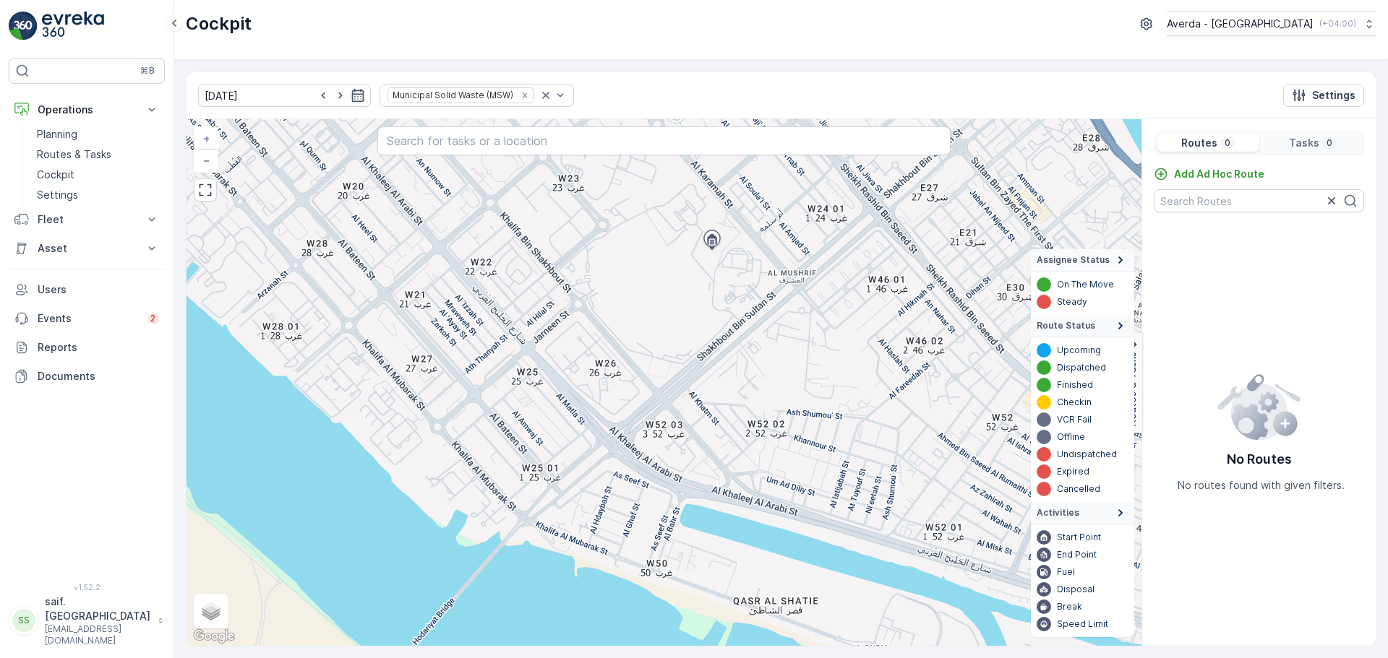
drag, startPoint x: 562, startPoint y: 208, endPoint x: 714, endPoint y: 343, distance: 203.2
click at [714, 343] on div "+ − Satellite Roadmap Terrain Hybrid Leaflet Keyboard shortcuts Map Data Map da…" at bounding box center [663, 382] width 955 height 527
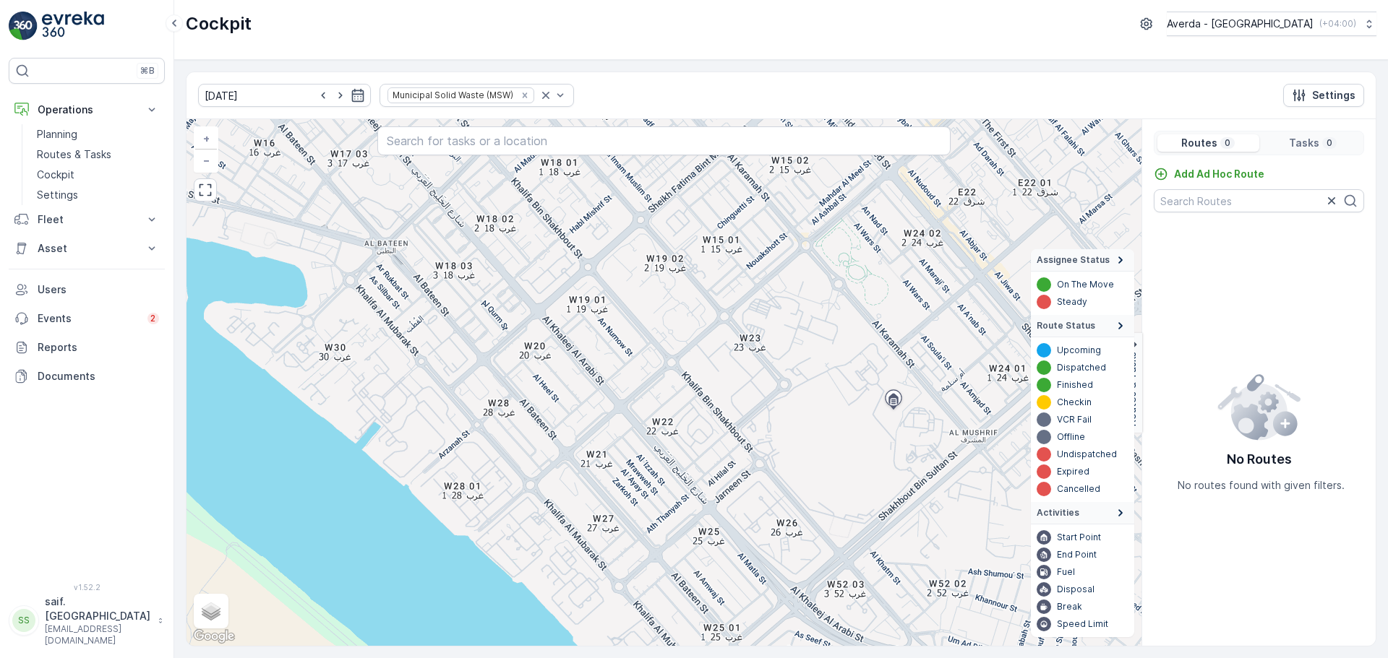
drag, startPoint x: 506, startPoint y: 302, endPoint x: 687, endPoint y: 462, distance: 241.7
click at [687, 462] on div "+ − Satellite Roadmap Terrain Hybrid Leaflet Keyboard shortcuts Map Data Map da…" at bounding box center [663, 382] width 955 height 527
click at [1320, 147] on div "Tasks 0" at bounding box center [1313, 142] width 96 height 17
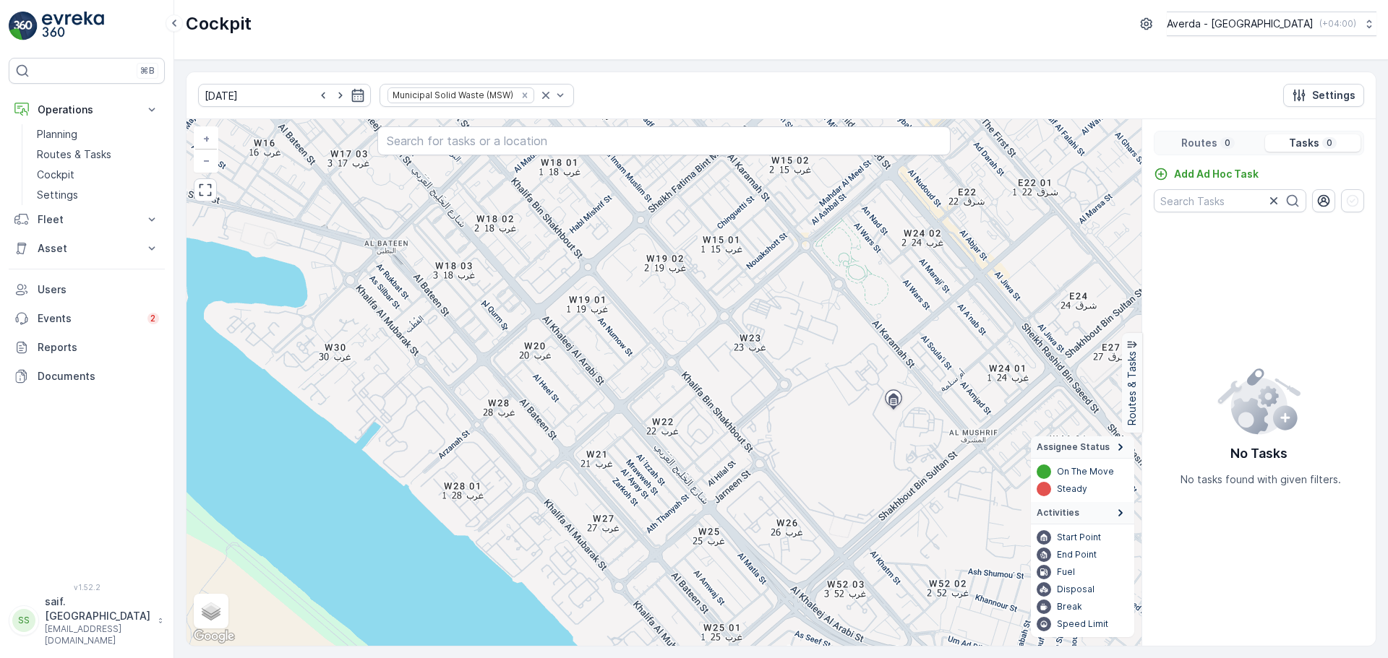
click at [1229, 145] on p "0" at bounding box center [1227, 143] width 9 height 12
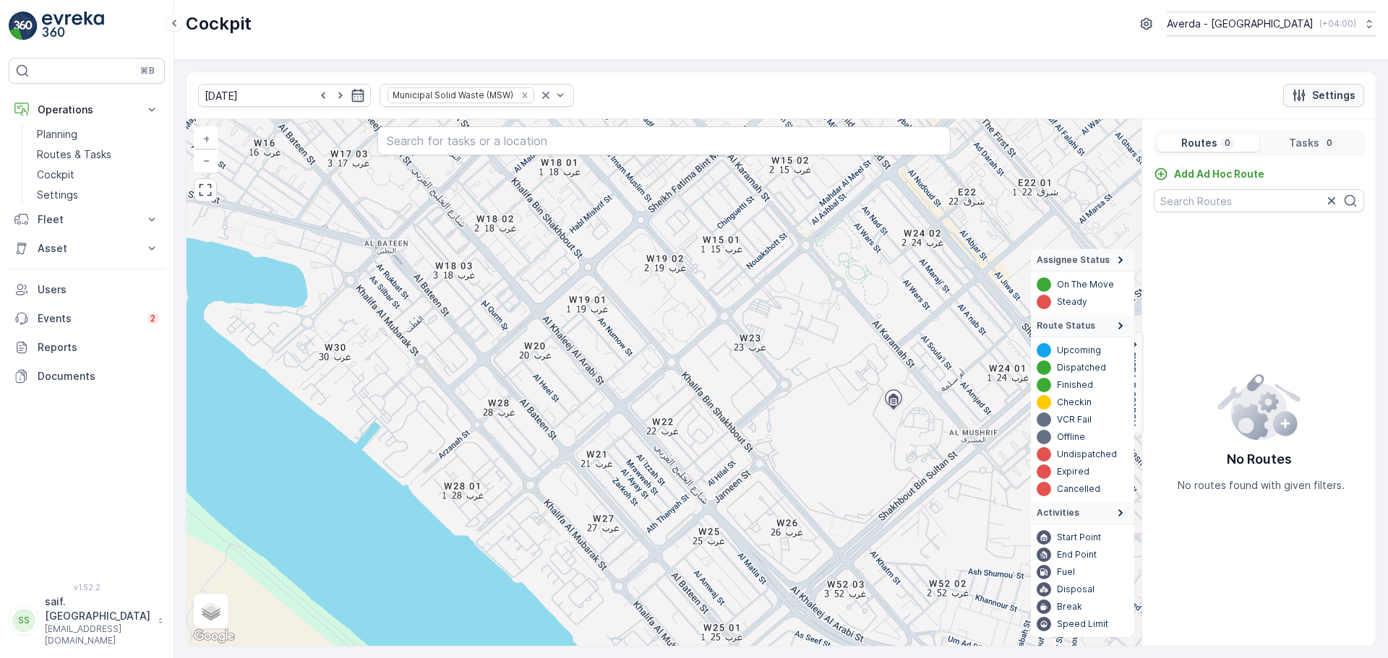
click at [1333, 100] on p "Settings" at bounding box center [1333, 95] width 43 height 14
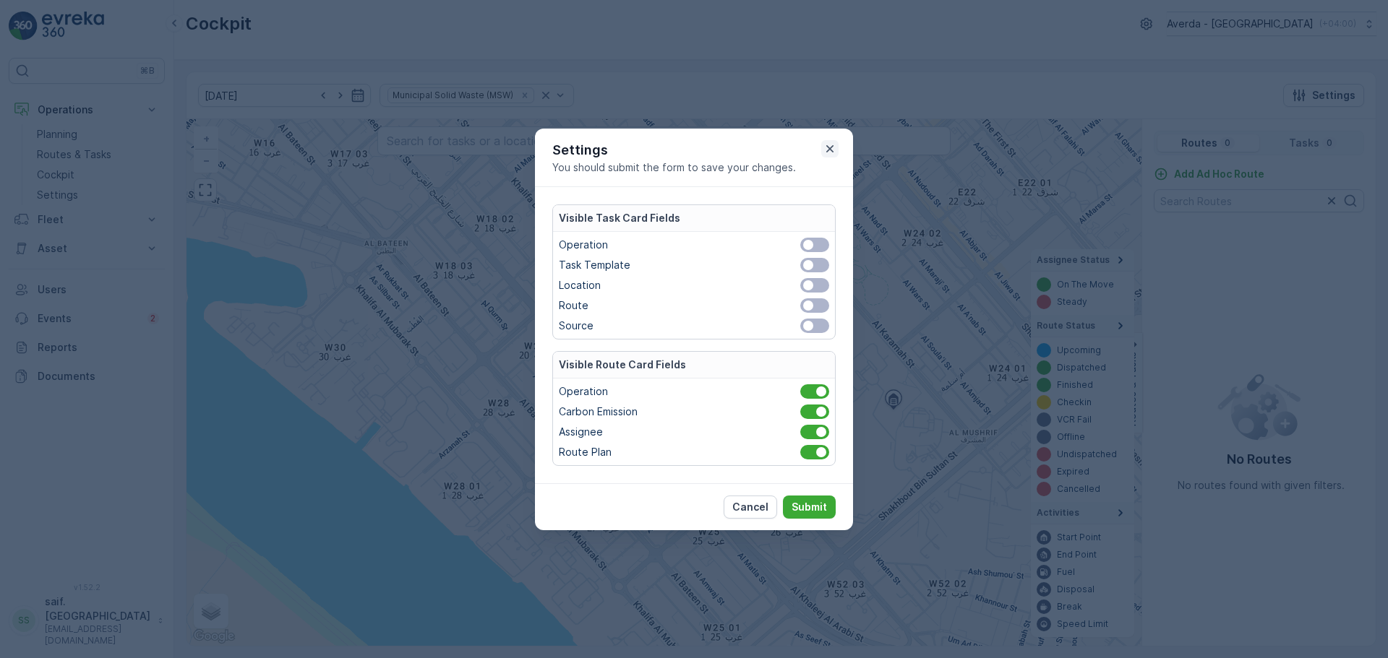
click at [833, 150] on icon "button" at bounding box center [829, 149] width 14 height 14
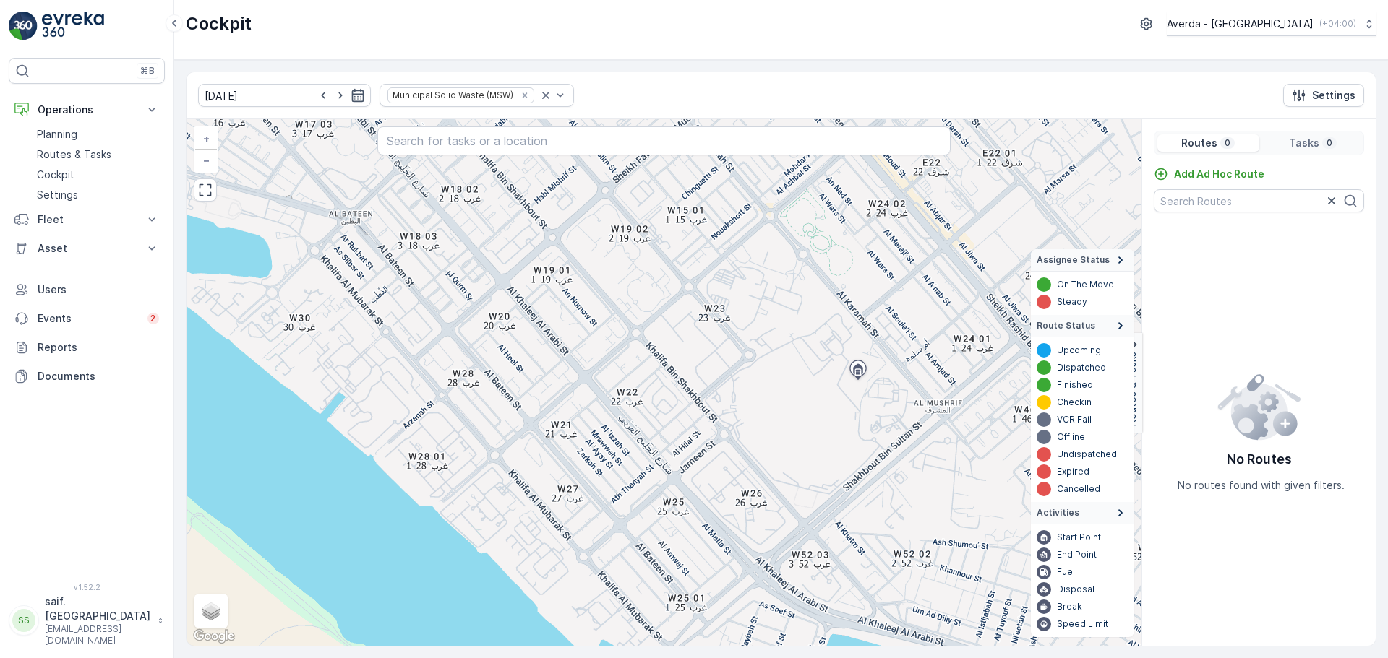
drag, startPoint x: 696, startPoint y: 449, endPoint x: 563, endPoint y: 377, distance: 151.4
click at [570, 379] on div "+ − Satellite Roadmap Terrain Hybrid Leaflet Keyboard shortcuts Map Data Map da…" at bounding box center [663, 382] width 955 height 527
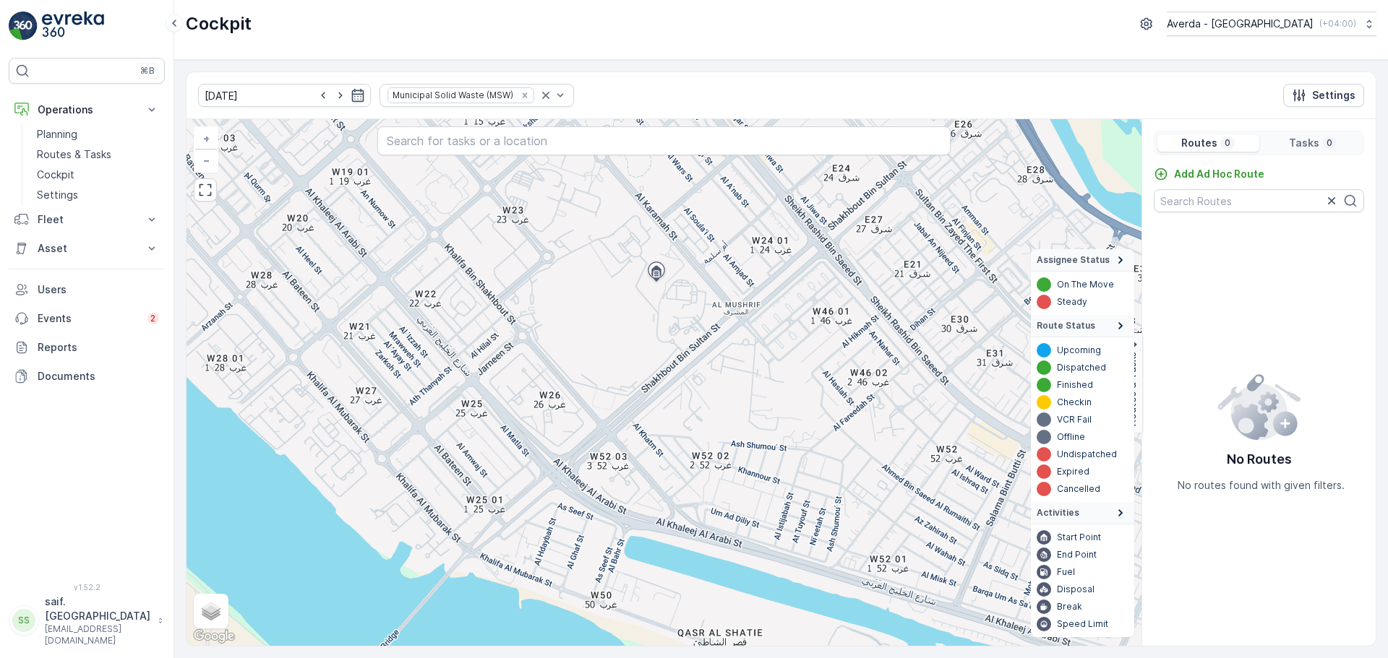
drag, startPoint x: 713, startPoint y: 442, endPoint x: 619, endPoint y: 374, distance: 116.4
click at [645, 395] on div "+ − Satellite Roadmap Terrain Hybrid Leaflet Keyboard shortcuts Map Data Map da…" at bounding box center [663, 382] width 955 height 527
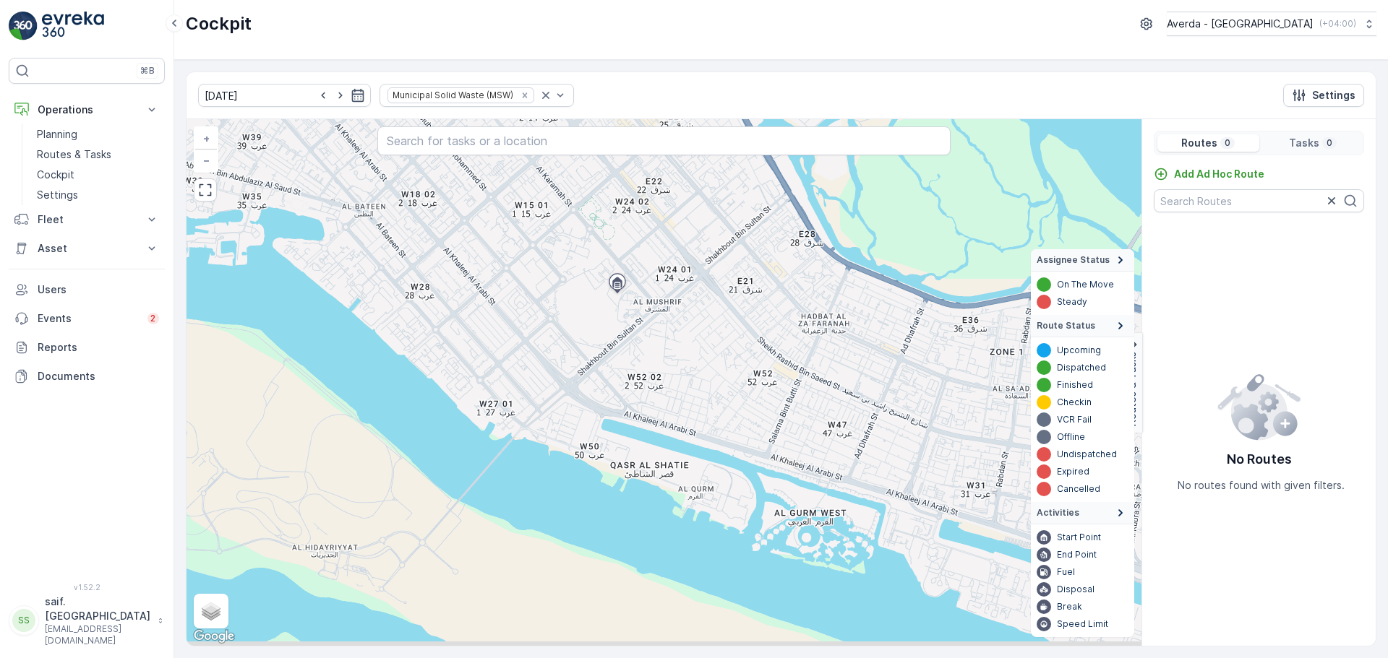
drag, startPoint x: 697, startPoint y: 535, endPoint x: 572, endPoint y: 434, distance: 160.4
click at [580, 442] on div "+ − Satellite Roadmap Terrain Hybrid Leaflet Keyboard shortcuts Map Data Map da…" at bounding box center [663, 382] width 955 height 527
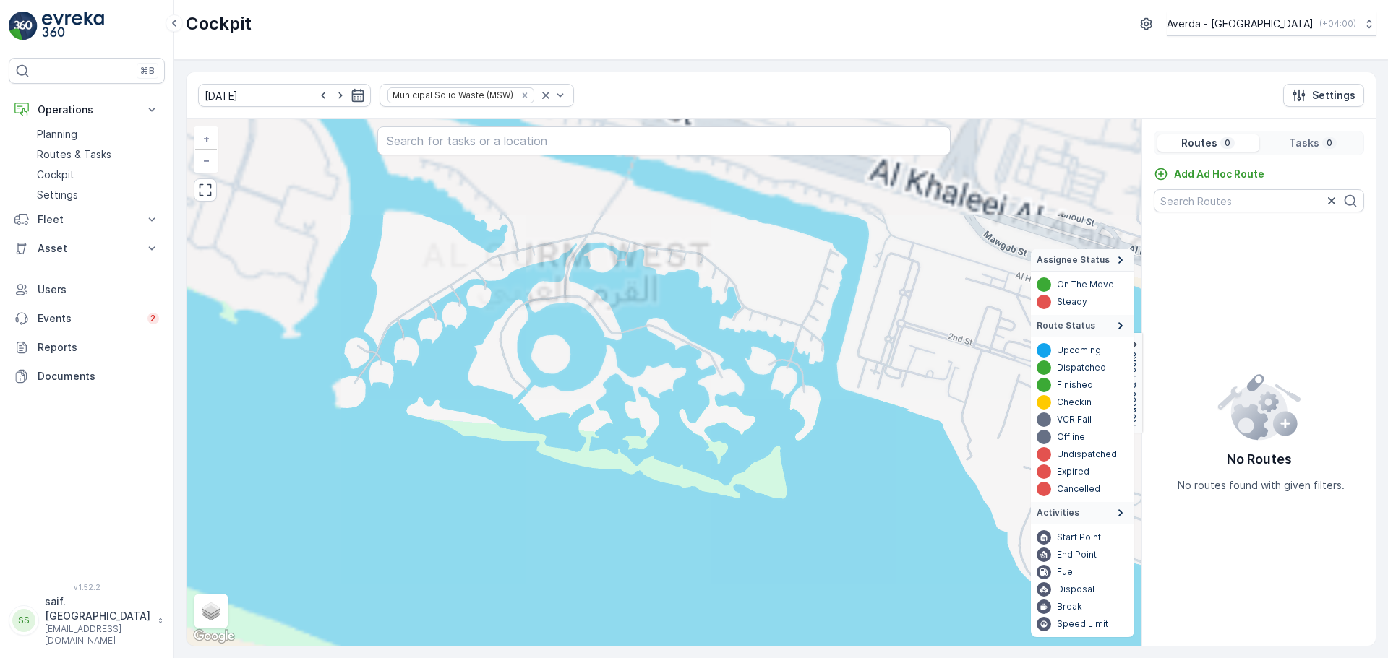
drag, startPoint x: 697, startPoint y: 517, endPoint x: 770, endPoint y: 555, distance: 82.7
click at [770, 555] on div "+ − Satellite Roadmap Terrain Hybrid Leaflet Keyboard shortcuts Map Data Map da…" at bounding box center [663, 382] width 955 height 527
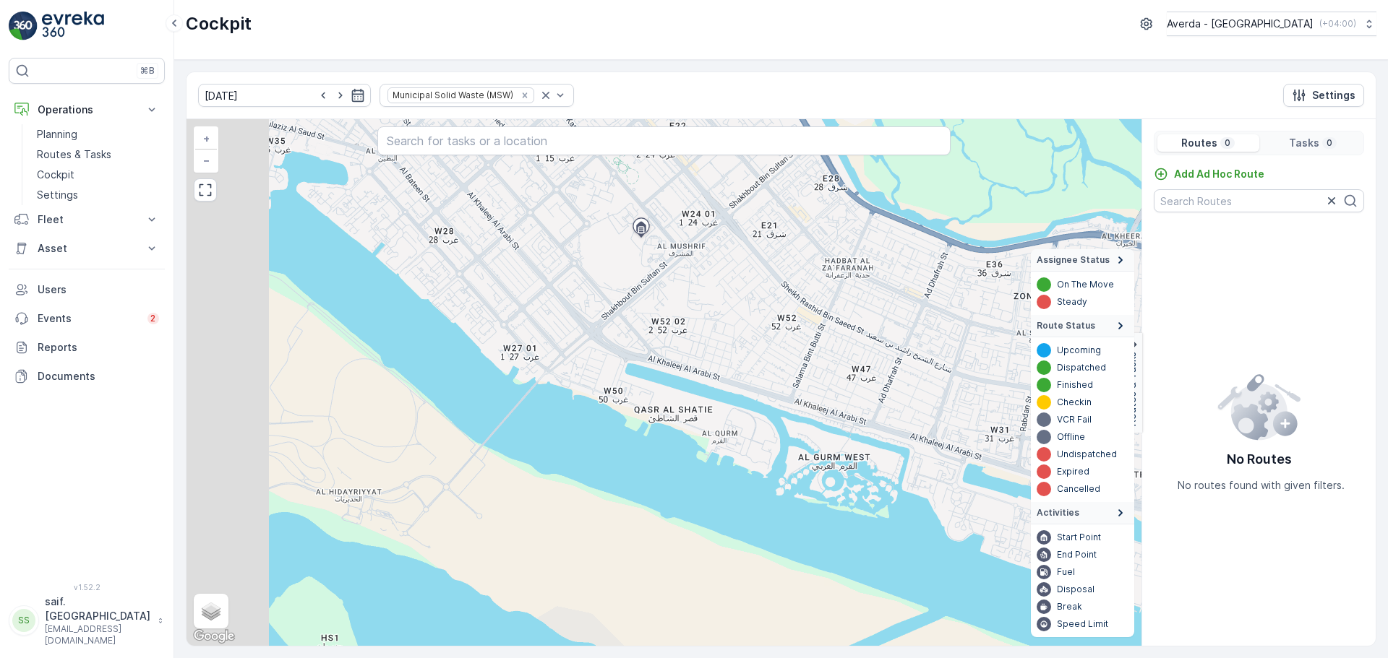
drag, startPoint x: 538, startPoint y: 493, endPoint x: 726, endPoint y: 530, distance: 192.2
click at [735, 530] on div "+ − Satellite Roadmap Terrain Hybrid Leaflet Keyboard shortcuts Map Data Map da…" at bounding box center [663, 382] width 955 height 527
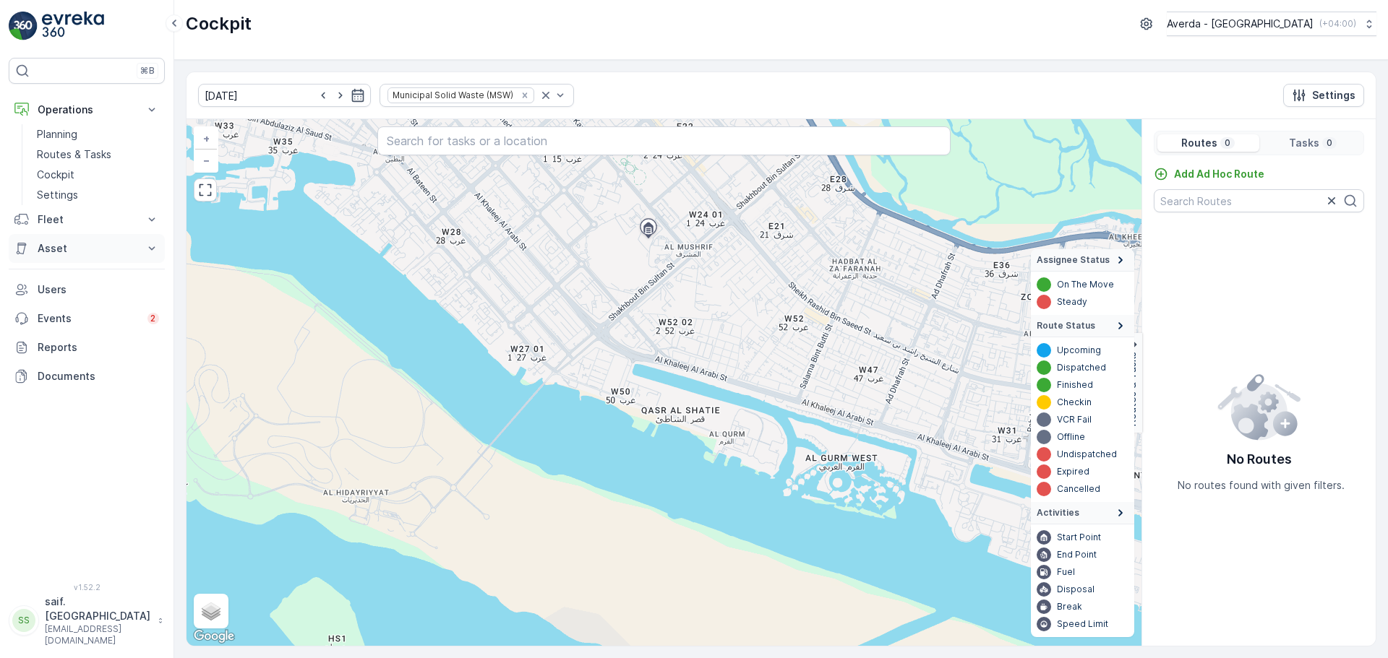
click at [106, 246] on p "Asset" at bounding box center [87, 248] width 98 height 14
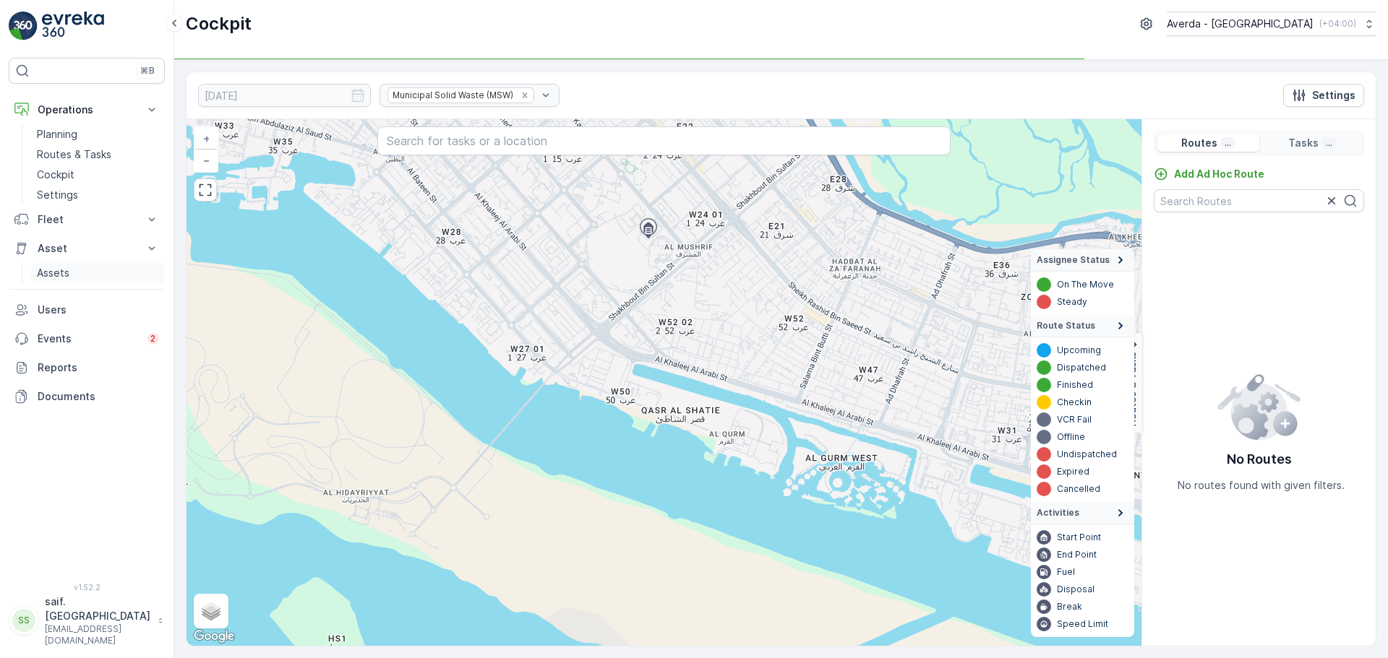
click at [102, 274] on link "Assets" at bounding box center [98, 273] width 134 height 20
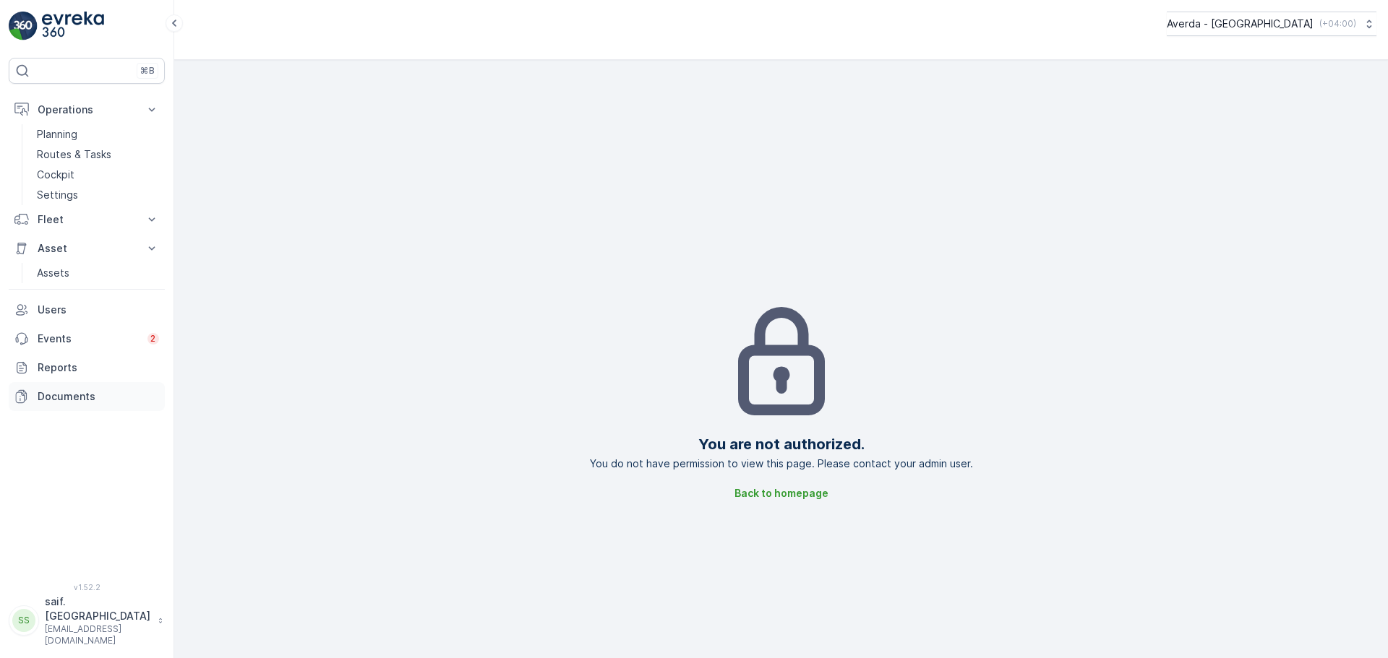
click at [66, 405] on link "Documents" at bounding box center [87, 396] width 156 height 29
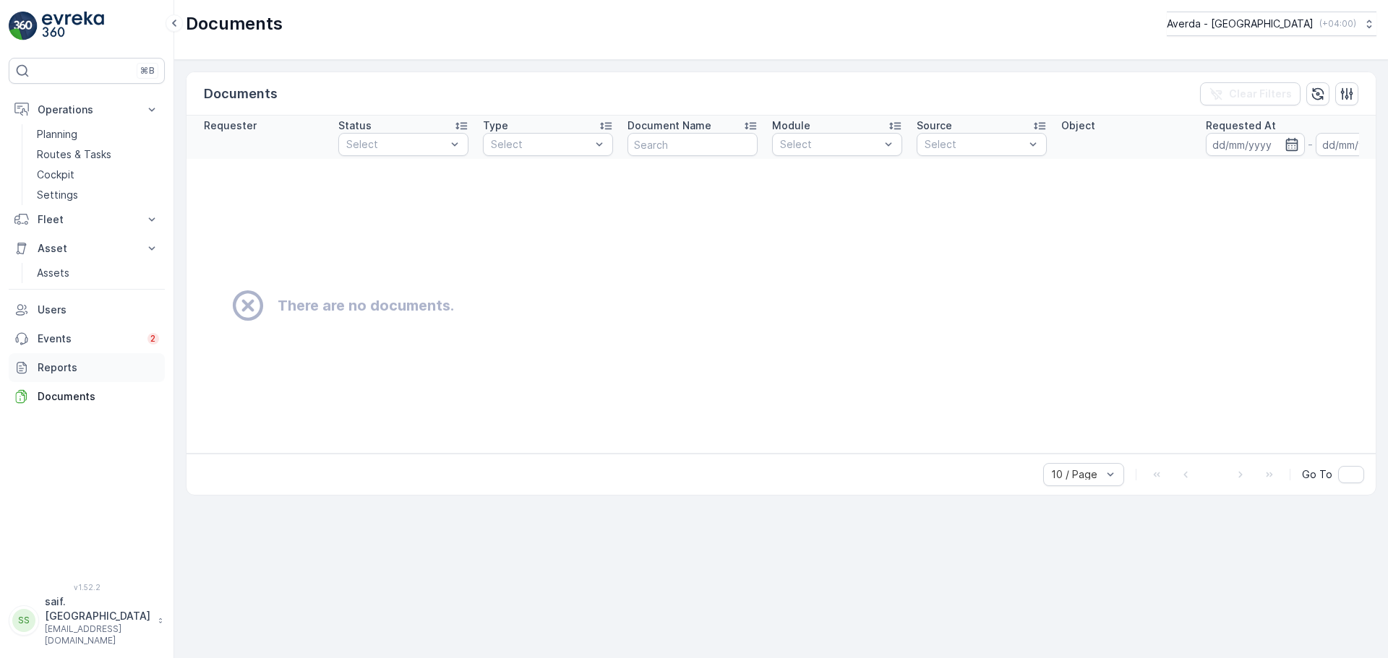
click at [76, 371] on p "Reports" at bounding box center [98, 368] width 121 height 14
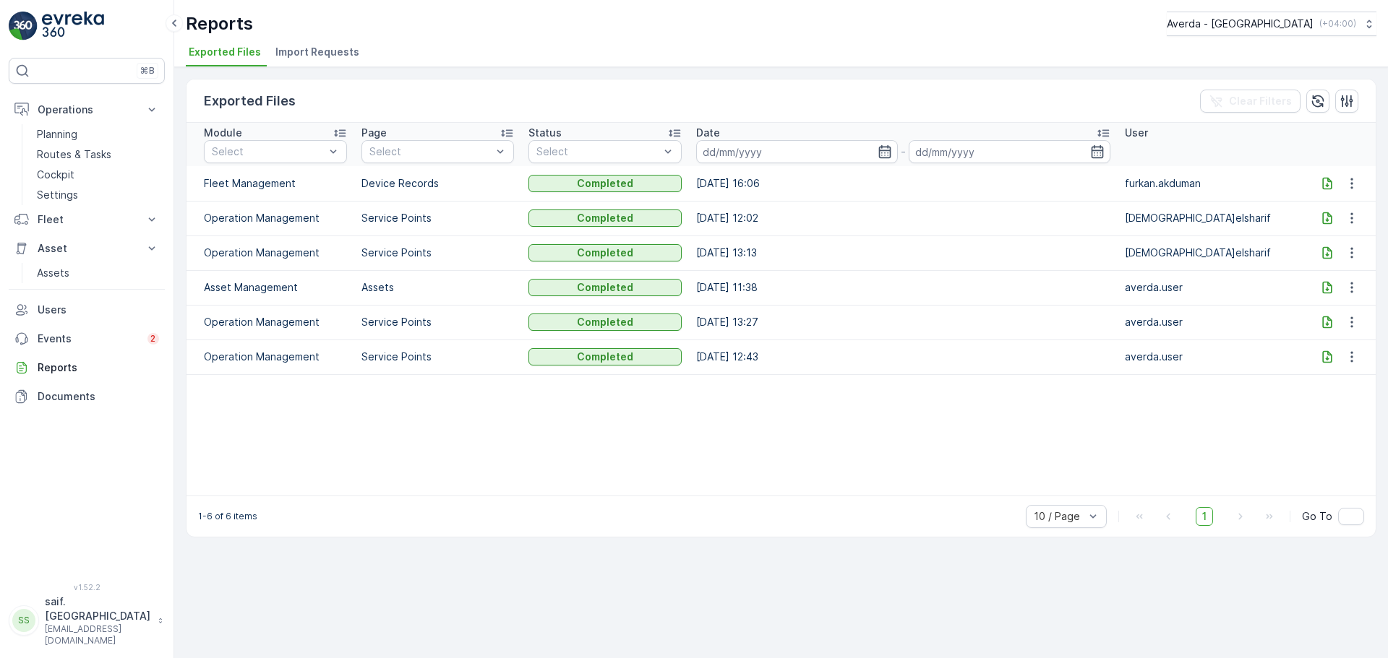
click at [284, 46] on span "Import Requests" at bounding box center [317, 52] width 84 height 14
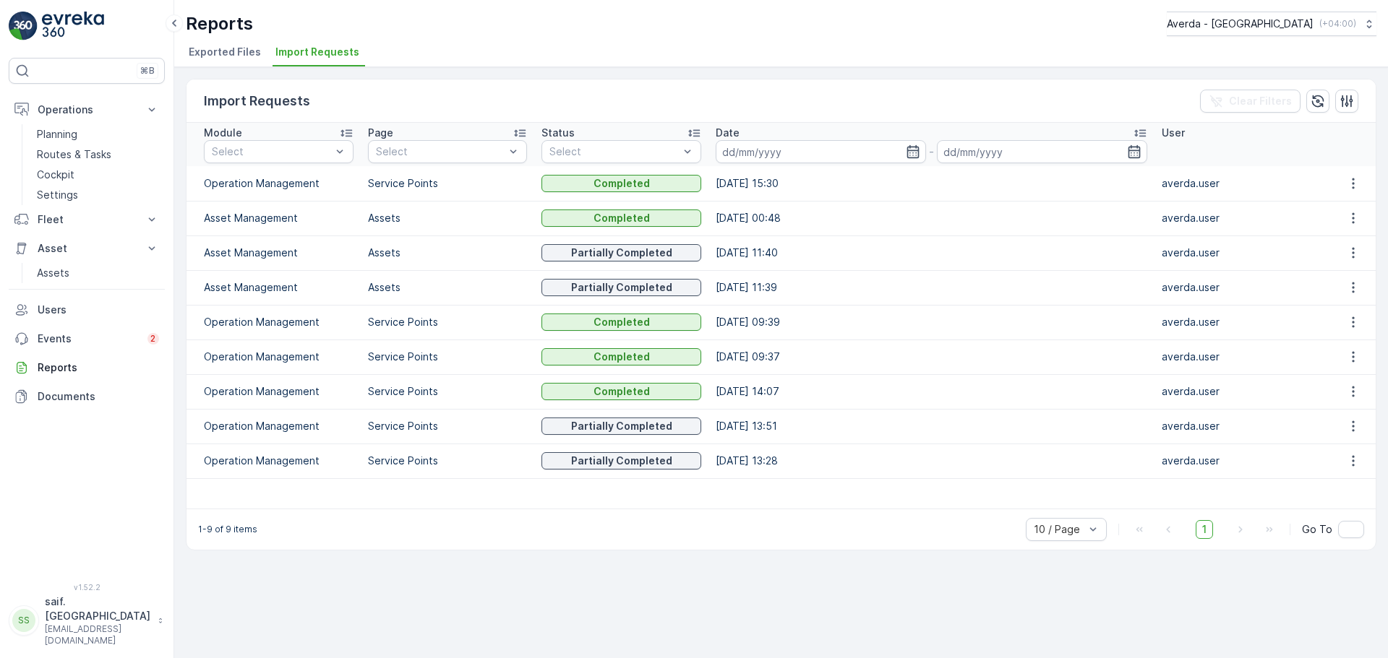
click at [225, 50] on span "Exported Files" at bounding box center [225, 52] width 72 height 14
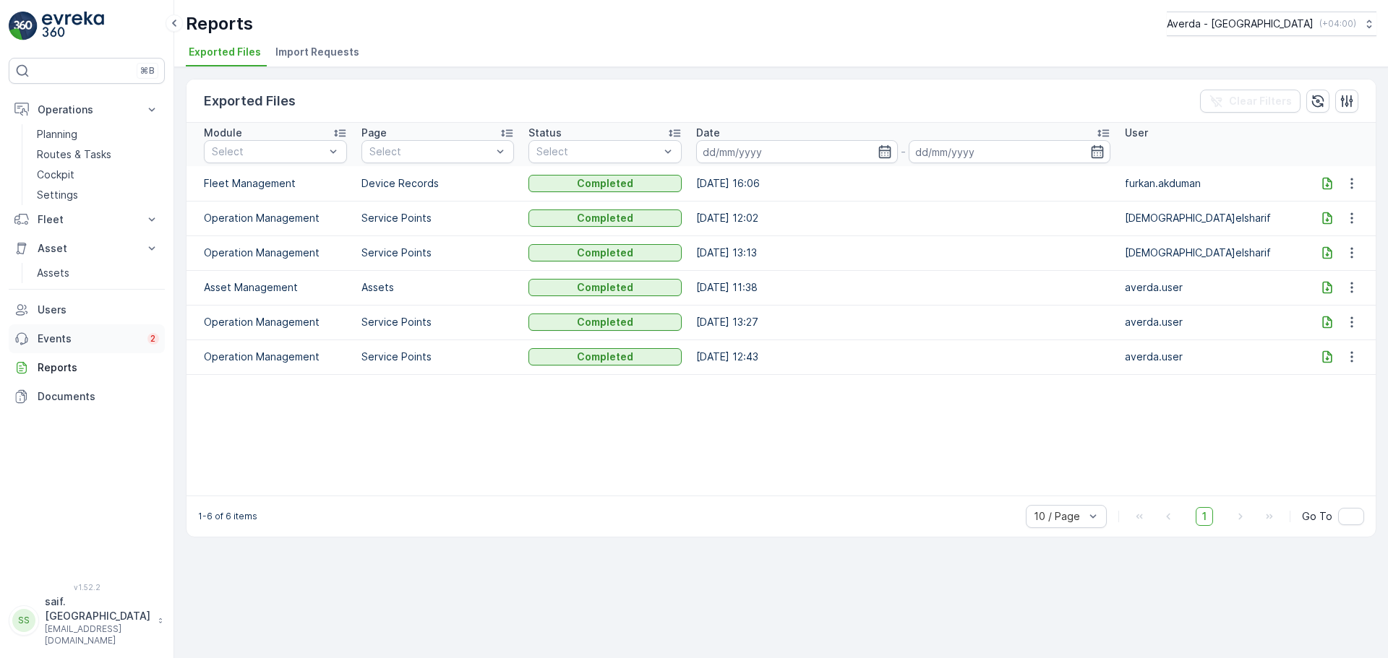
click at [83, 333] on p "Events" at bounding box center [88, 339] width 101 height 14
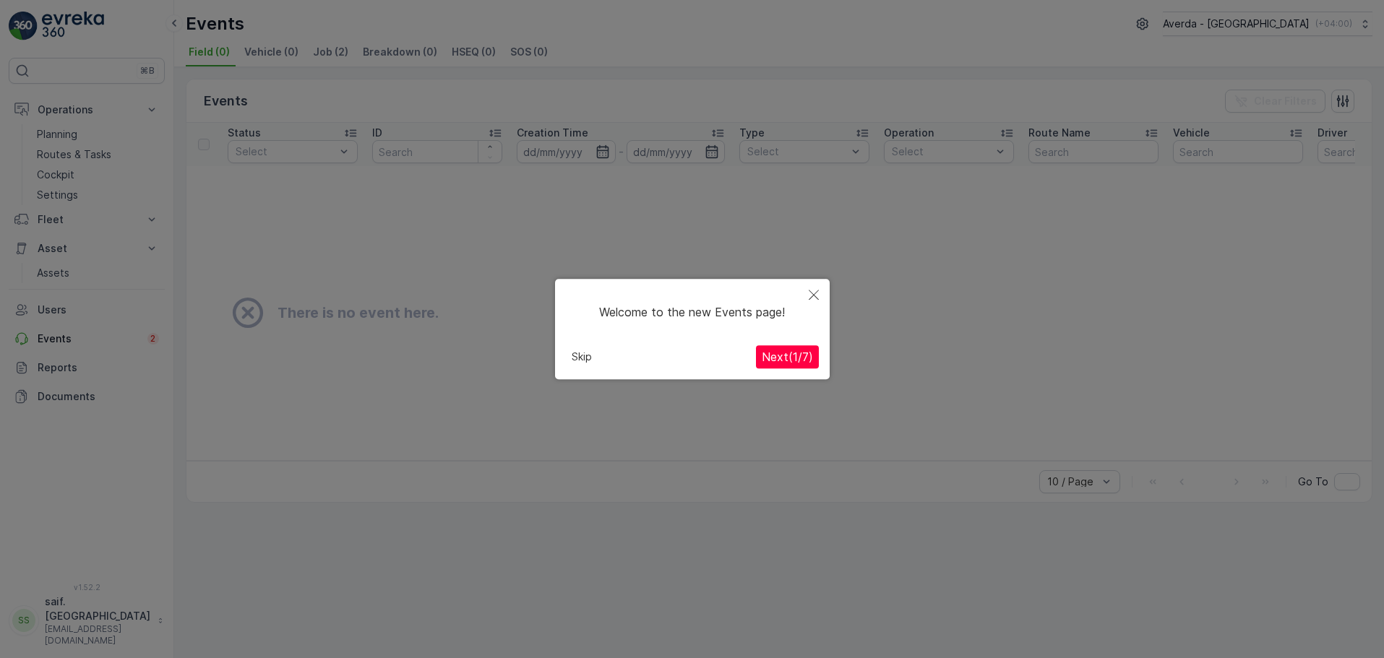
click at [809, 293] on icon "Close" at bounding box center [814, 295] width 10 height 10
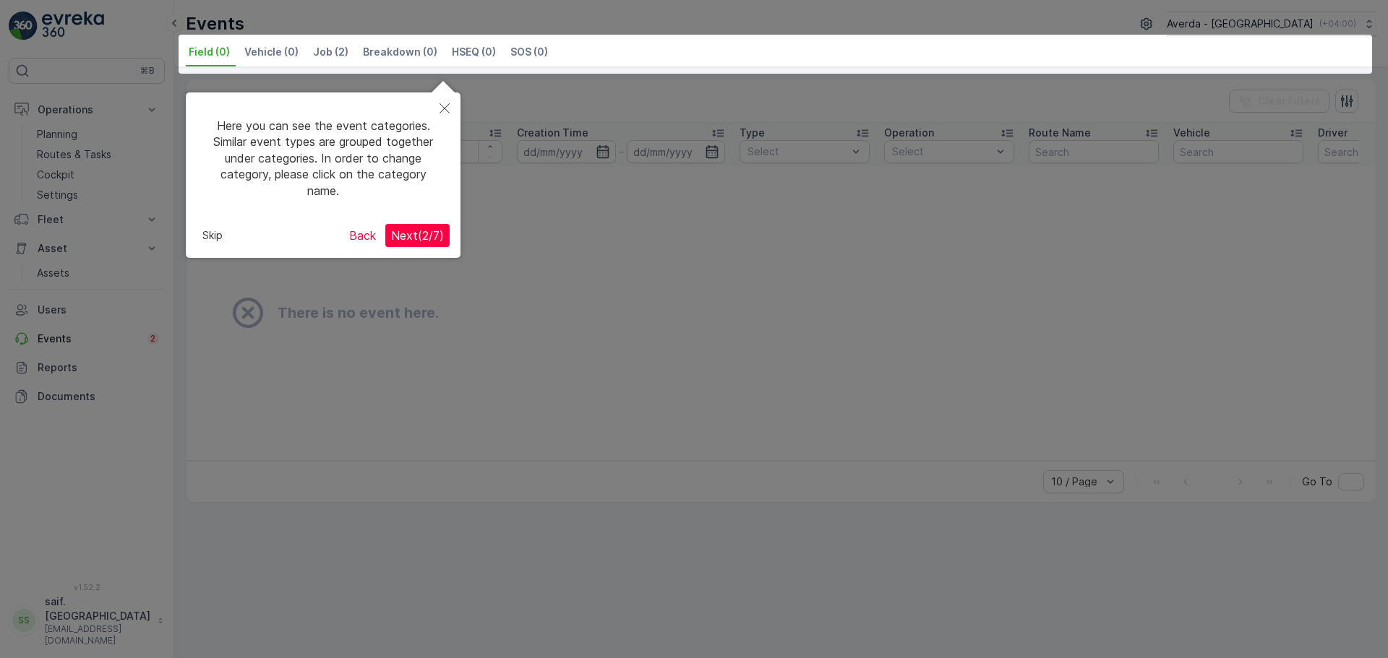
click at [447, 104] on icon "Close" at bounding box center [444, 108] width 10 height 10
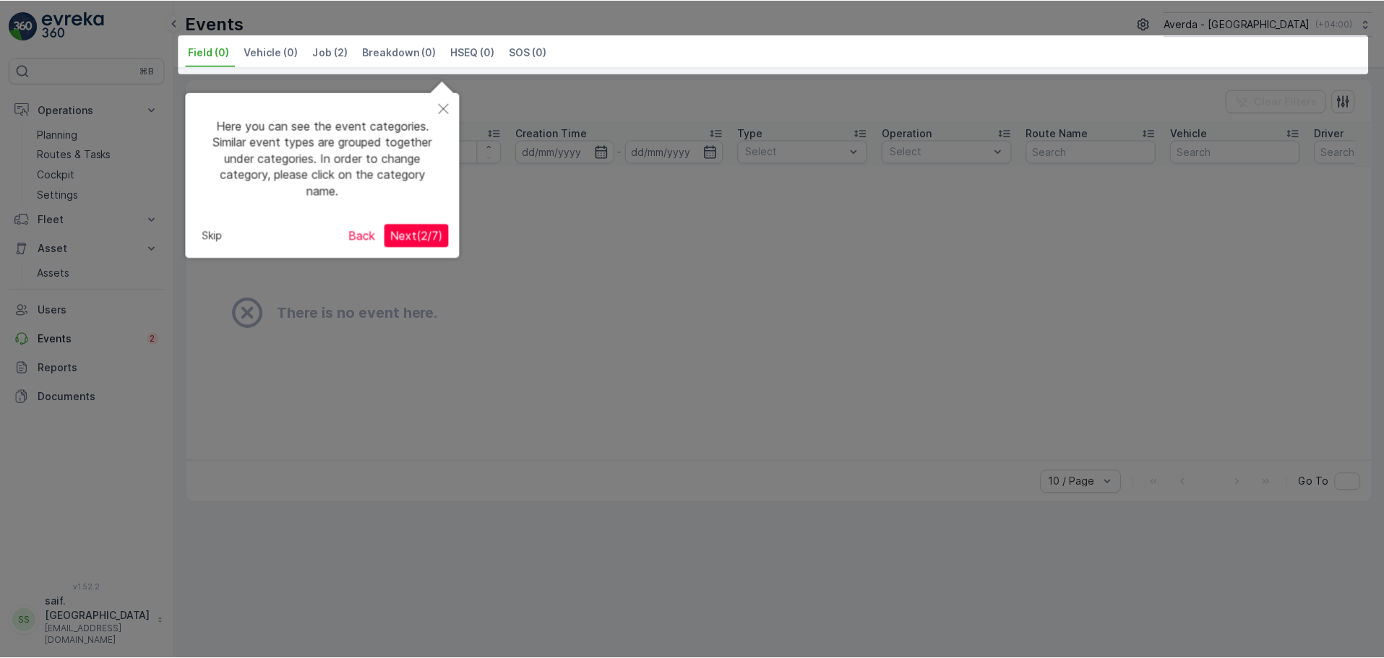
scroll to position [11, 0]
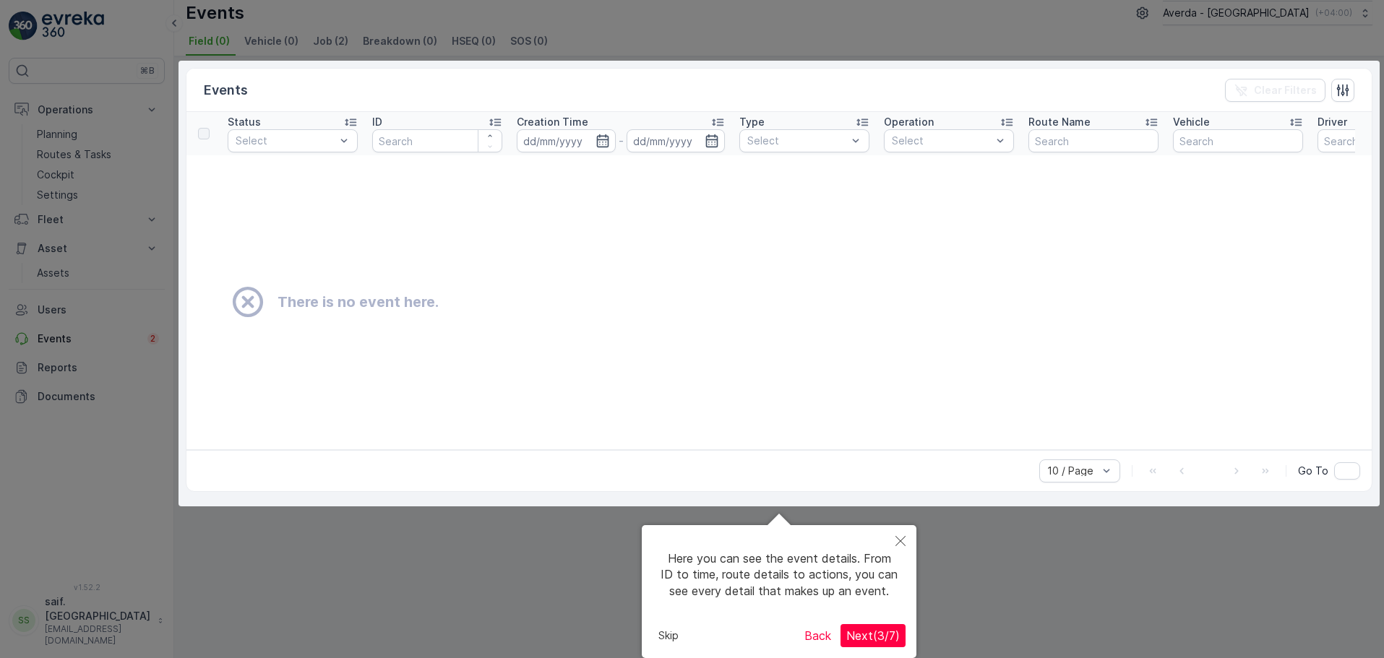
click at [665, 636] on button "Skip" at bounding box center [669, 636] width 32 height 22
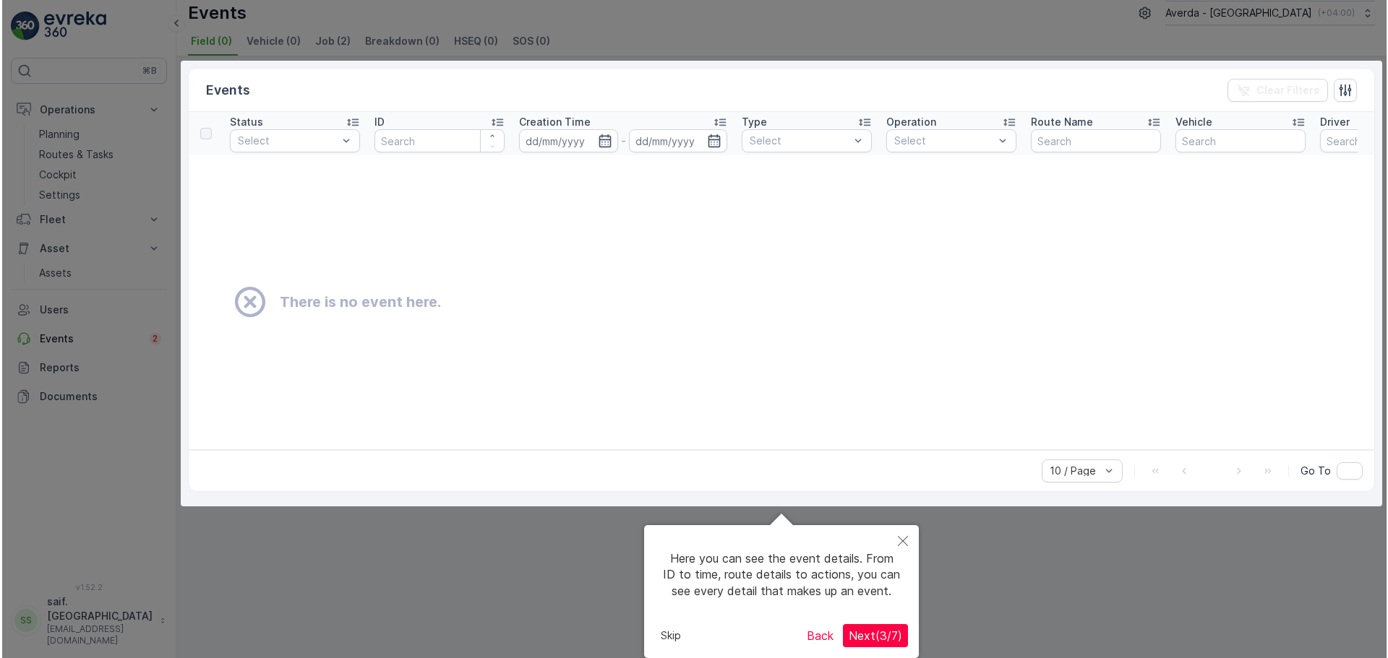
scroll to position [0, 0]
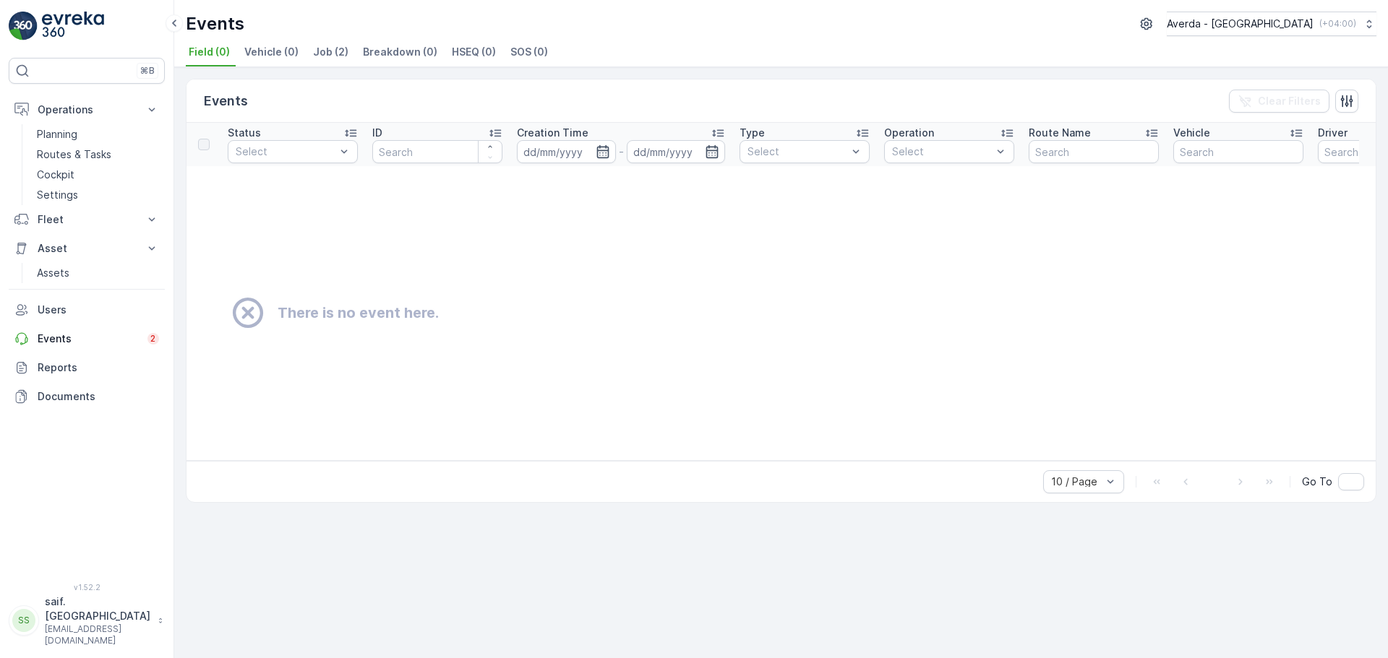
click at [318, 46] on span "Job (2)" at bounding box center [330, 52] width 35 height 14
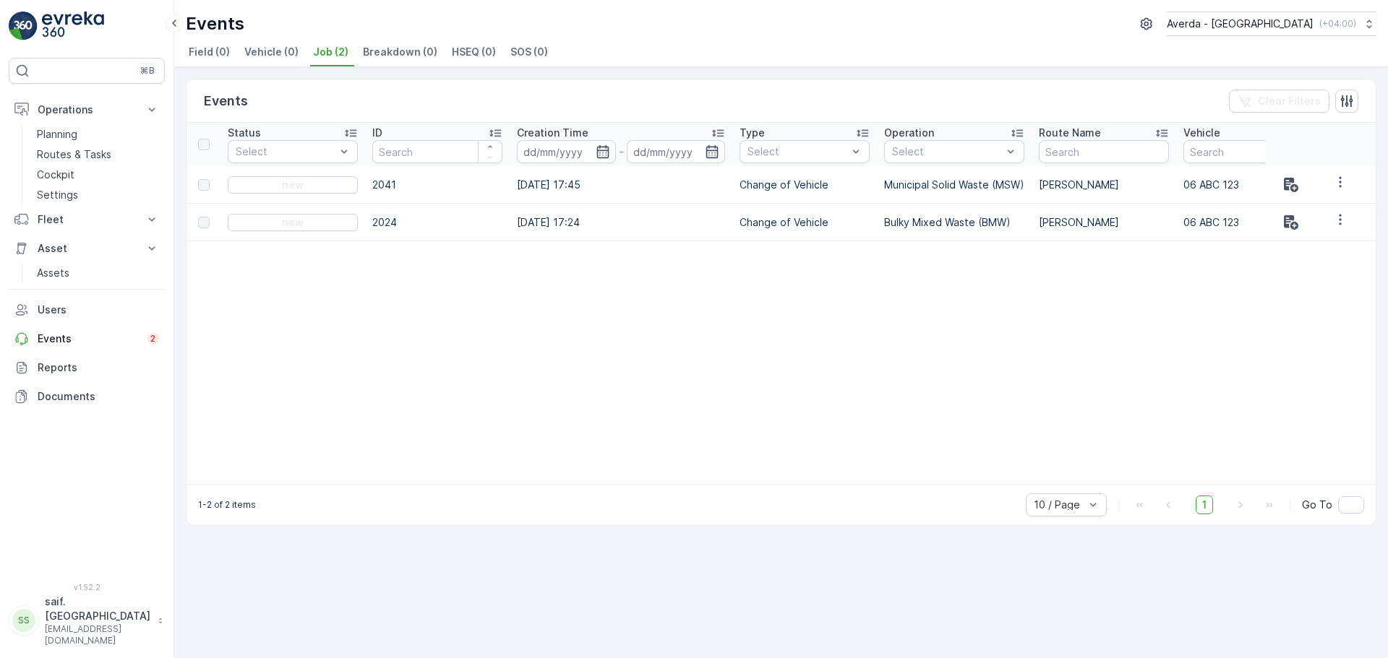
click at [375, 51] on span "Breakdown (0)" at bounding box center [400, 52] width 74 height 14
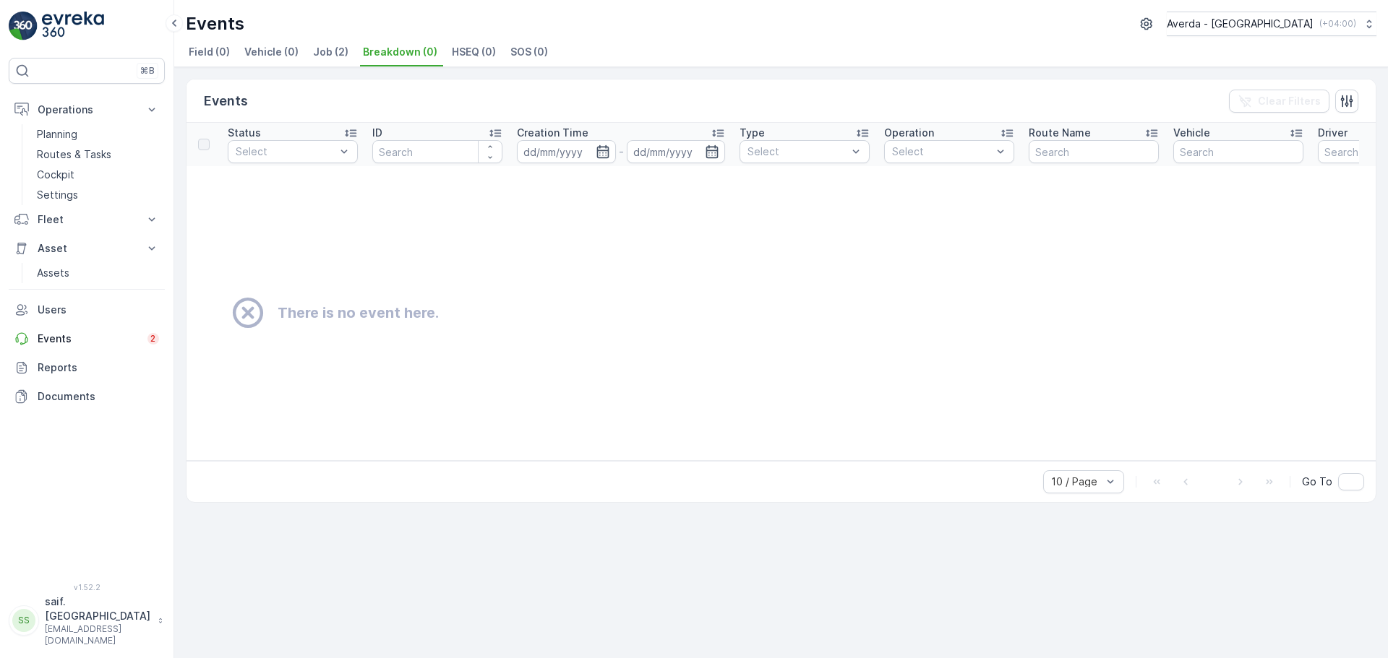
click at [462, 53] on span "HSEQ (0)" at bounding box center [474, 52] width 44 height 14
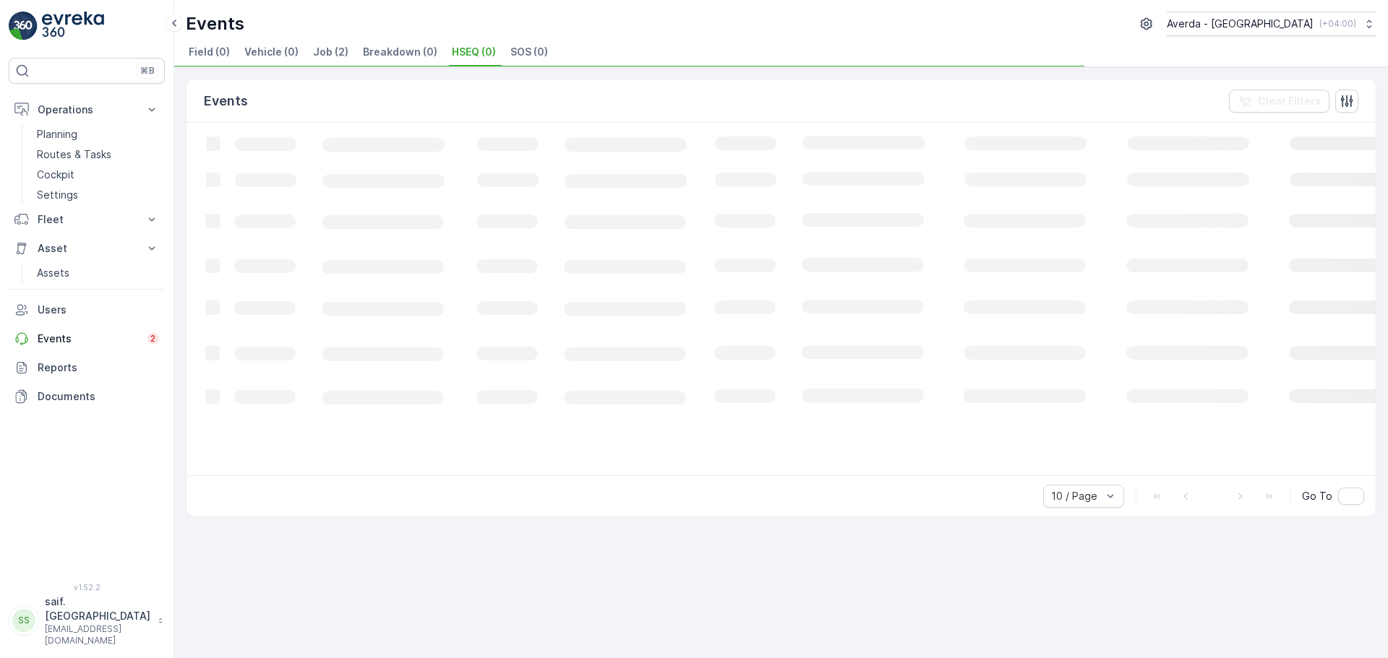
click at [510, 49] on span "SOS (0)" at bounding box center [529, 52] width 38 height 14
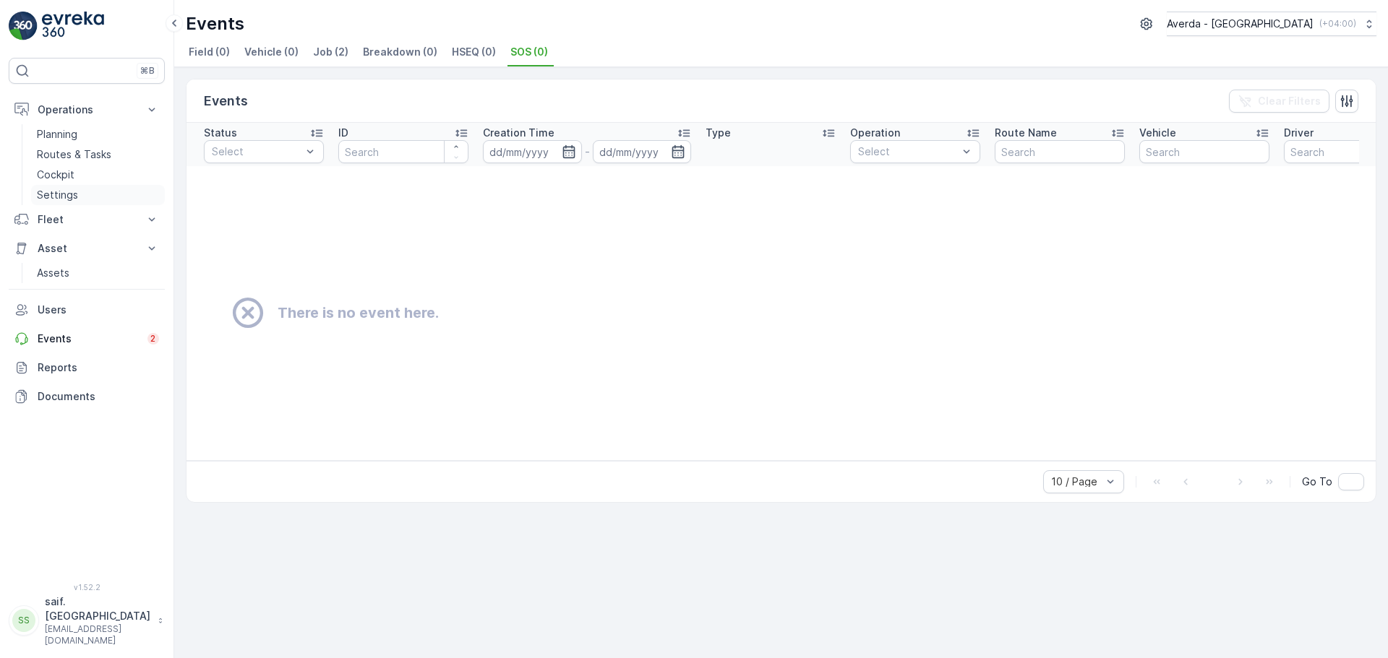
click at [73, 191] on p "Settings" at bounding box center [57, 195] width 41 height 14
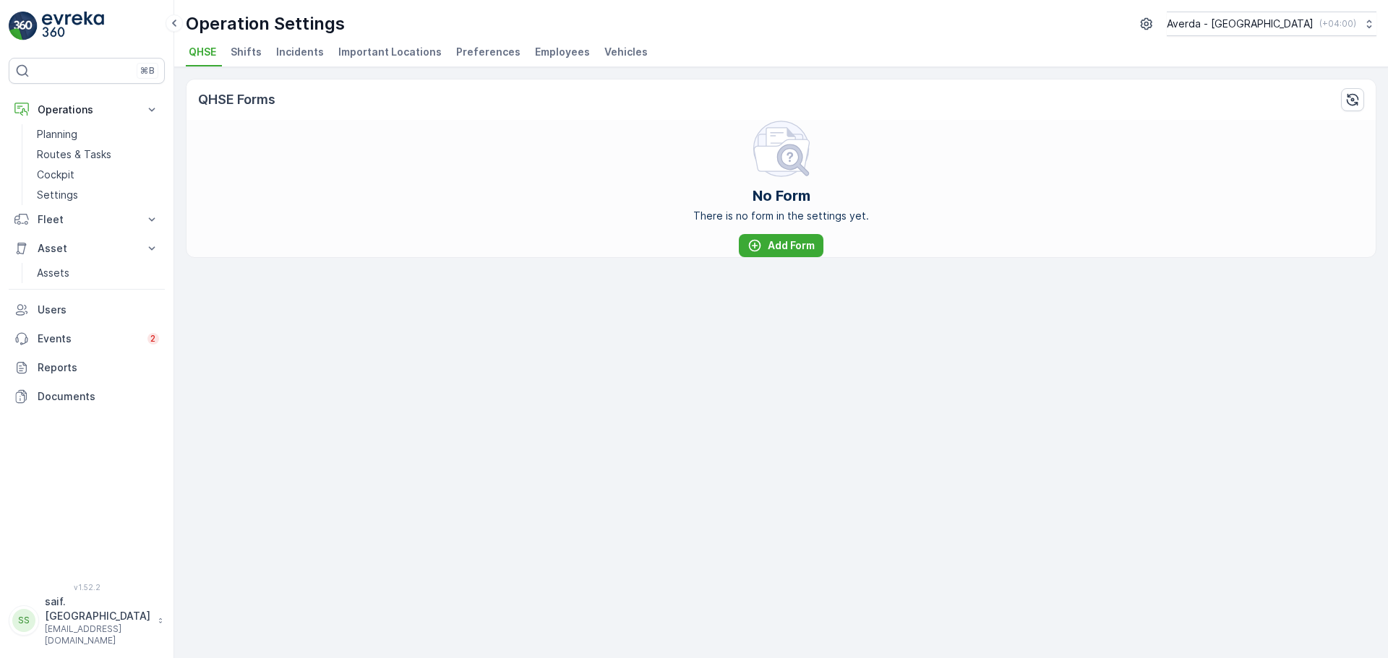
click at [246, 55] on span "Shifts" at bounding box center [246, 52] width 31 height 14
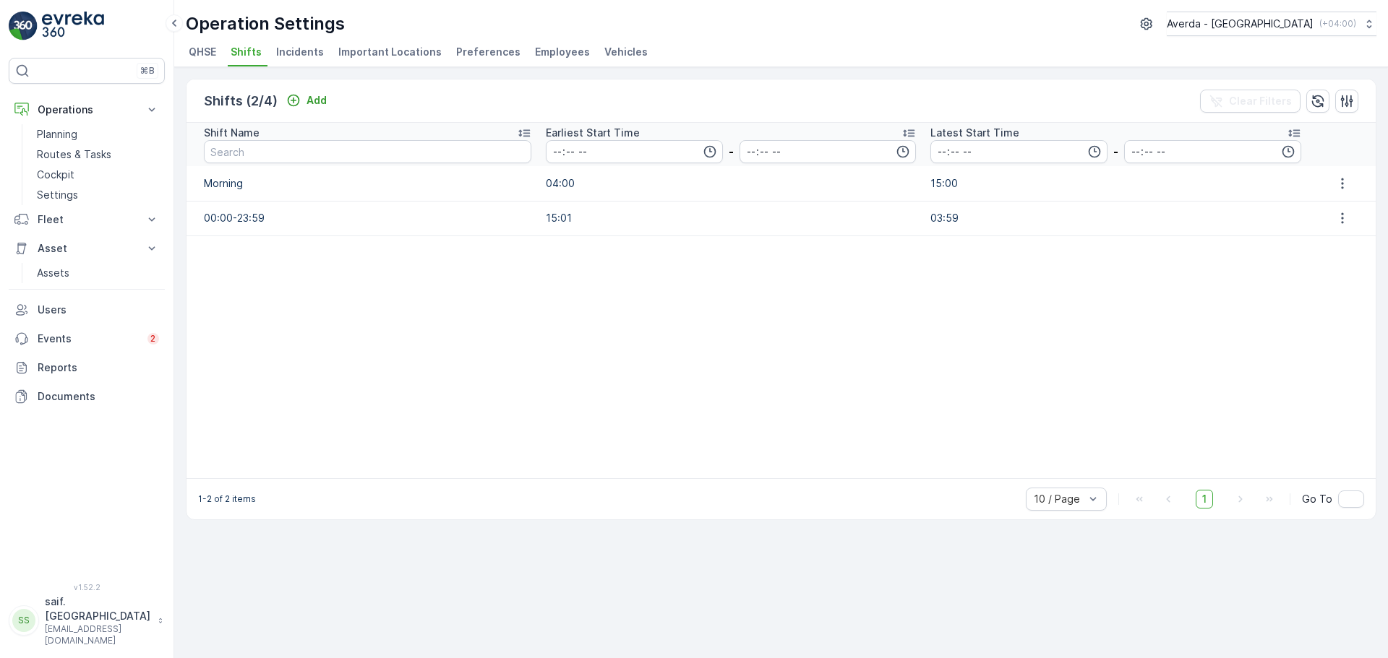
click at [293, 54] on span "Incidents" at bounding box center [300, 52] width 48 height 14
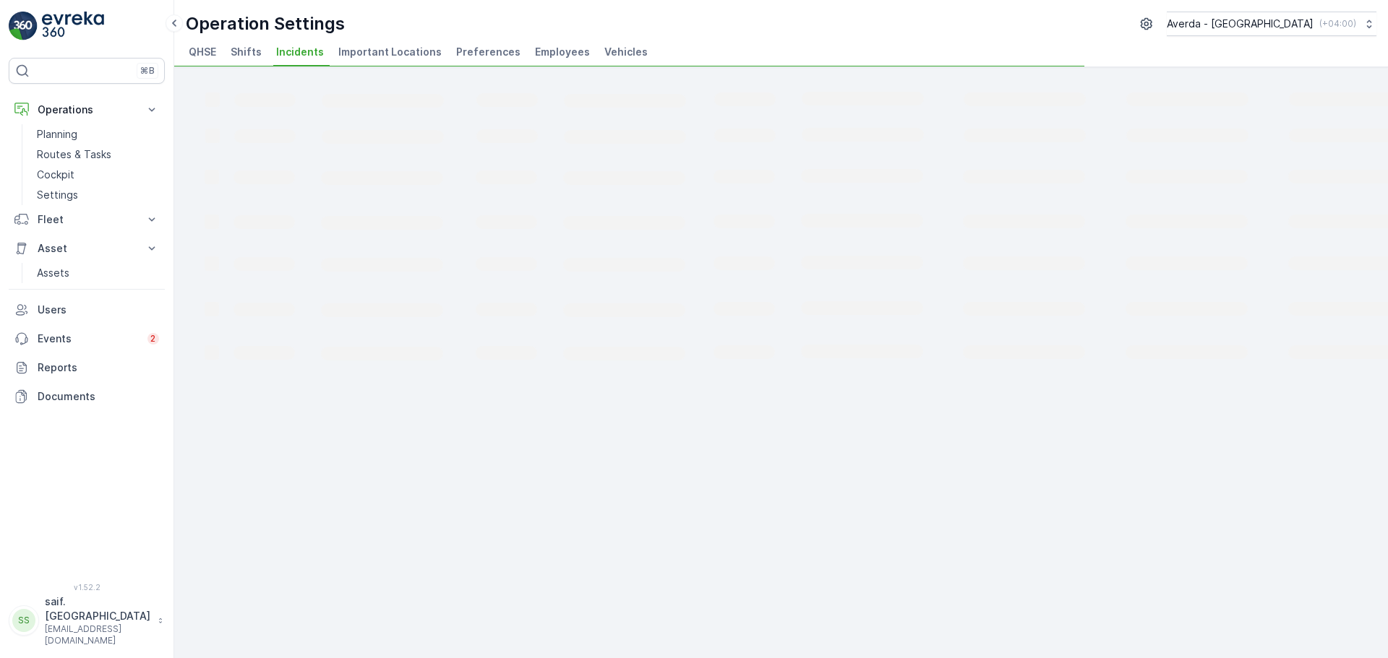
click at [353, 55] on span "Important Locations" at bounding box center [389, 52] width 103 height 14
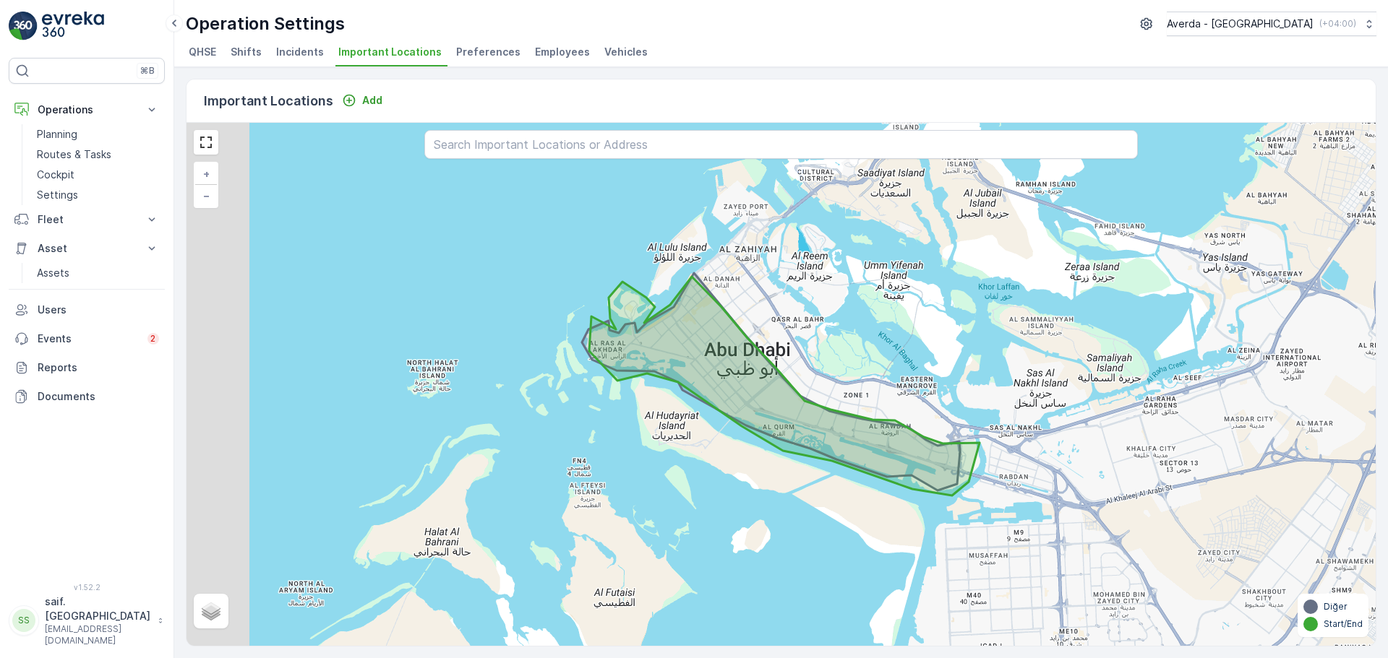
click at [471, 49] on span "Preferences" at bounding box center [488, 52] width 64 height 14
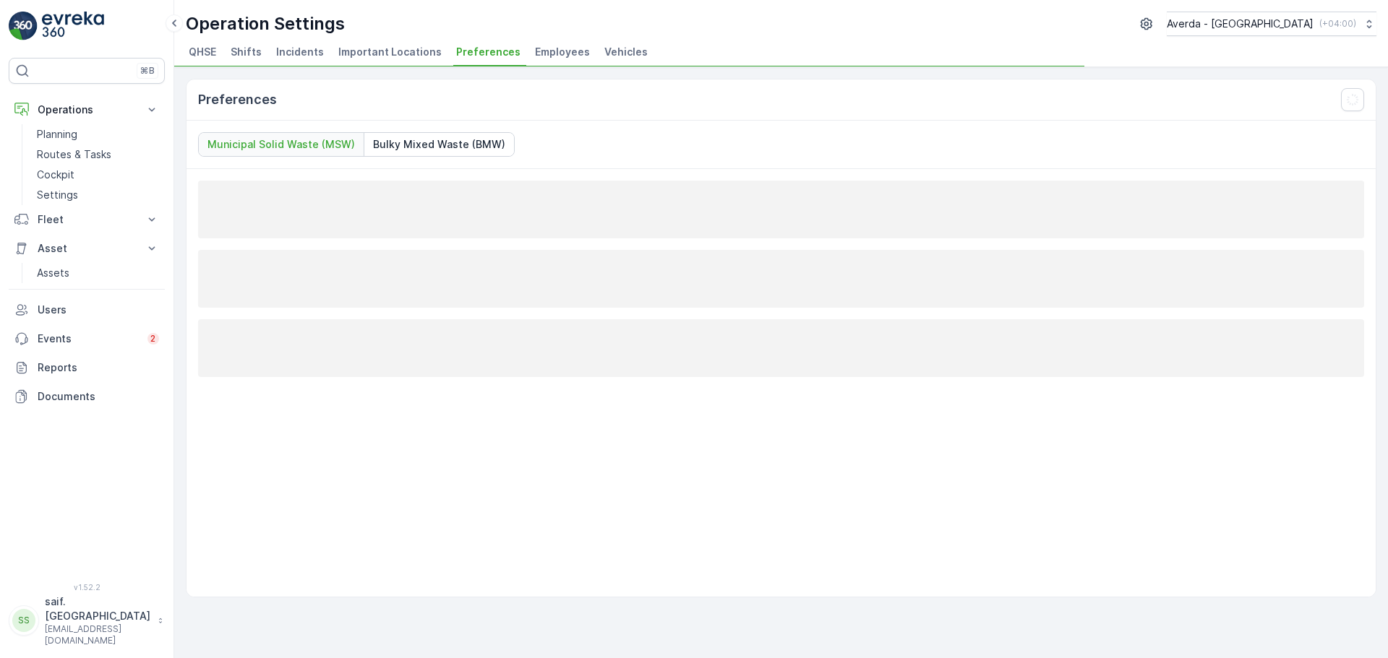
click at [538, 53] on span "Employees" at bounding box center [562, 52] width 55 height 14
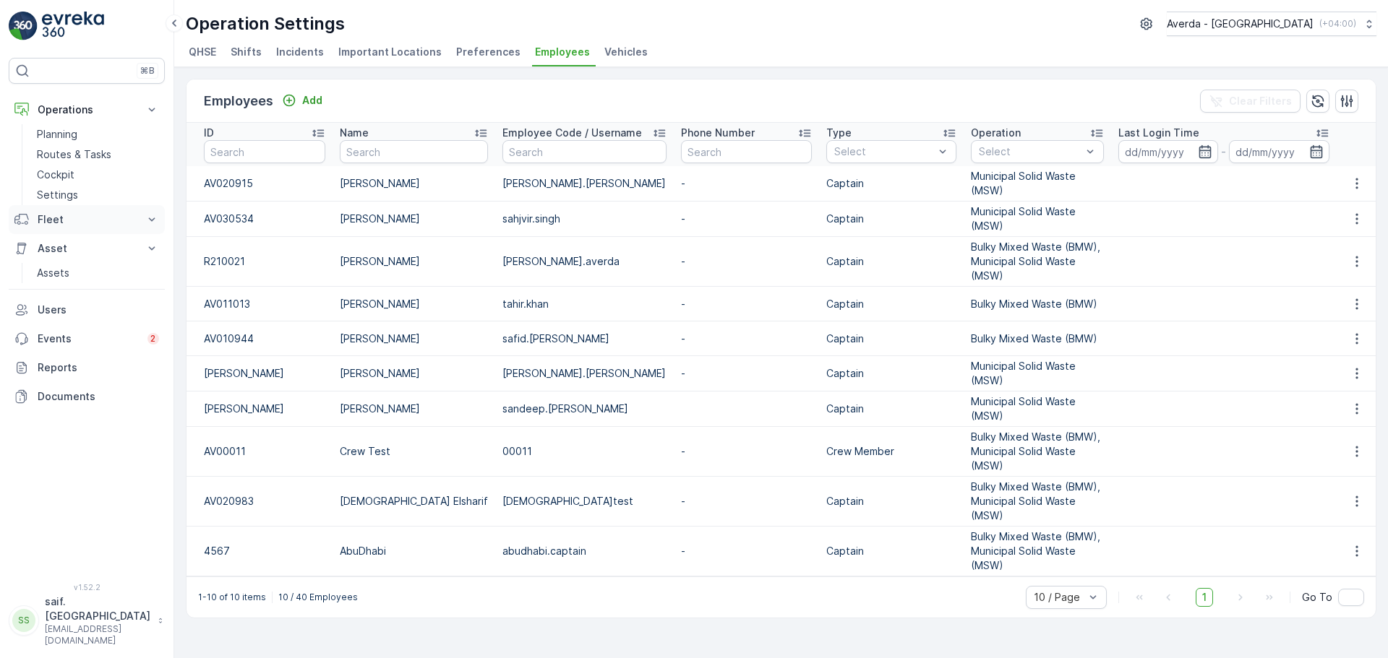
click at [116, 221] on p "Fleet" at bounding box center [87, 219] width 98 height 14
click at [59, 287] on p "Fleet" at bounding box center [49, 285] width 25 height 14
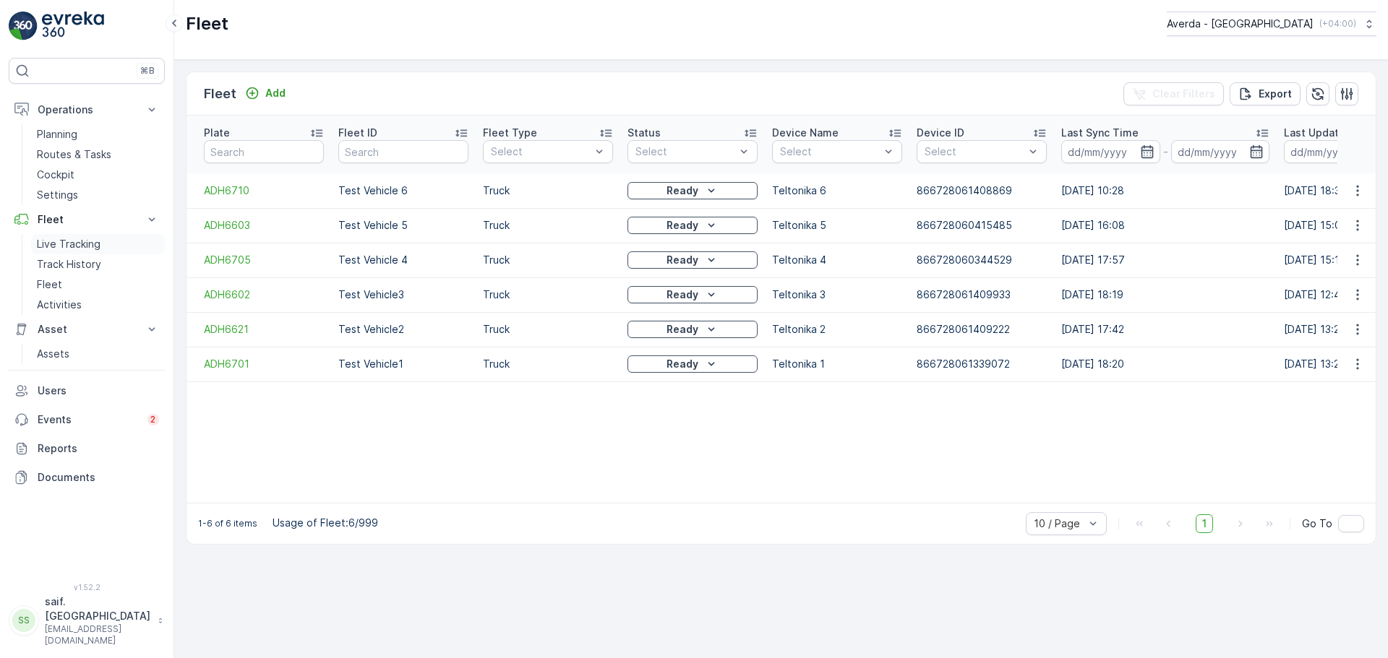
click at [80, 246] on p "Live Tracking" at bounding box center [69, 244] width 64 height 14
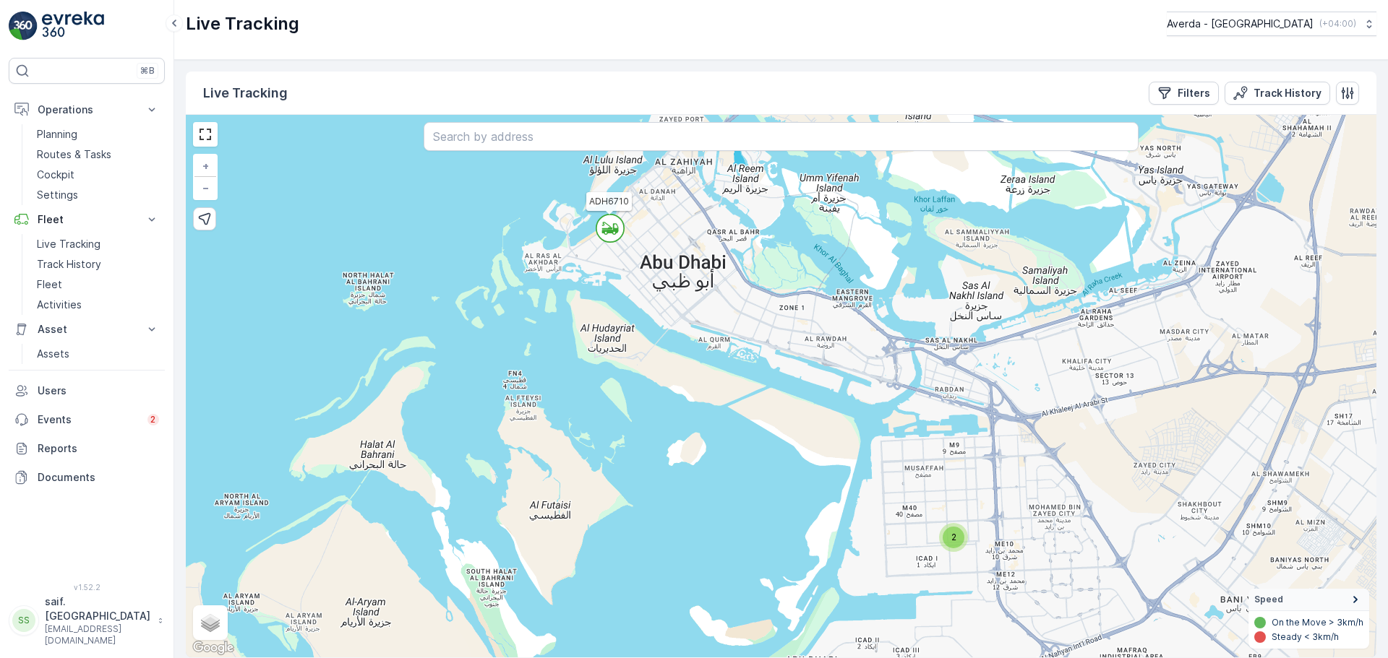
drag, startPoint x: 861, startPoint y: 511, endPoint x: 713, endPoint y: 389, distance: 192.0
click at [765, 425] on div "2 ADH6710 + − Satellite Roadmap Terrain Hybrid Leaflet Keyboard shortcuts Map D…" at bounding box center [781, 386] width 1190 height 543
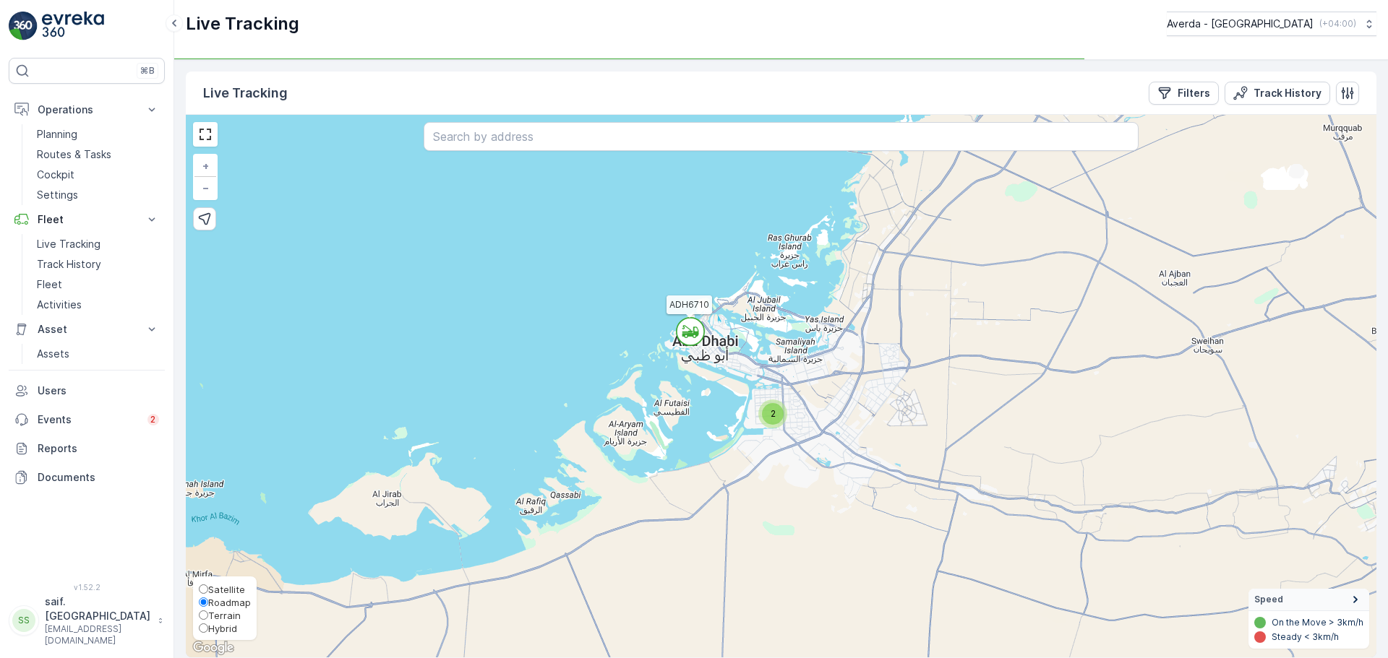
click at [222, 585] on span "Satellite" at bounding box center [226, 590] width 37 height 12
click at [208, 585] on input "Satellite" at bounding box center [203, 589] width 9 height 9
radio input "true"
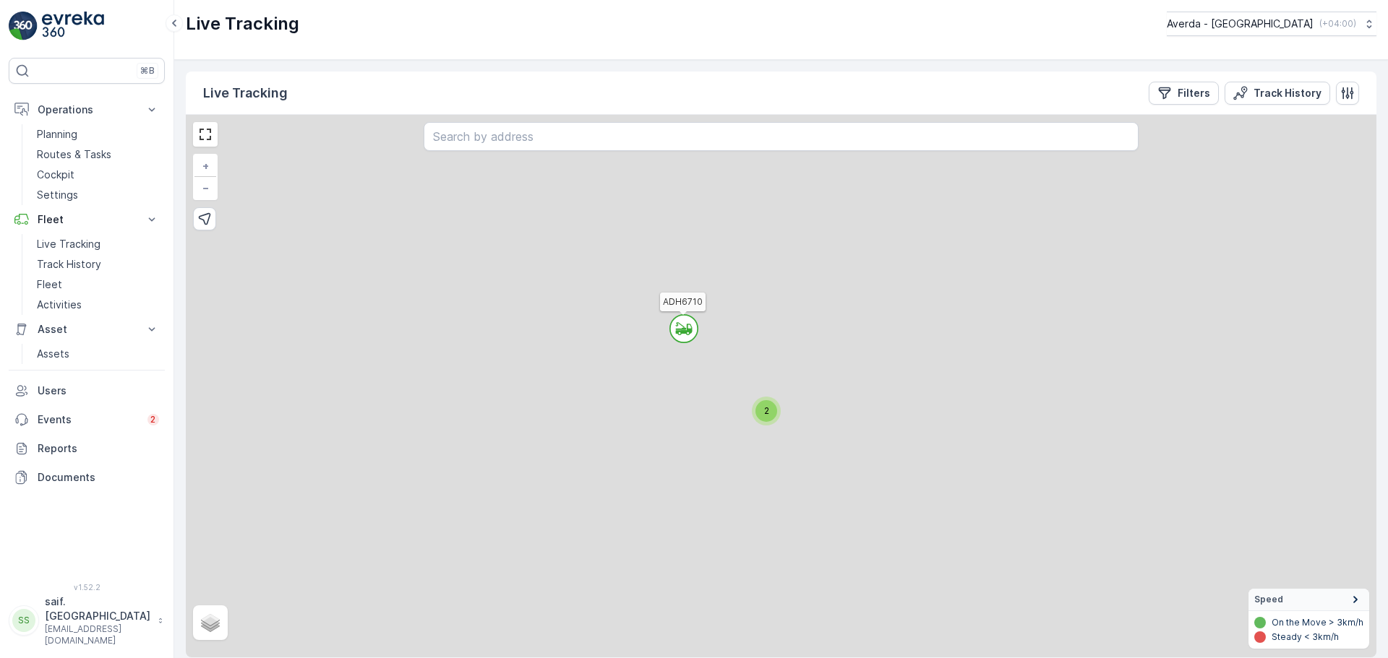
drag, startPoint x: 916, startPoint y: 530, endPoint x: 819, endPoint y: 492, distance: 103.9
click at [828, 496] on div "2 ADH6710 + − Satellite Roadmap Terrain Hybrid Leaflet Speed On the Move > 3km/…" at bounding box center [781, 386] width 1190 height 543
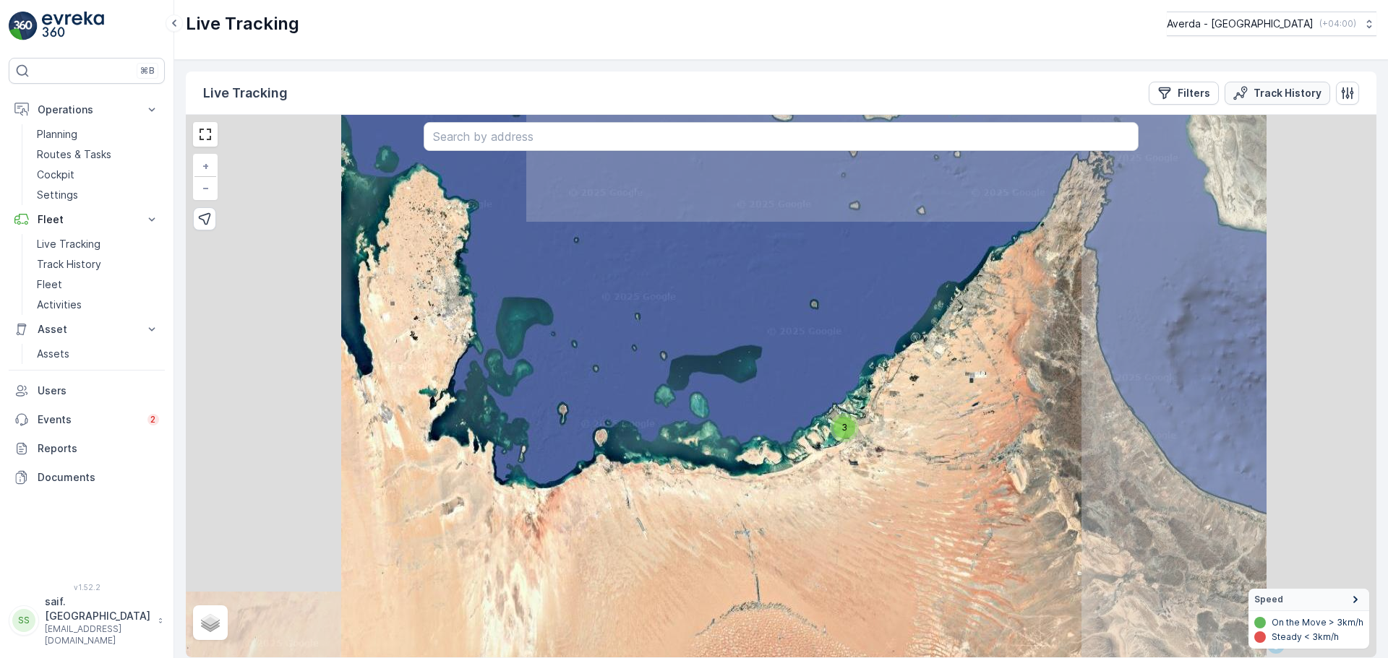
click at [1273, 95] on p "Track History" at bounding box center [1287, 93] width 68 height 14
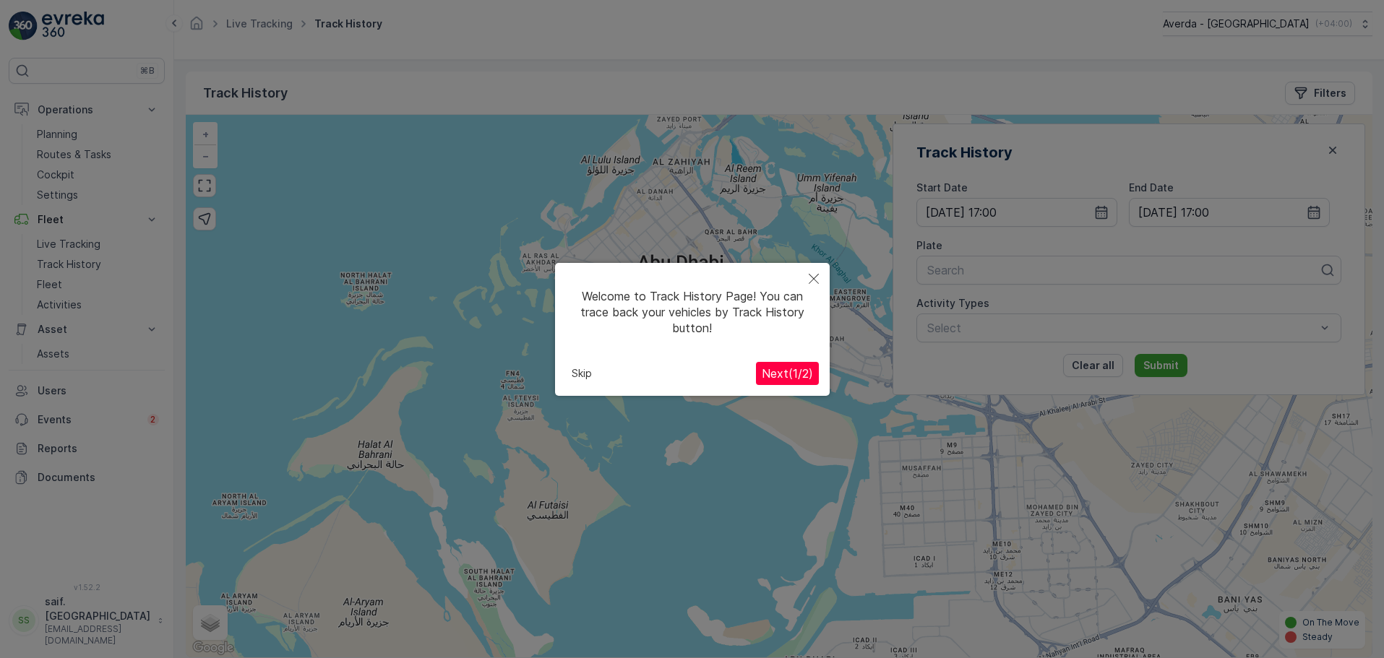
click at [778, 377] on span "Next ( 1 / 2 )" at bounding box center [787, 373] width 51 height 14
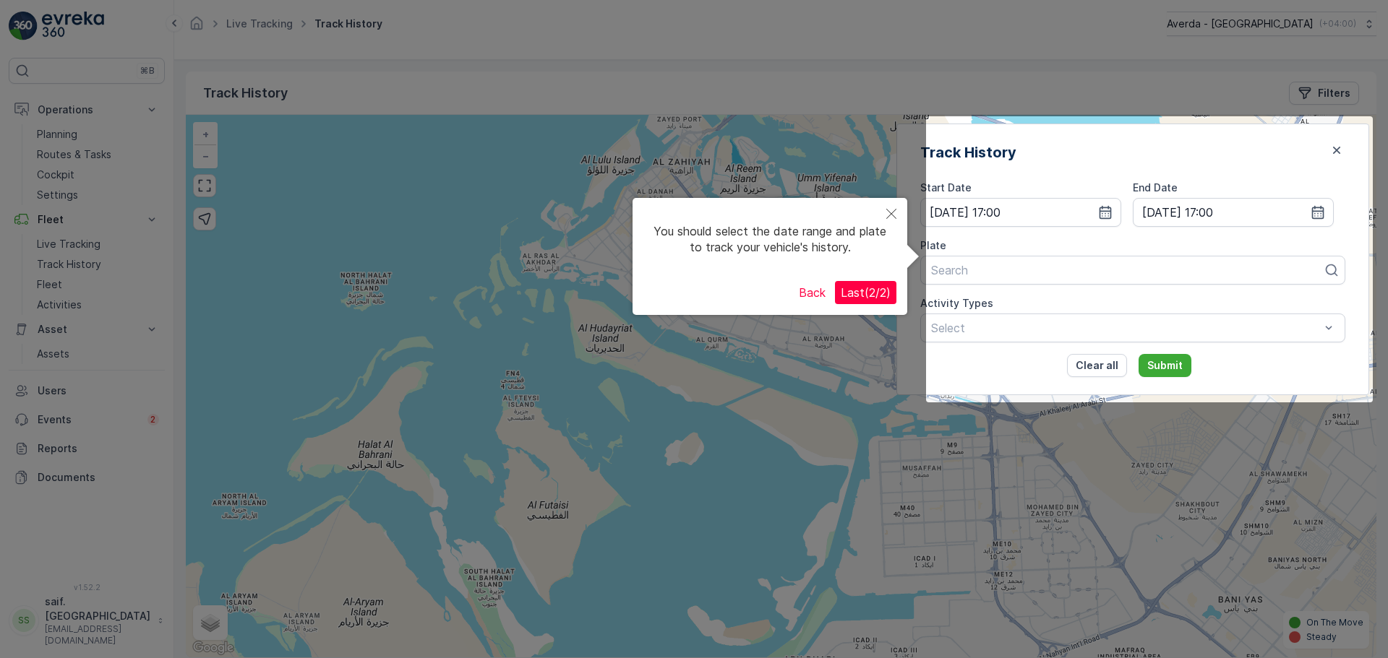
scroll to position [11, 0]
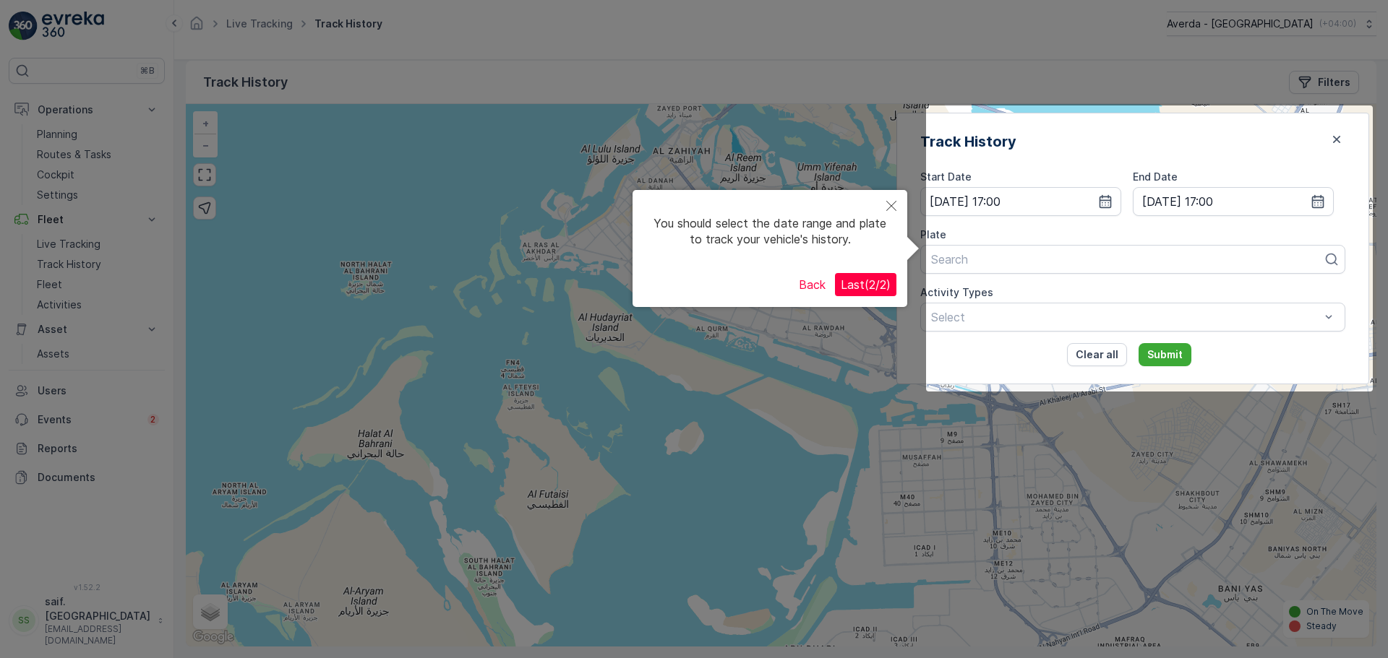
click at [866, 280] on span "Last ( 2 / 2 )" at bounding box center [866, 285] width 50 height 14
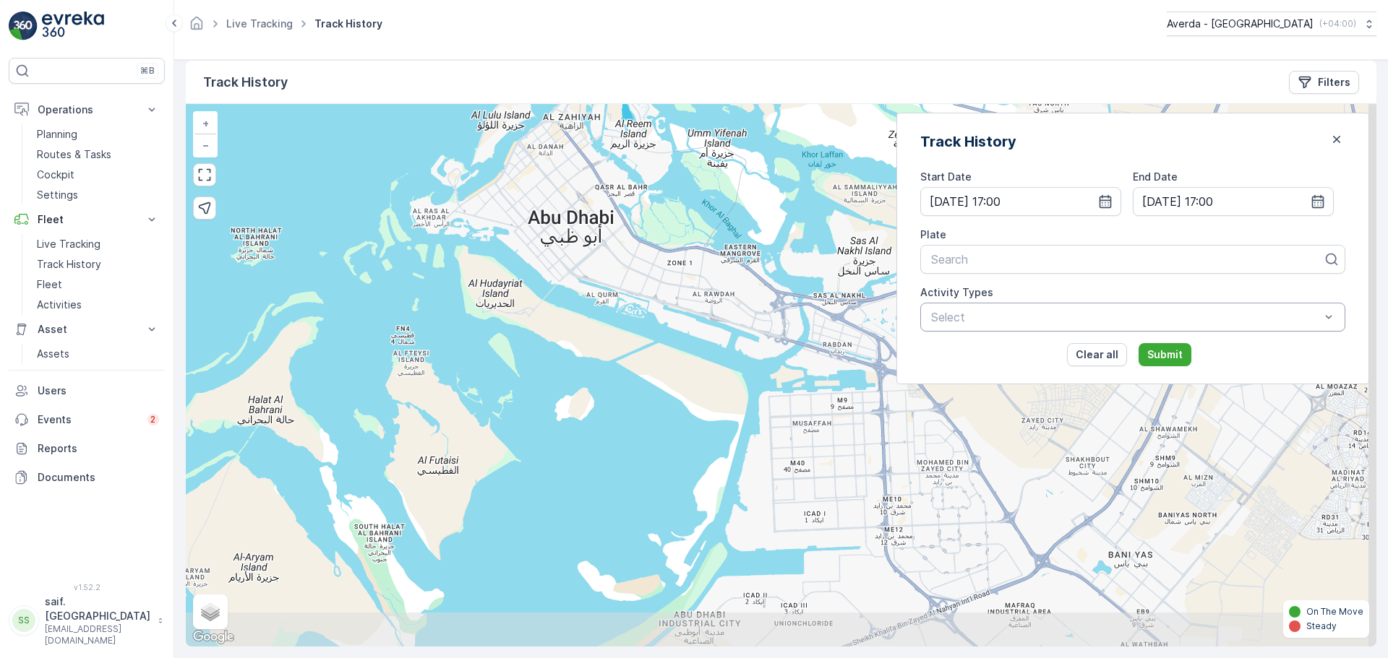
drag, startPoint x: 787, startPoint y: 356, endPoint x: 661, endPoint y: 317, distance: 132.4
click at [663, 317] on div "+ − Satellite Roadmap Terrain Hybrid Leaflet Keyboard shortcuts Map Data Map da…" at bounding box center [781, 375] width 1190 height 543
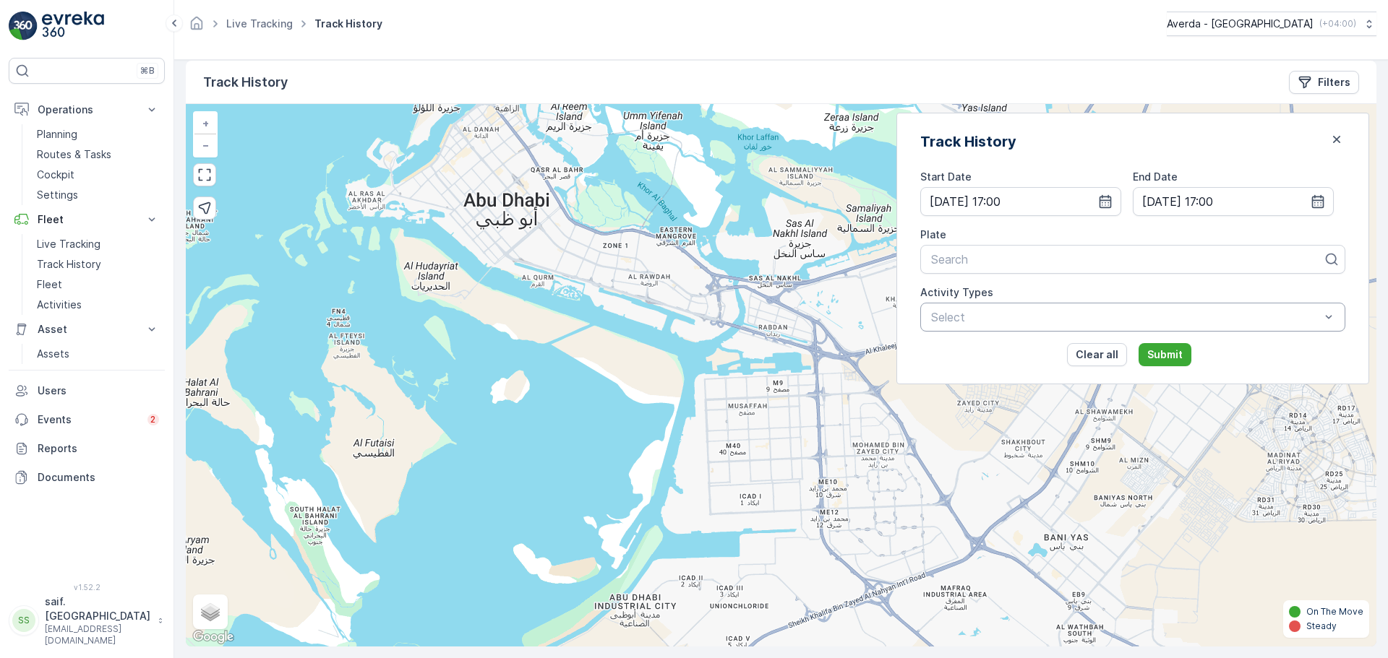
drag, startPoint x: 646, startPoint y: 288, endPoint x: 611, endPoint y: 282, distance: 35.3
click at [629, 285] on div "+ − Satellite Roadmap Terrain Hybrid Leaflet Keyboard shortcuts Map Data Map da…" at bounding box center [781, 375] width 1190 height 543
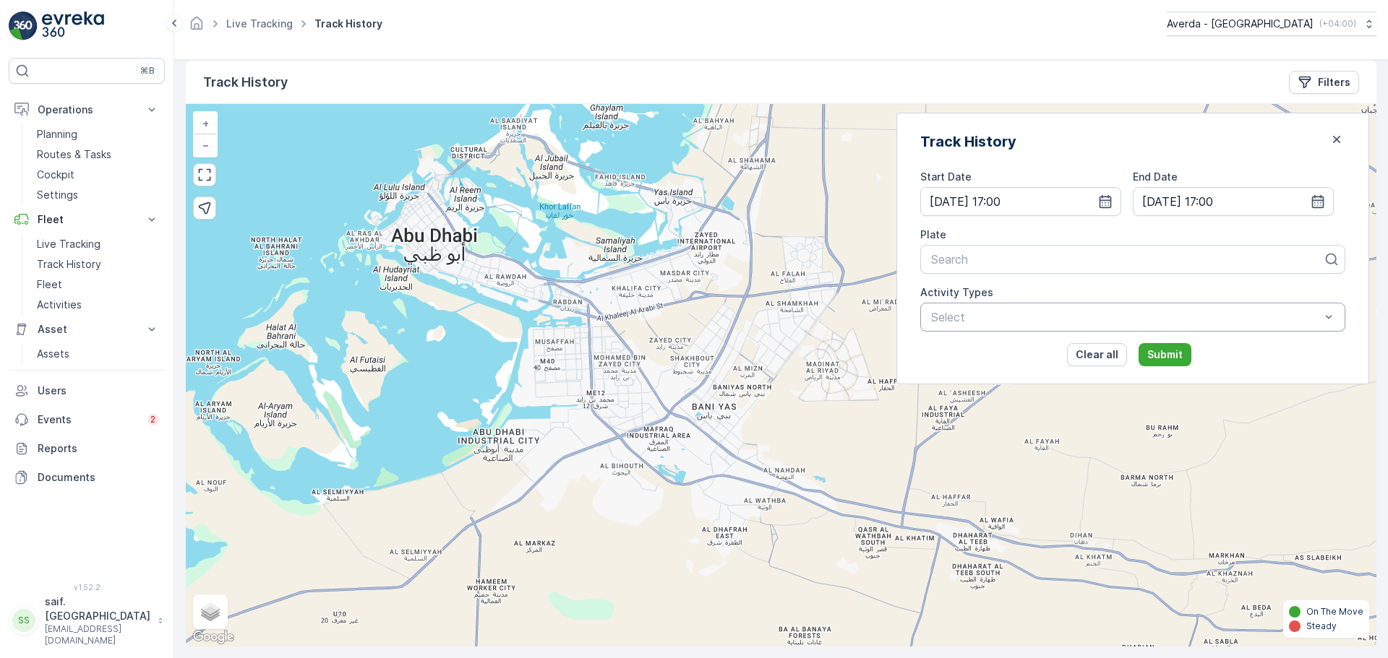
drag, startPoint x: 751, startPoint y: 439, endPoint x: 638, endPoint y: 340, distance: 150.1
click at [638, 340] on div "+ − Satellite Roadmap Terrain Hybrid Leaflet Keyboard shortcuts Map Data Map da…" at bounding box center [781, 375] width 1190 height 543
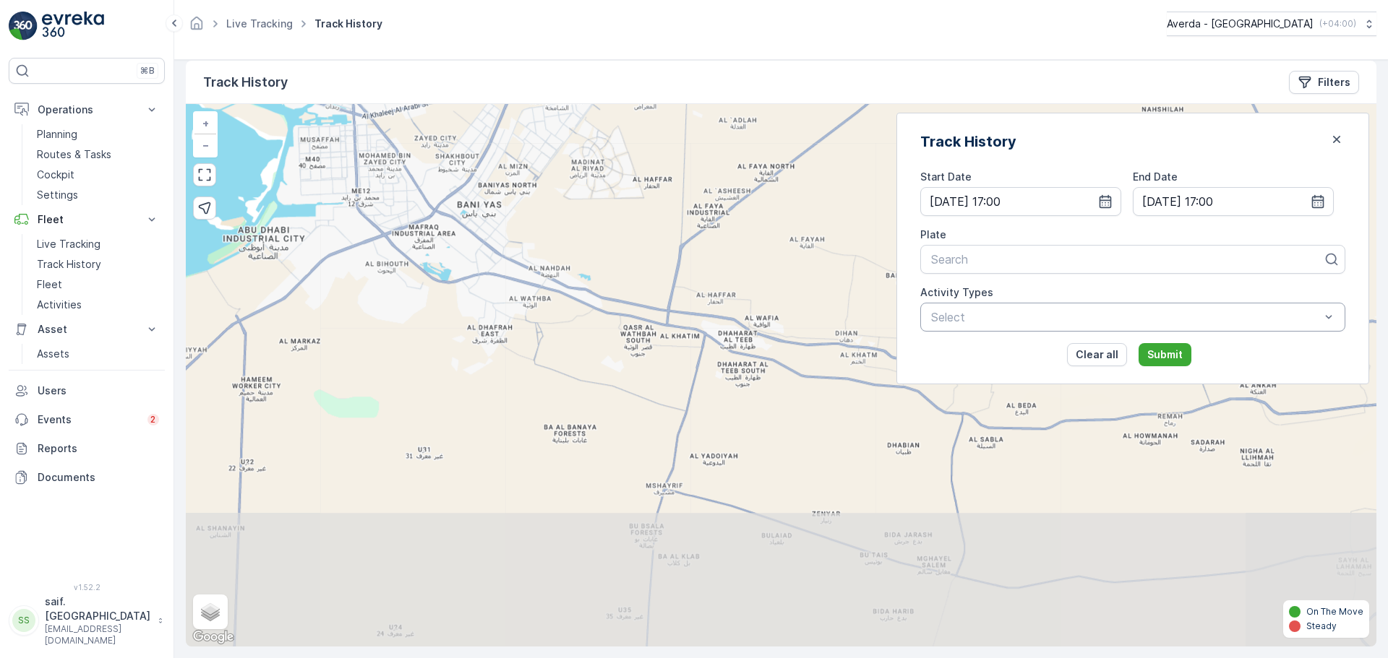
click at [621, 378] on div "+ − Satellite Roadmap Terrain Hybrid Leaflet Keyboard shortcuts Map Data Map da…" at bounding box center [781, 375] width 1190 height 543
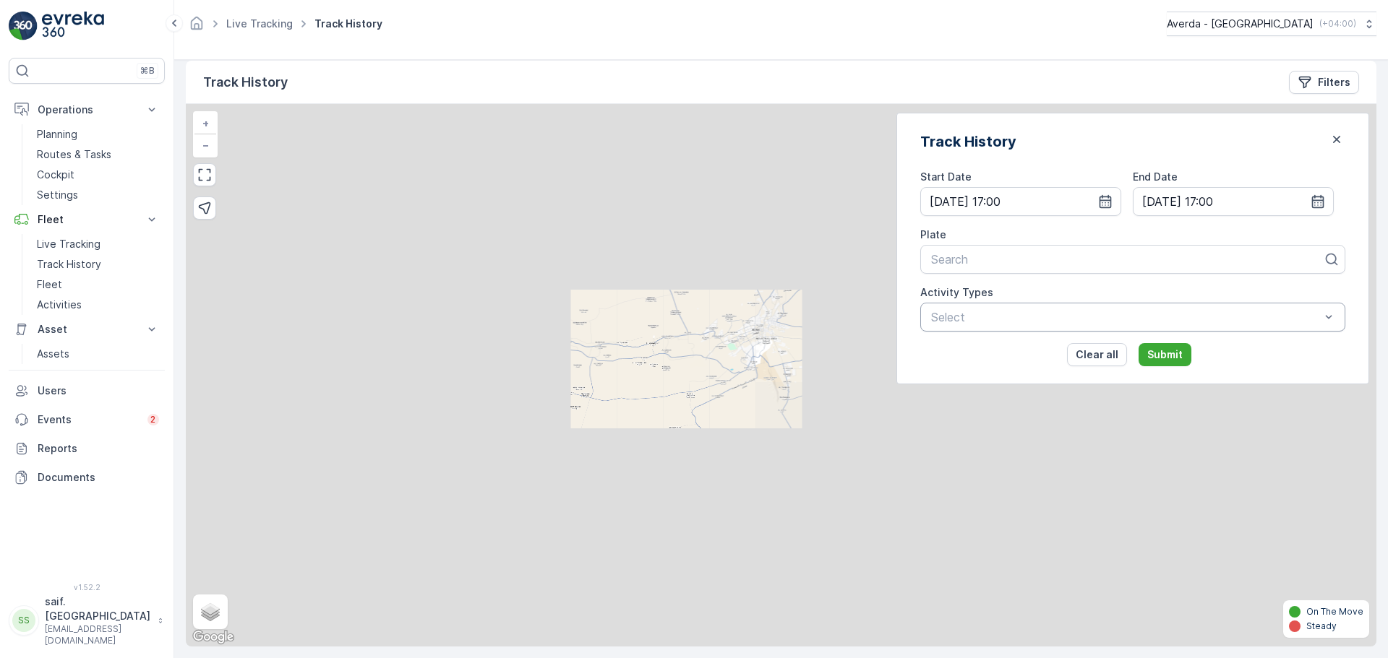
drag, startPoint x: 779, startPoint y: 447, endPoint x: 689, endPoint y: 406, distance: 99.0
click at [717, 414] on div "+ − Satellite Roadmap Terrain Hybrid Leaflet Keyboard shortcuts Map Data Map da…" at bounding box center [781, 375] width 1190 height 543
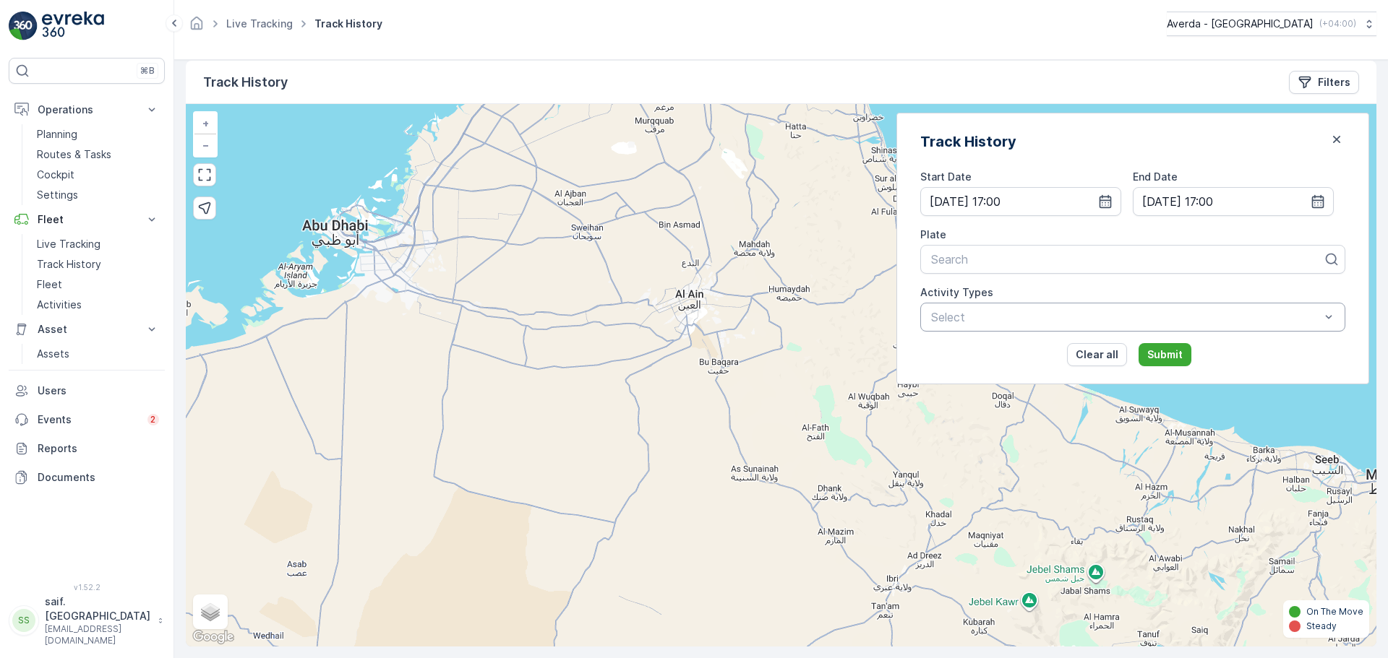
drag, startPoint x: 711, startPoint y: 437, endPoint x: 486, endPoint y: 374, distance: 234.3
click at [540, 377] on div "+ − Satellite Roadmap Terrain Hybrid Leaflet Keyboard shortcuts Map Data Map da…" at bounding box center [781, 375] width 1190 height 543
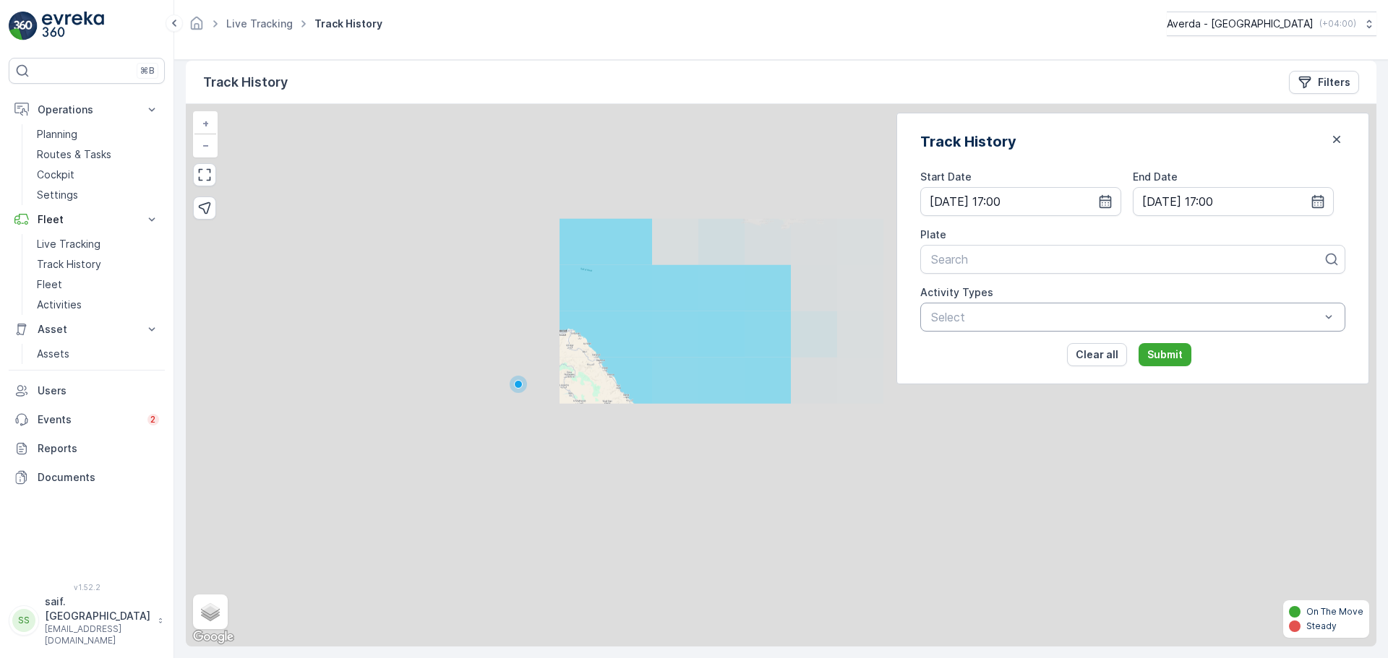
drag, startPoint x: 760, startPoint y: 532, endPoint x: 667, endPoint y: 439, distance: 131.3
click at [667, 442] on div "+ − Satellite Roadmap Terrain Hybrid Leaflet Keyboard shortcuts Map Data Map da…" at bounding box center [781, 375] width 1190 height 543
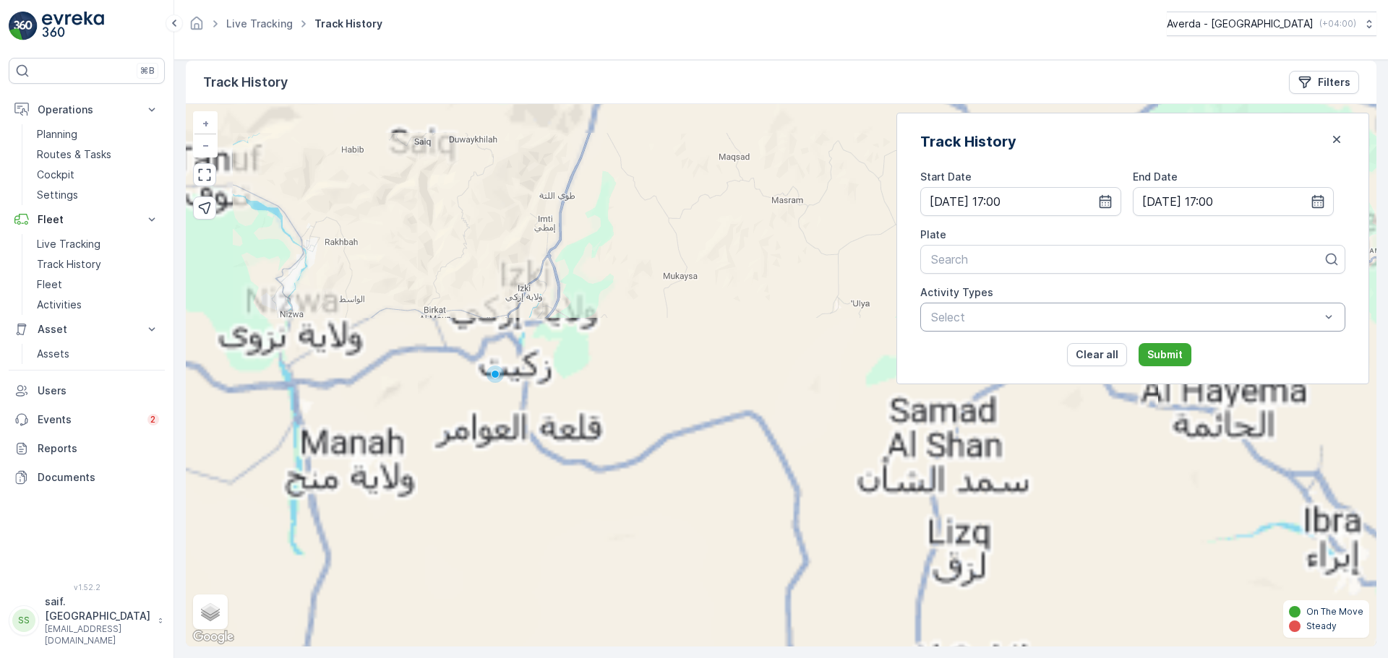
drag, startPoint x: 397, startPoint y: 291, endPoint x: 578, endPoint y: 533, distance: 303.1
click at [578, 533] on div "+ − Satellite Roadmap Terrain Hybrid Leaflet Keyboard shortcuts Map Data Map da…" at bounding box center [781, 375] width 1190 height 543
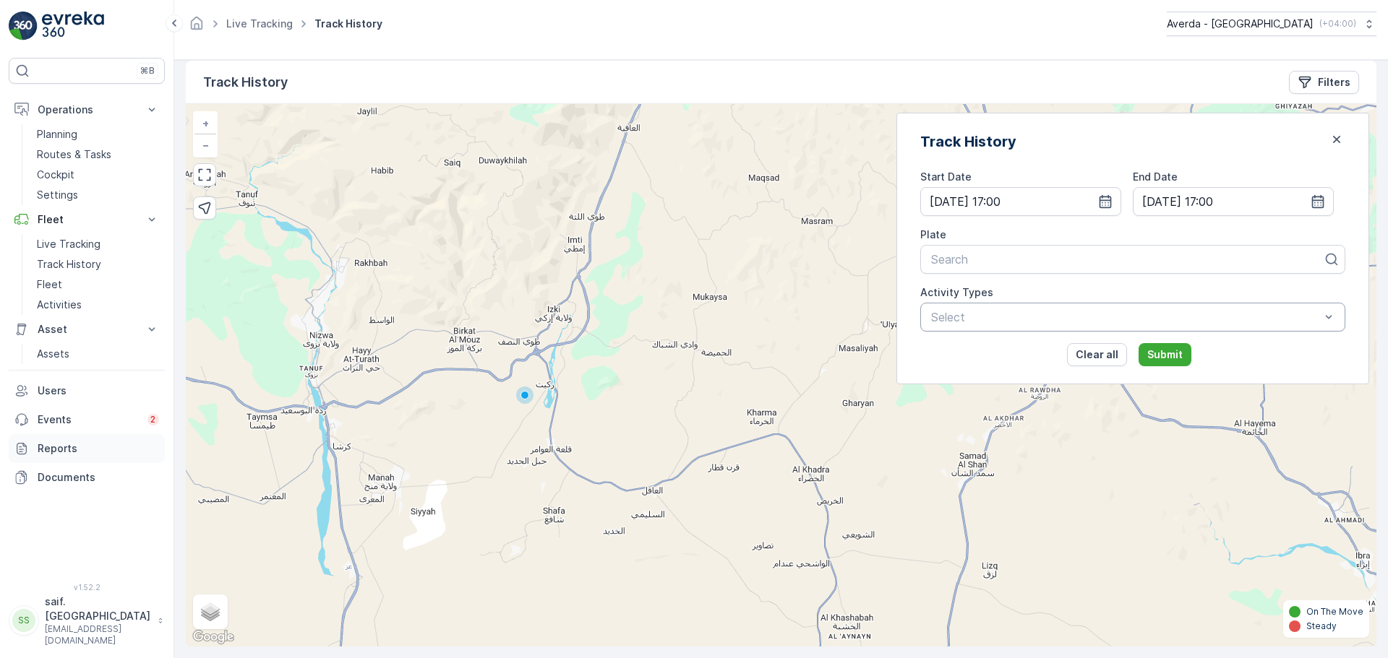
click at [63, 451] on p "Reports" at bounding box center [98, 449] width 121 height 14
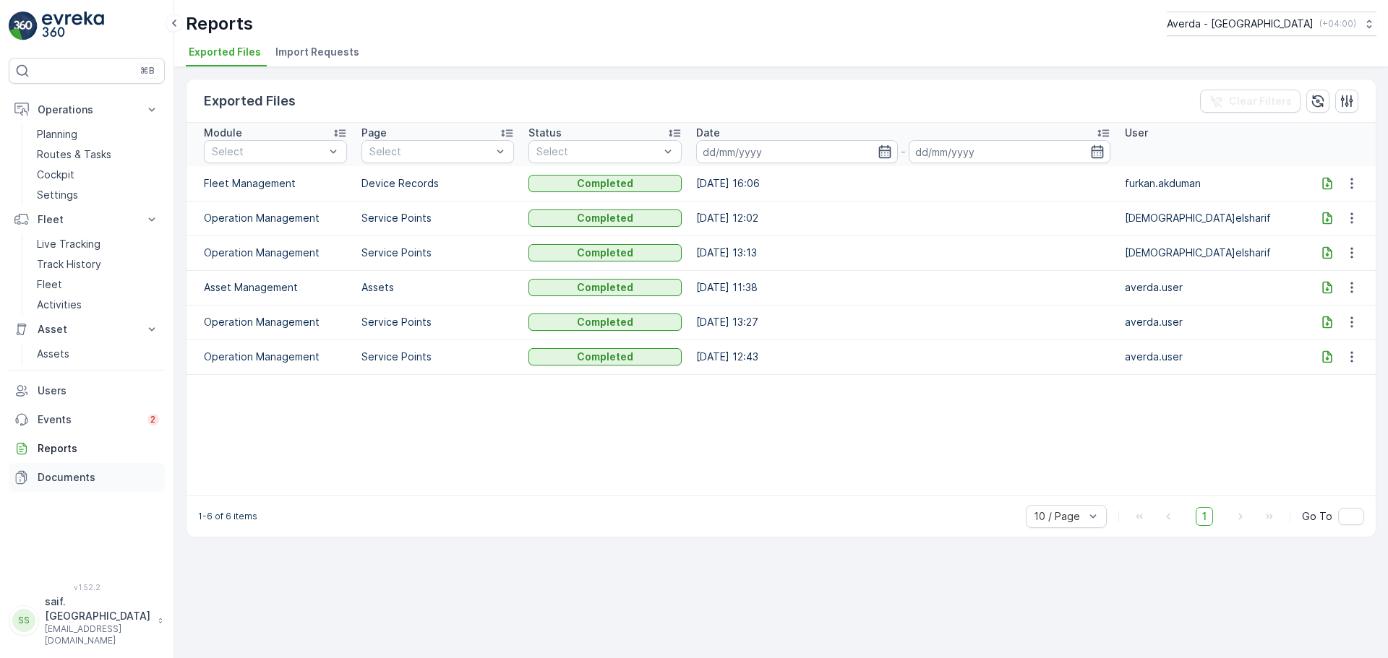
click at [74, 472] on p "Documents" at bounding box center [98, 478] width 121 height 14
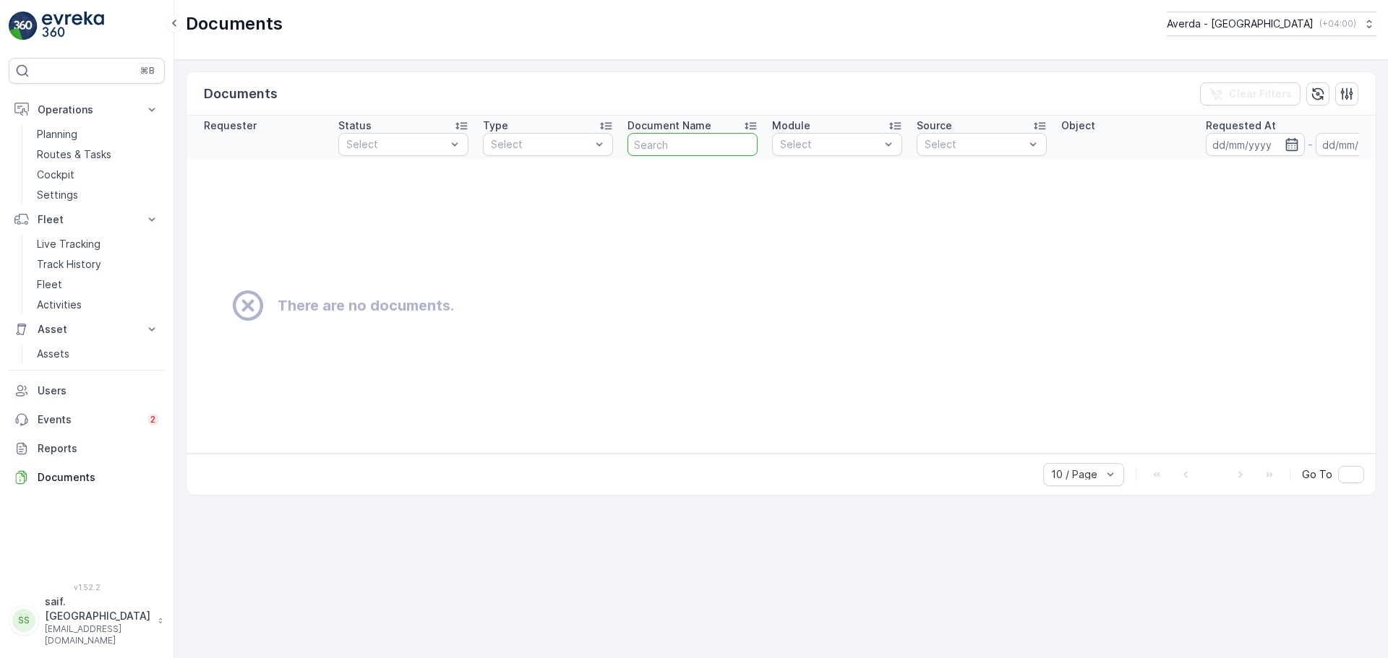
click at [712, 156] on th "Document Name" at bounding box center [692, 137] width 145 height 43
click at [750, 121] on icon at bounding box center [750, 126] width 14 height 14
click at [348, 285] on td "There are no documents." at bounding box center [812, 306] width 1252 height 294
click at [387, 229] on p "Completed" at bounding box center [390, 230] width 56 height 14
click at [595, 132] on div "Type" at bounding box center [548, 126] width 130 height 14
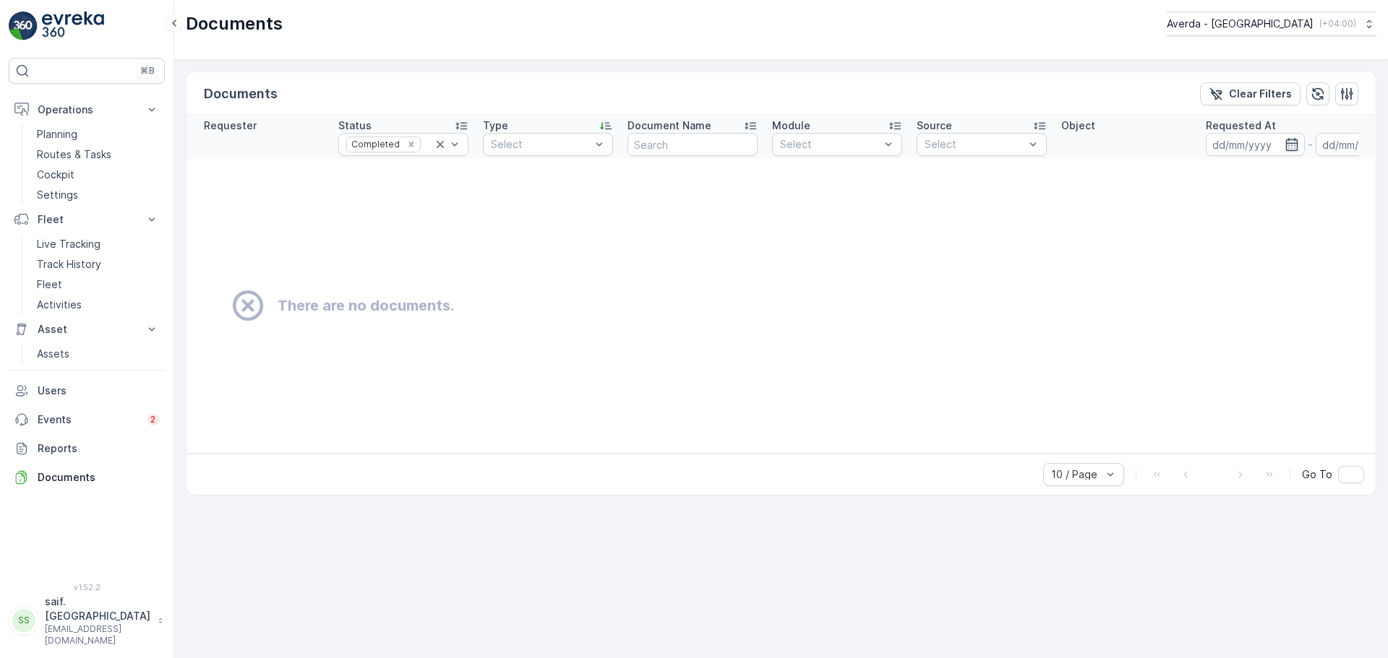
click at [564, 182] on td "There are no documents." at bounding box center [812, 306] width 1252 height 294
click at [1263, 93] on p "Clear Filters" at bounding box center [1260, 94] width 63 height 14
click at [1341, 90] on icon "button" at bounding box center [1346, 94] width 14 height 14
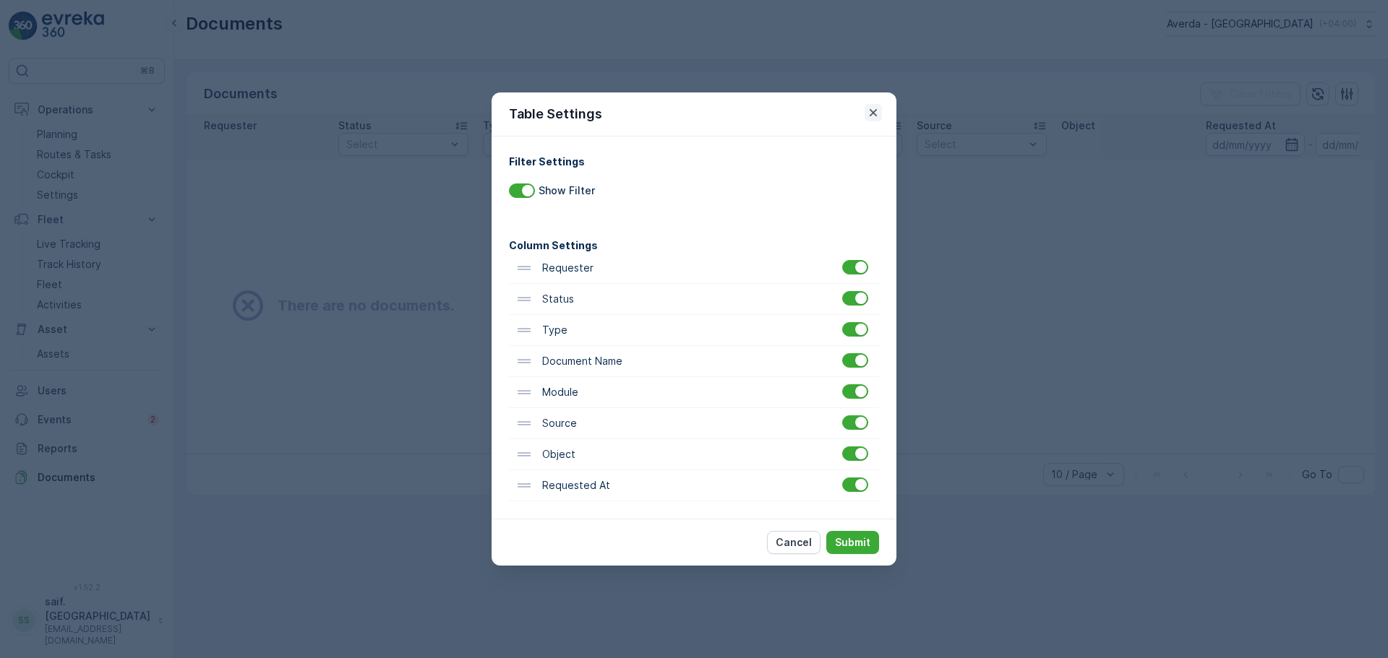
click at [869, 115] on icon "button" at bounding box center [873, 113] width 14 height 14
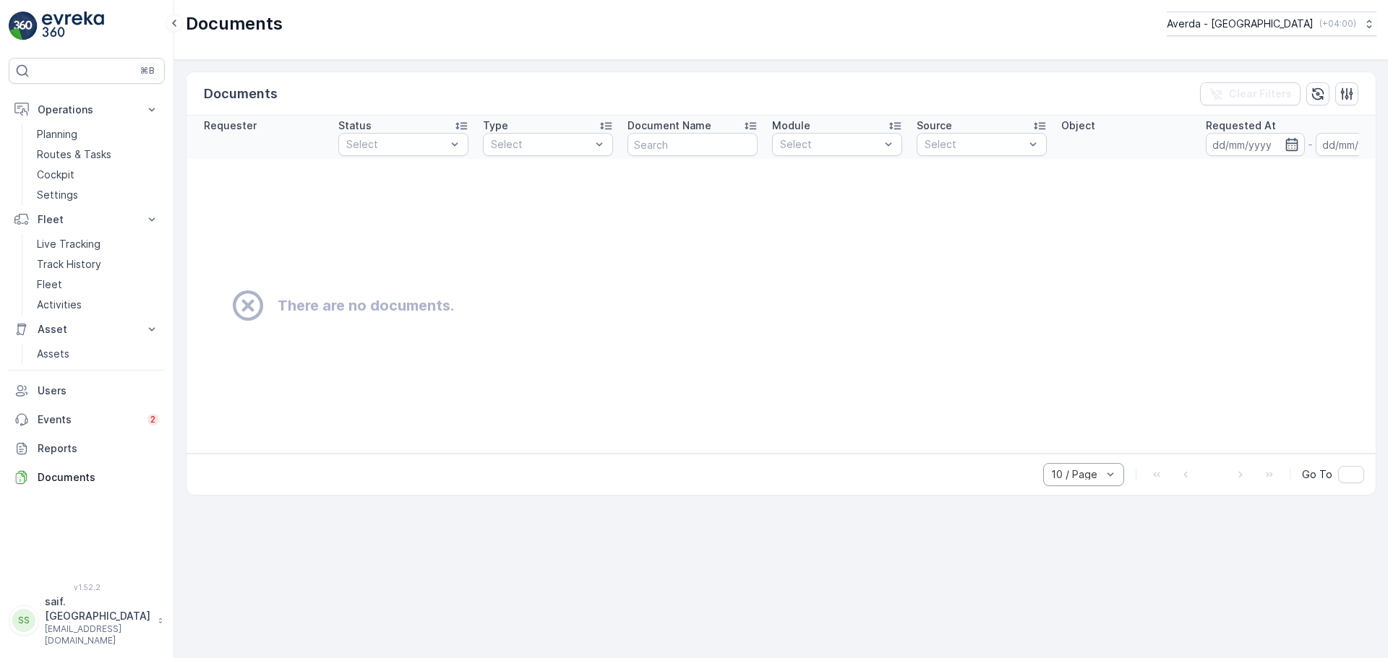
click at [1093, 471] on div "10 / Page" at bounding box center [1083, 474] width 81 height 23
click at [1067, 449] on span "50 / Page" at bounding box center [1076, 443] width 48 height 12
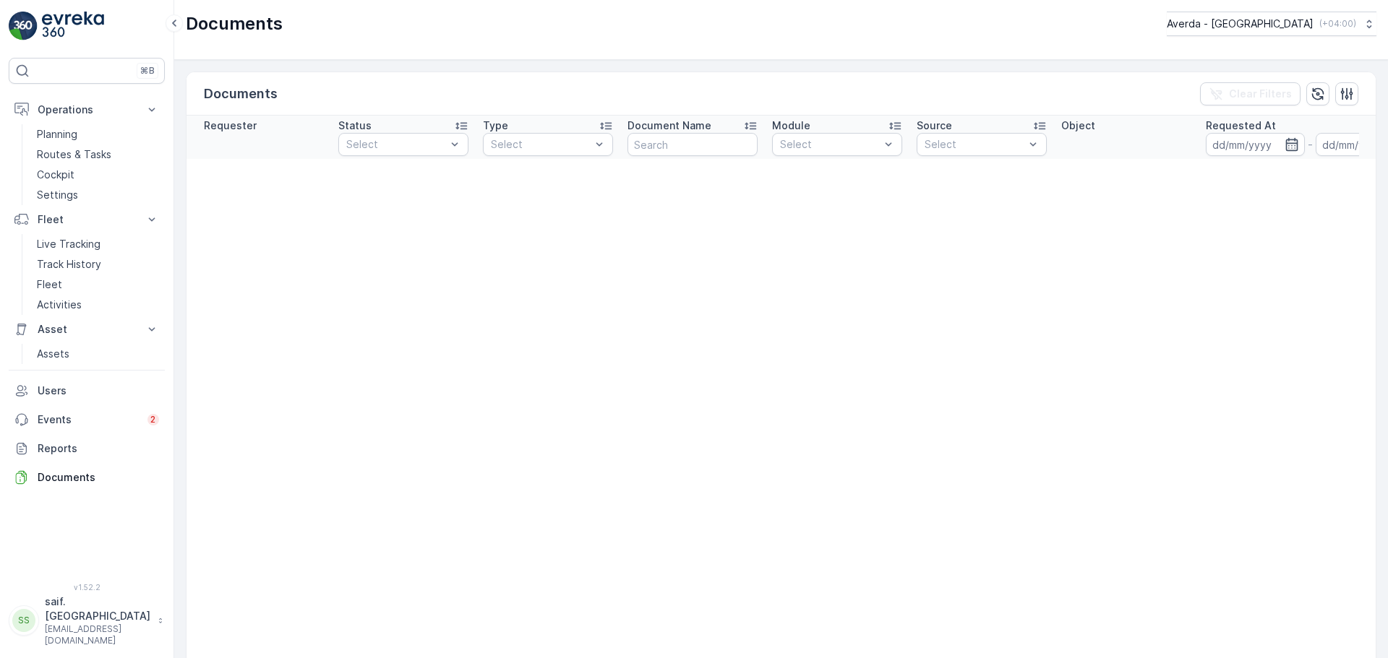
click at [1341, 97] on icon "button" at bounding box center [1347, 93] width 12 height 12
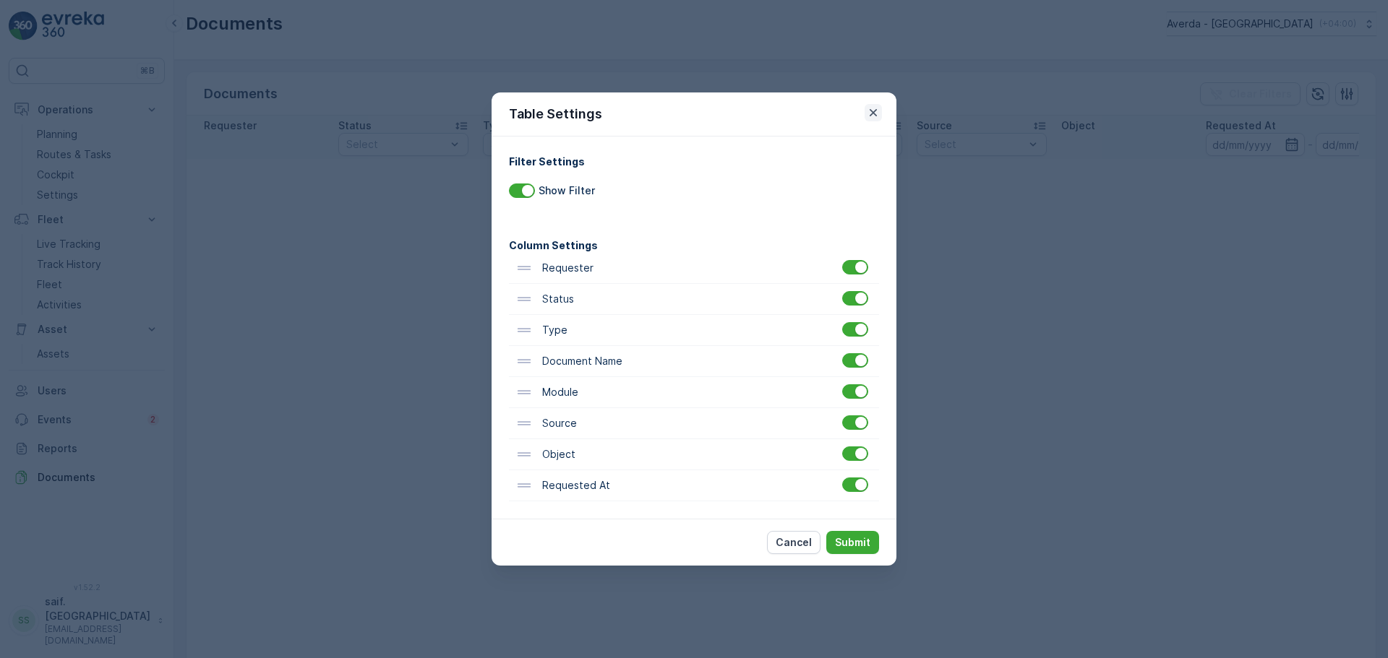
click at [868, 119] on icon "button" at bounding box center [873, 113] width 14 height 14
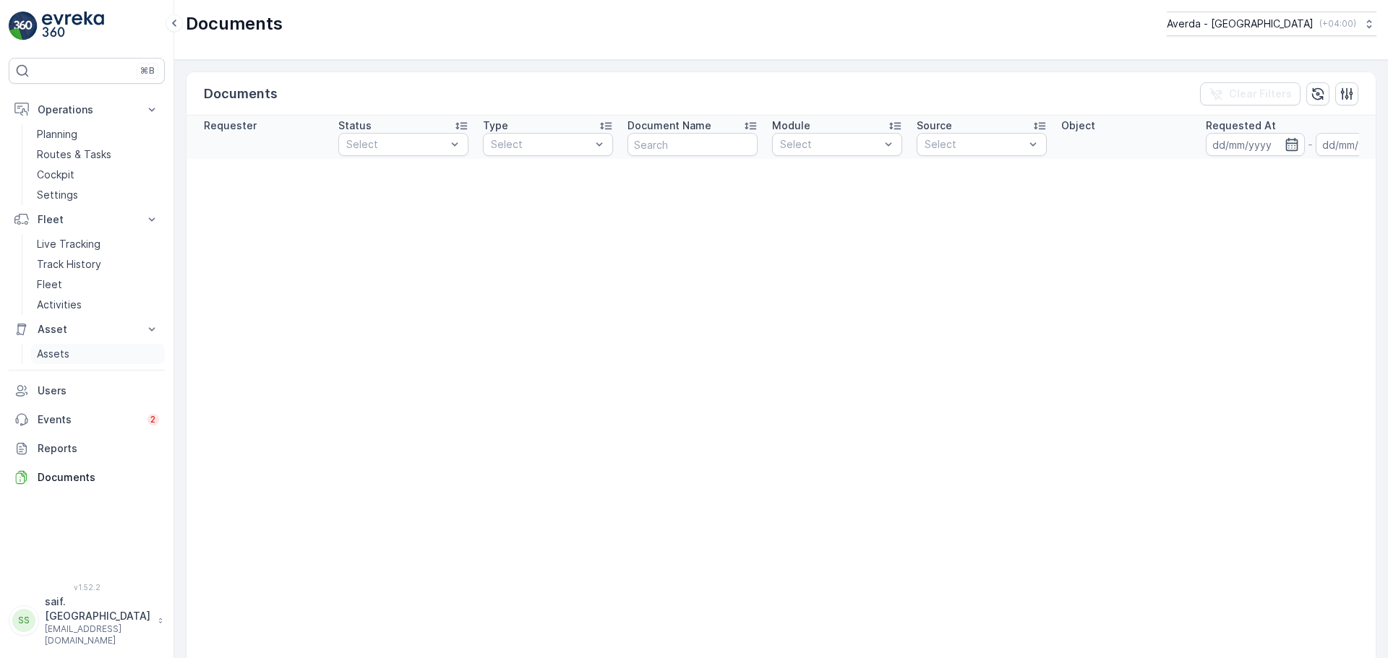
click at [75, 351] on link "Assets" at bounding box center [98, 354] width 134 height 20
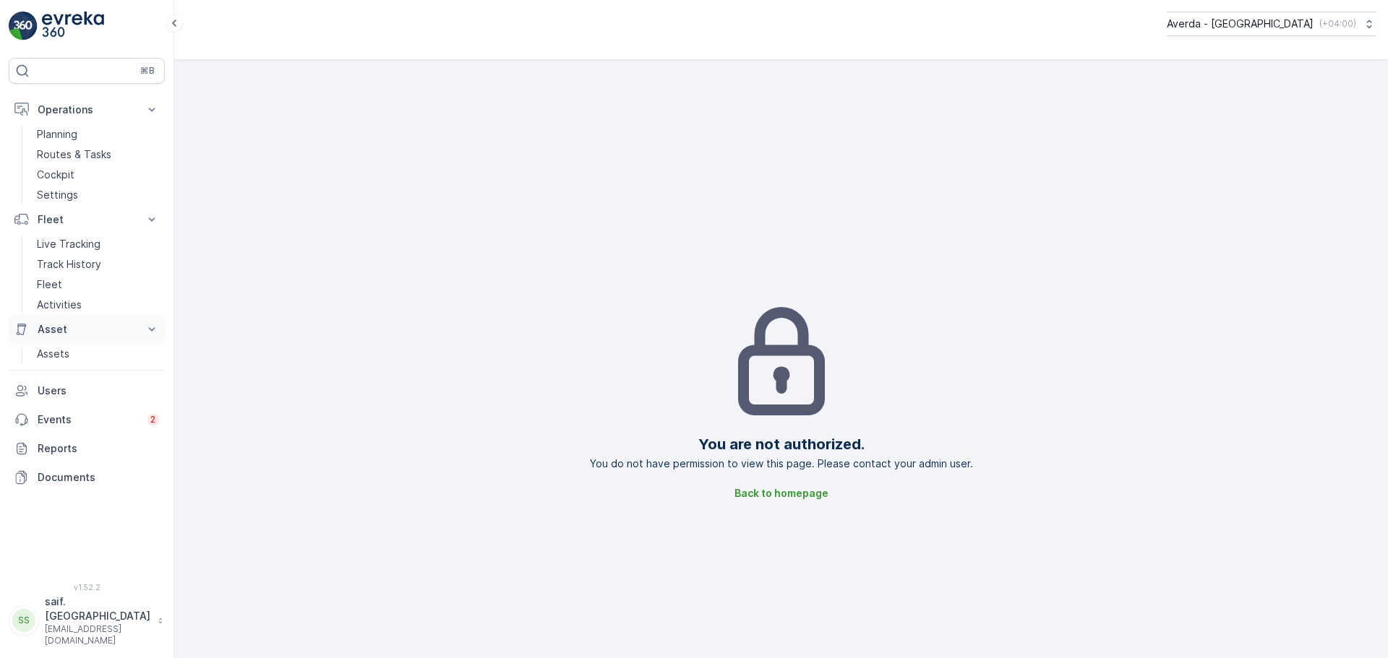
click at [150, 332] on icon at bounding box center [152, 329] width 14 height 14
click at [68, 371] on p "Users" at bounding box center [98, 371] width 121 height 14
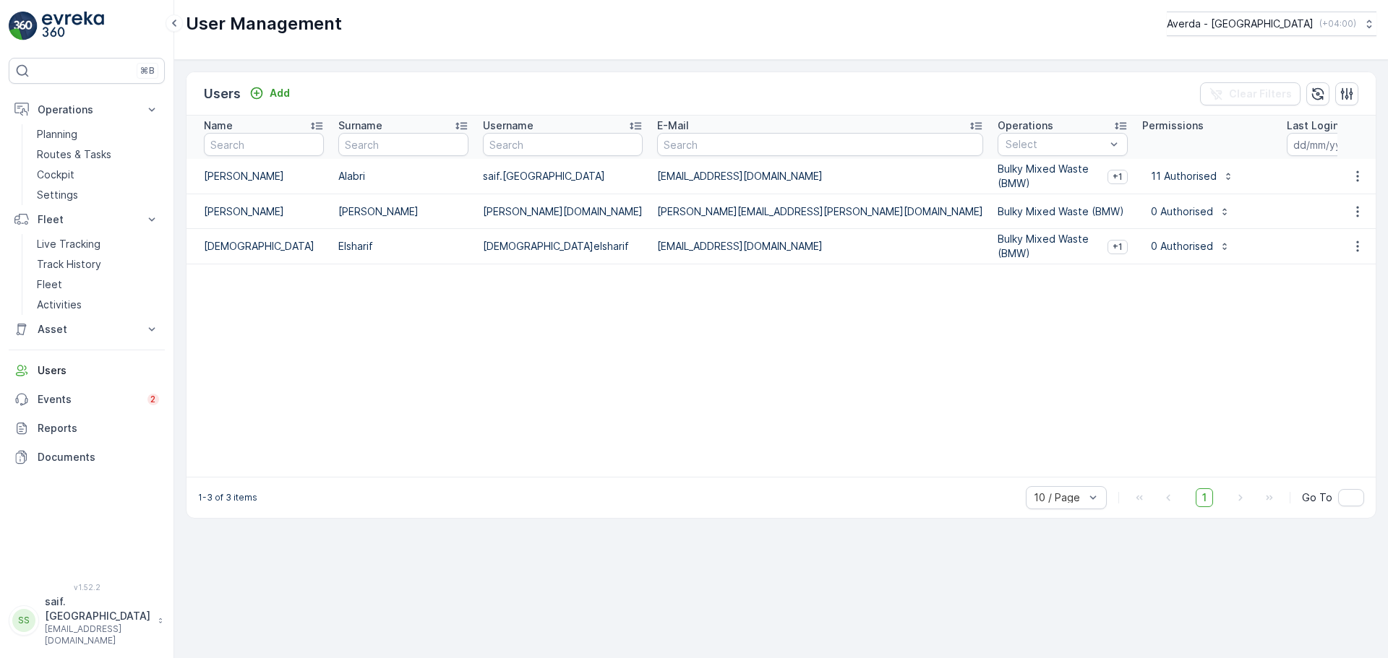
click at [591, 338] on table "Name Surname Username E-Mail Operations Select Permissions Last Login Time - La…" at bounding box center [935, 296] width 1499 height 361
click at [281, 98] on p "Add" at bounding box center [280, 93] width 20 height 14
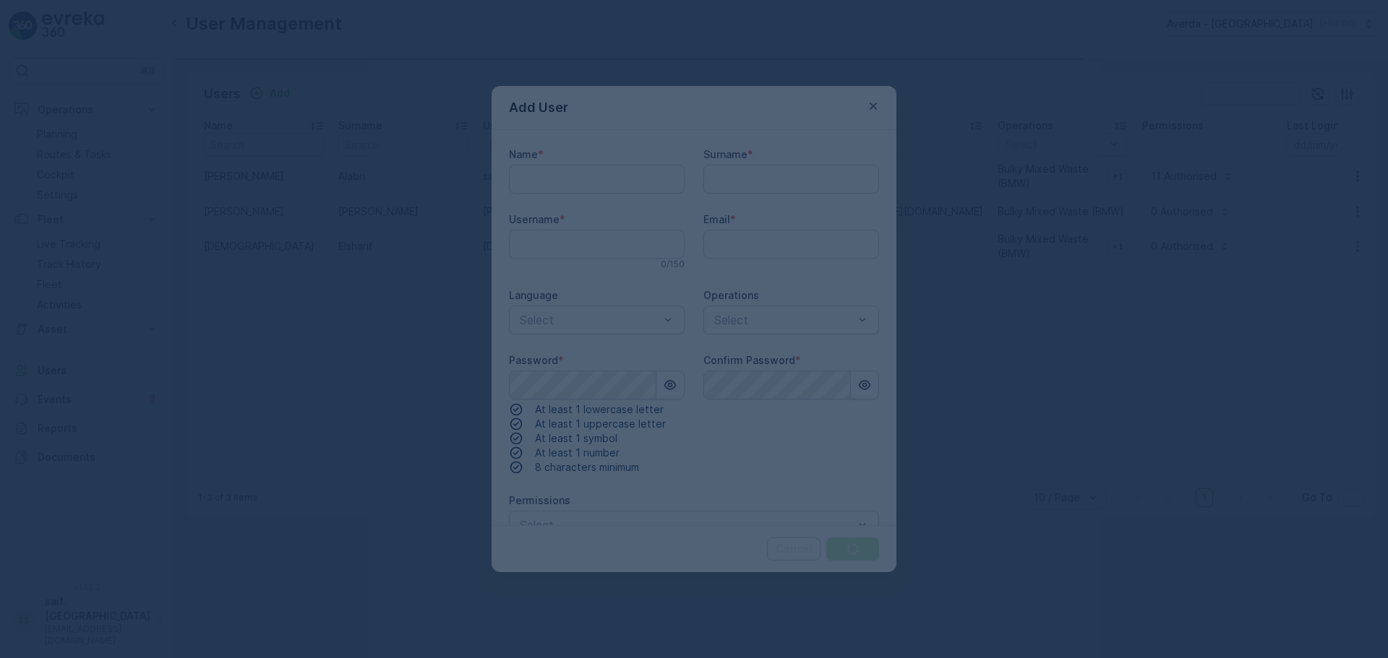
type input "saif.[GEOGRAPHIC_DATA]"
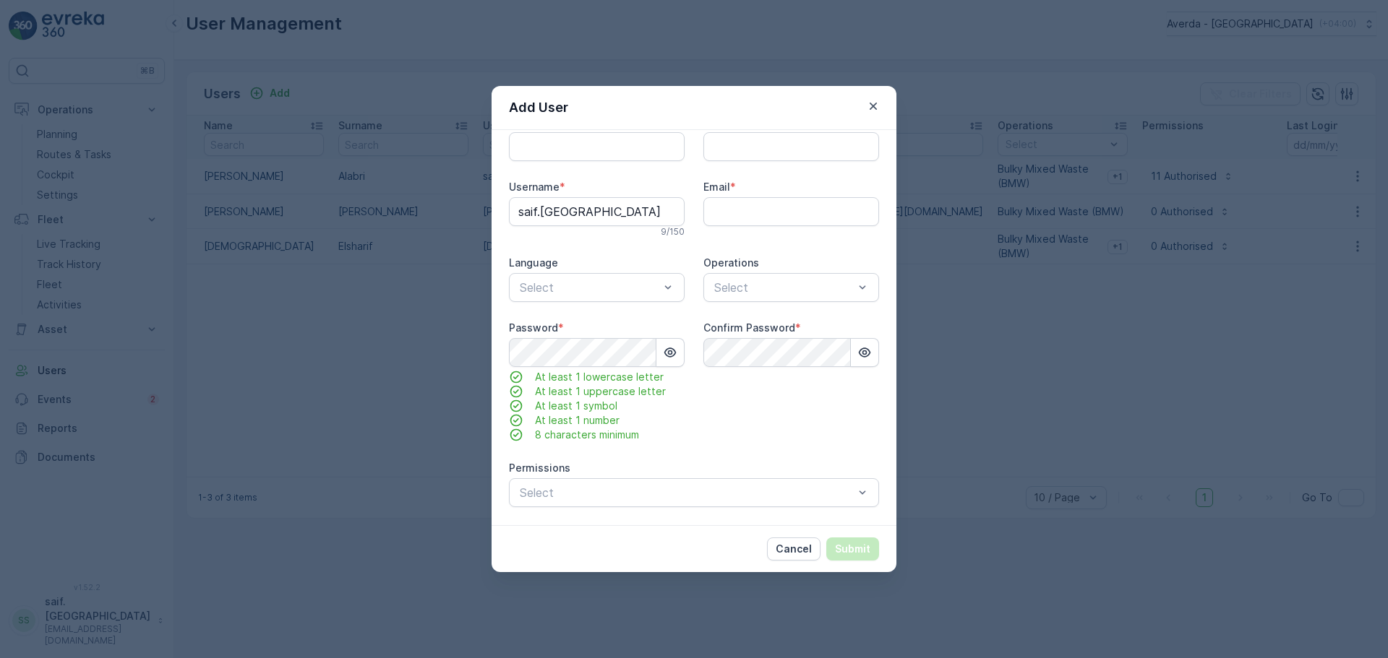
scroll to position [79, 0]
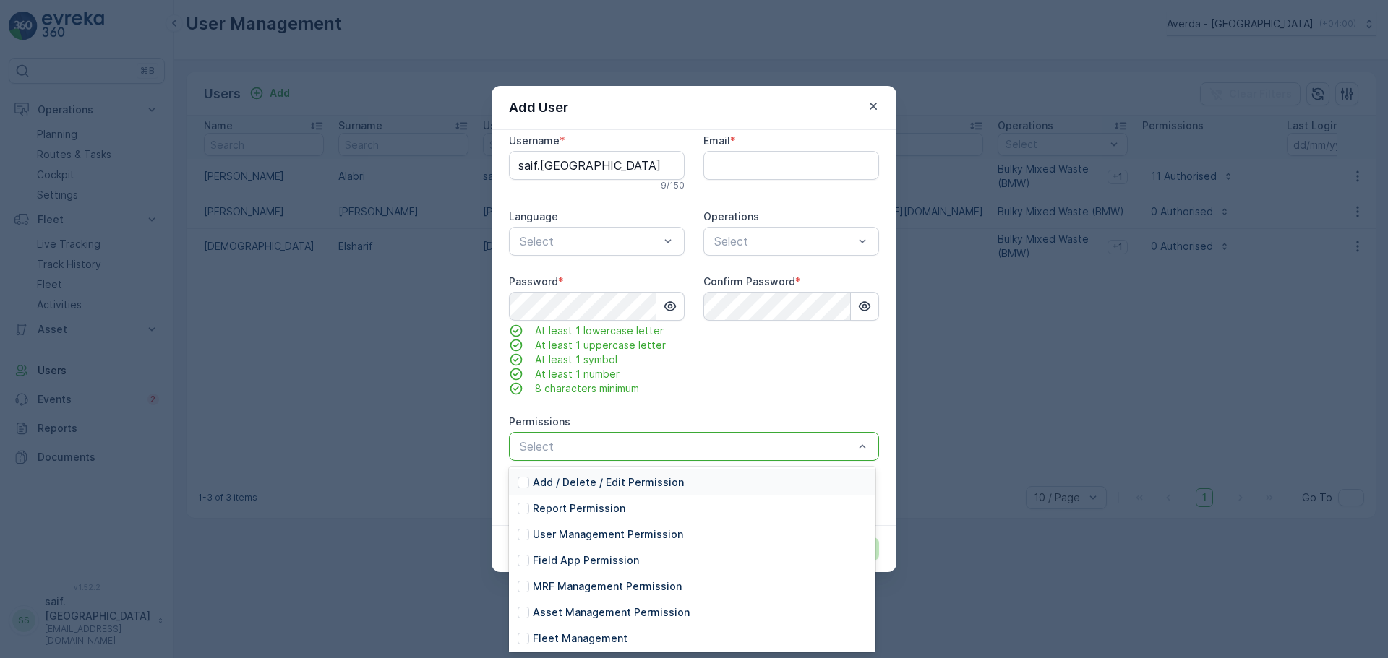
click at [794, 380] on div "Confirm Password *" at bounding box center [791, 335] width 176 height 121
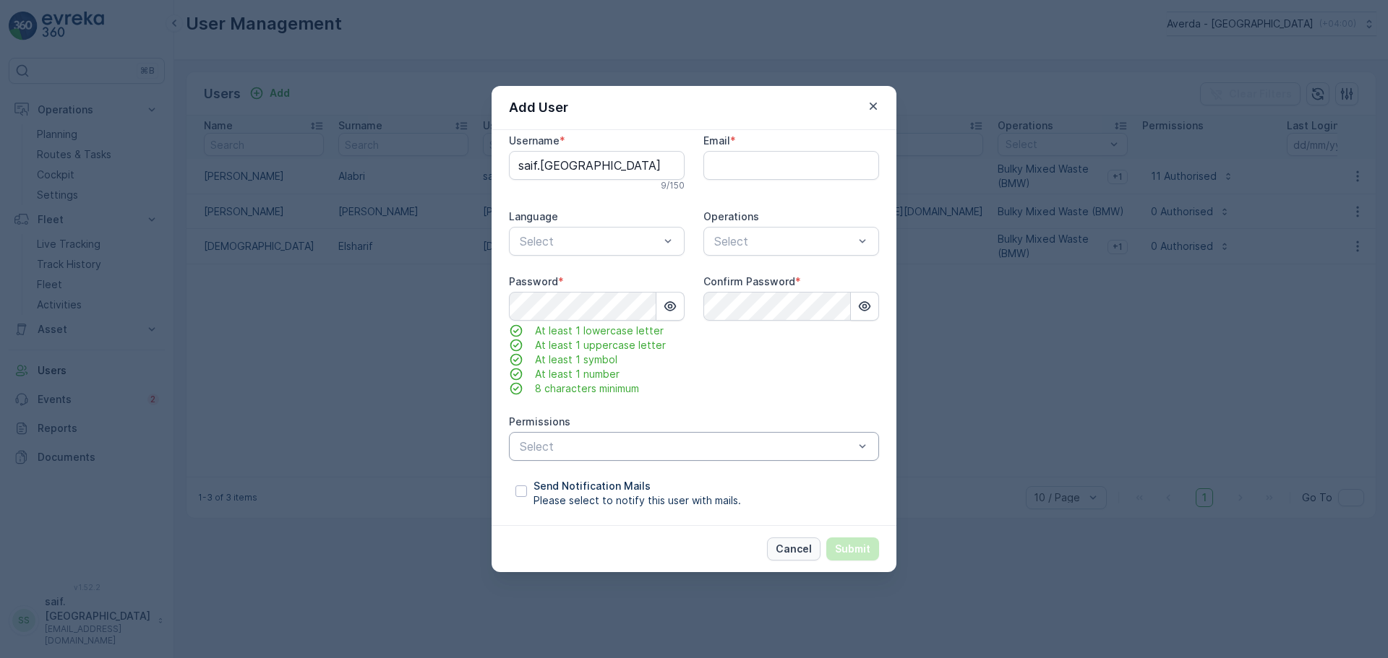
click at [799, 551] on p "Cancel" at bounding box center [793, 549] width 36 height 14
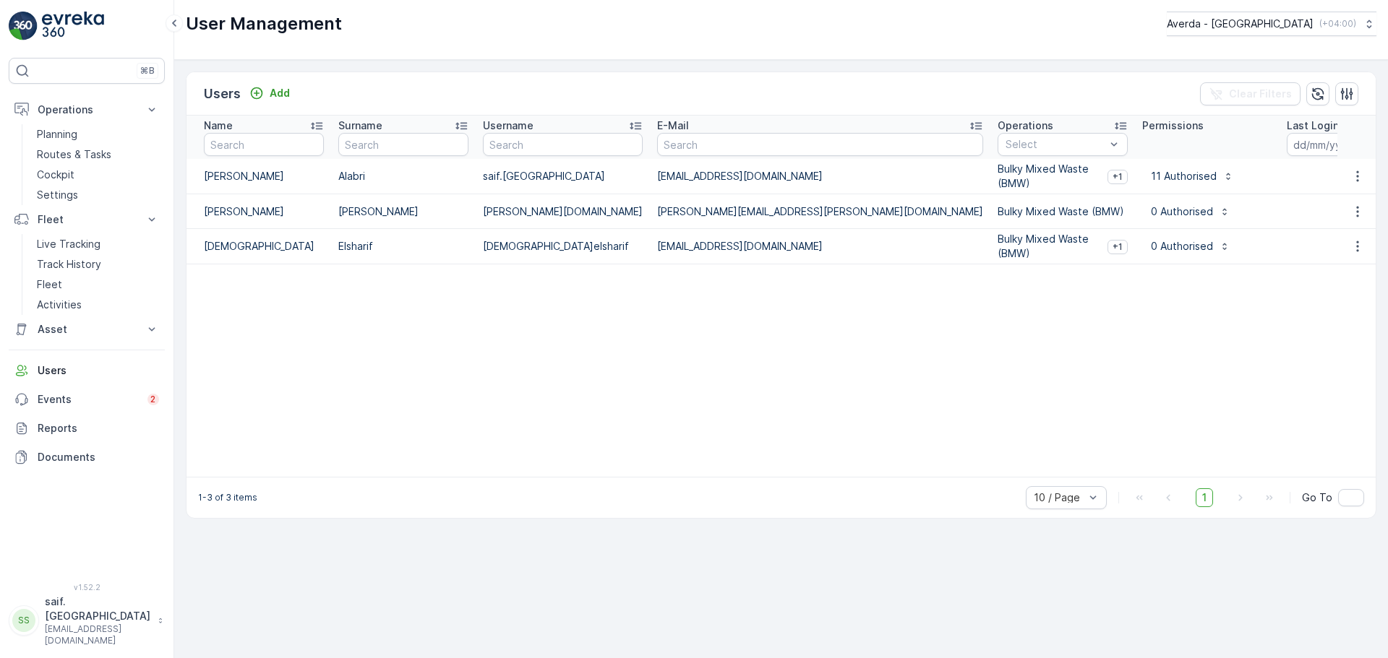
click at [386, 398] on table "Name Surname Username E-Mail Operations Select Permissions Last Login Time - La…" at bounding box center [935, 296] width 1499 height 361
click at [61, 437] on link "Reports" at bounding box center [87, 428] width 156 height 29
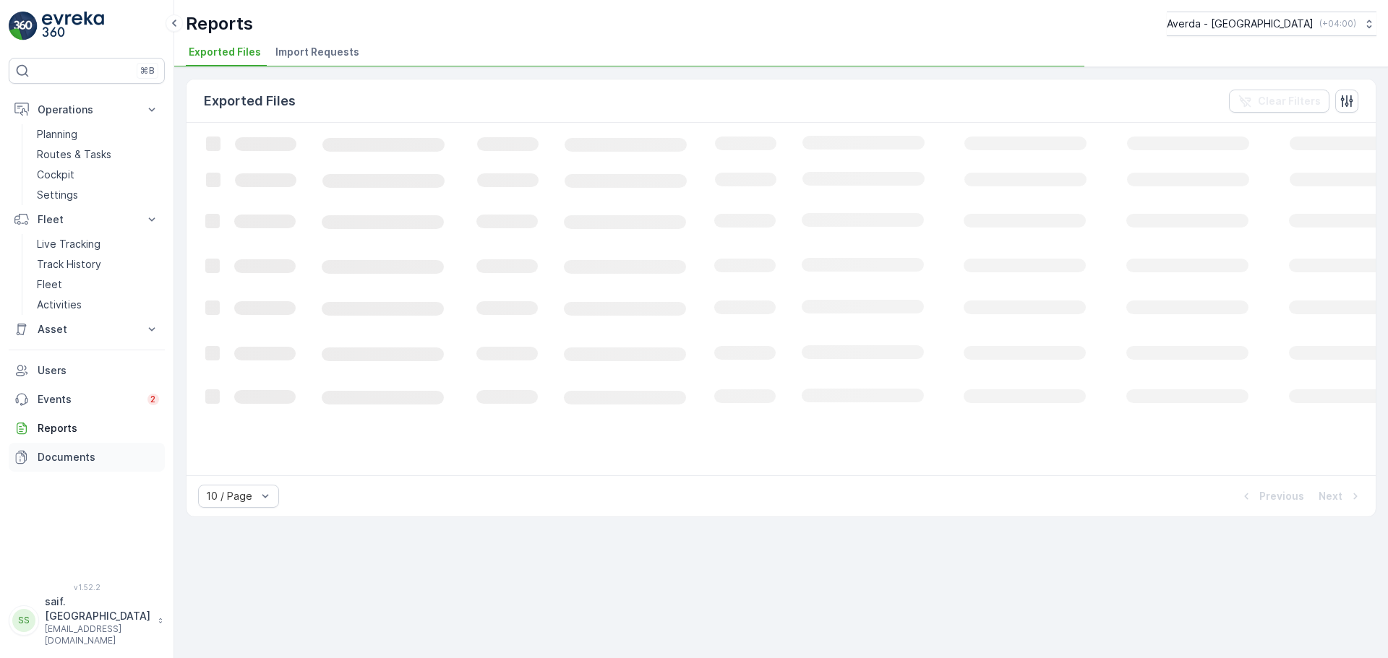
click at [60, 455] on p "Documents" at bounding box center [98, 457] width 121 height 14
click at [60, 460] on p "Documents" at bounding box center [98, 457] width 121 height 14
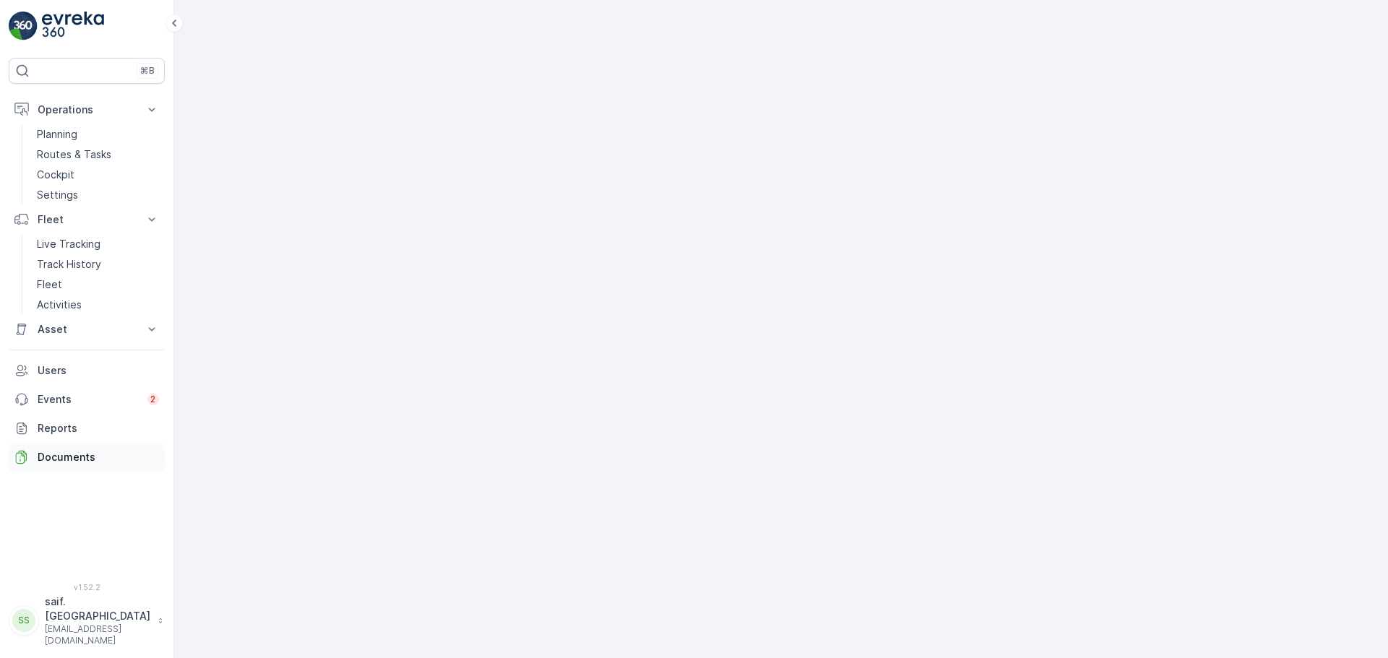
click at [61, 455] on p "Documents" at bounding box center [98, 457] width 121 height 14
click at [92, 449] on link "Documents" at bounding box center [87, 457] width 156 height 29
click at [260, 535] on div at bounding box center [780, 329] width 1213 height 658
click at [143, 74] on p "⌘B" at bounding box center [147, 71] width 14 height 12
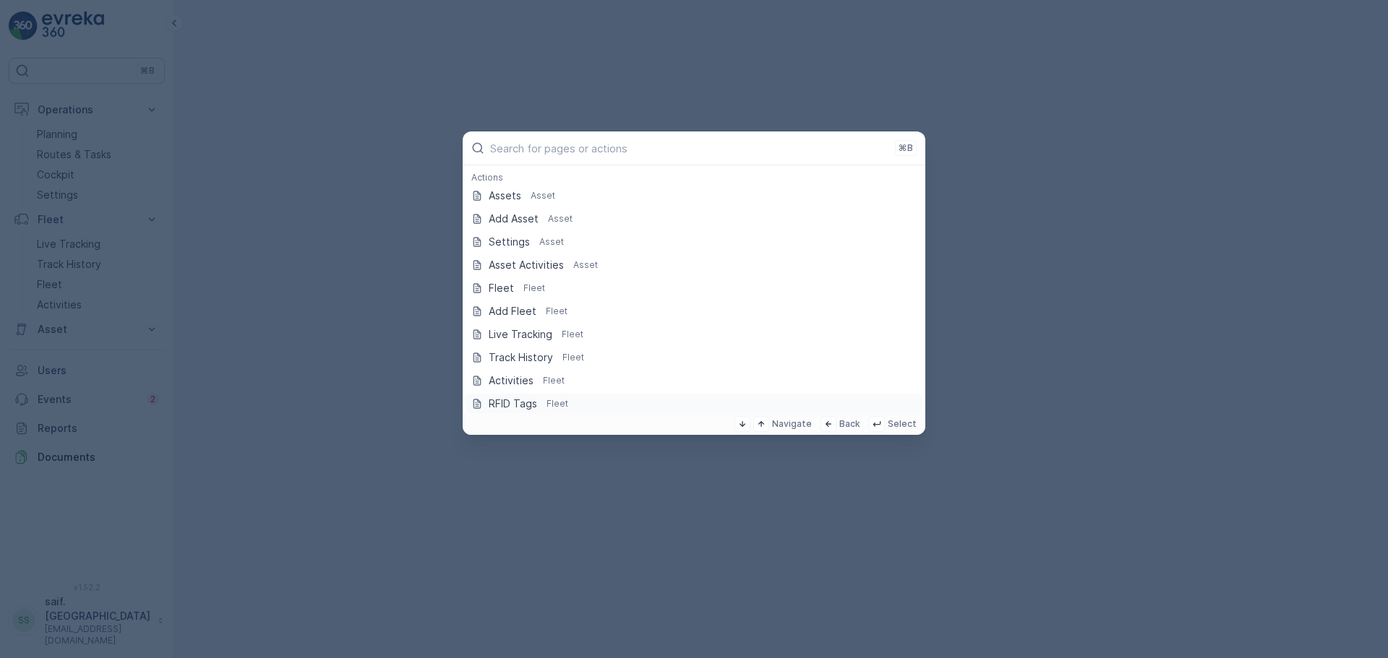
click at [505, 409] on p "RFID Tags" at bounding box center [513, 404] width 48 height 14
